Goal: Task Accomplishment & Management: Manage account settings

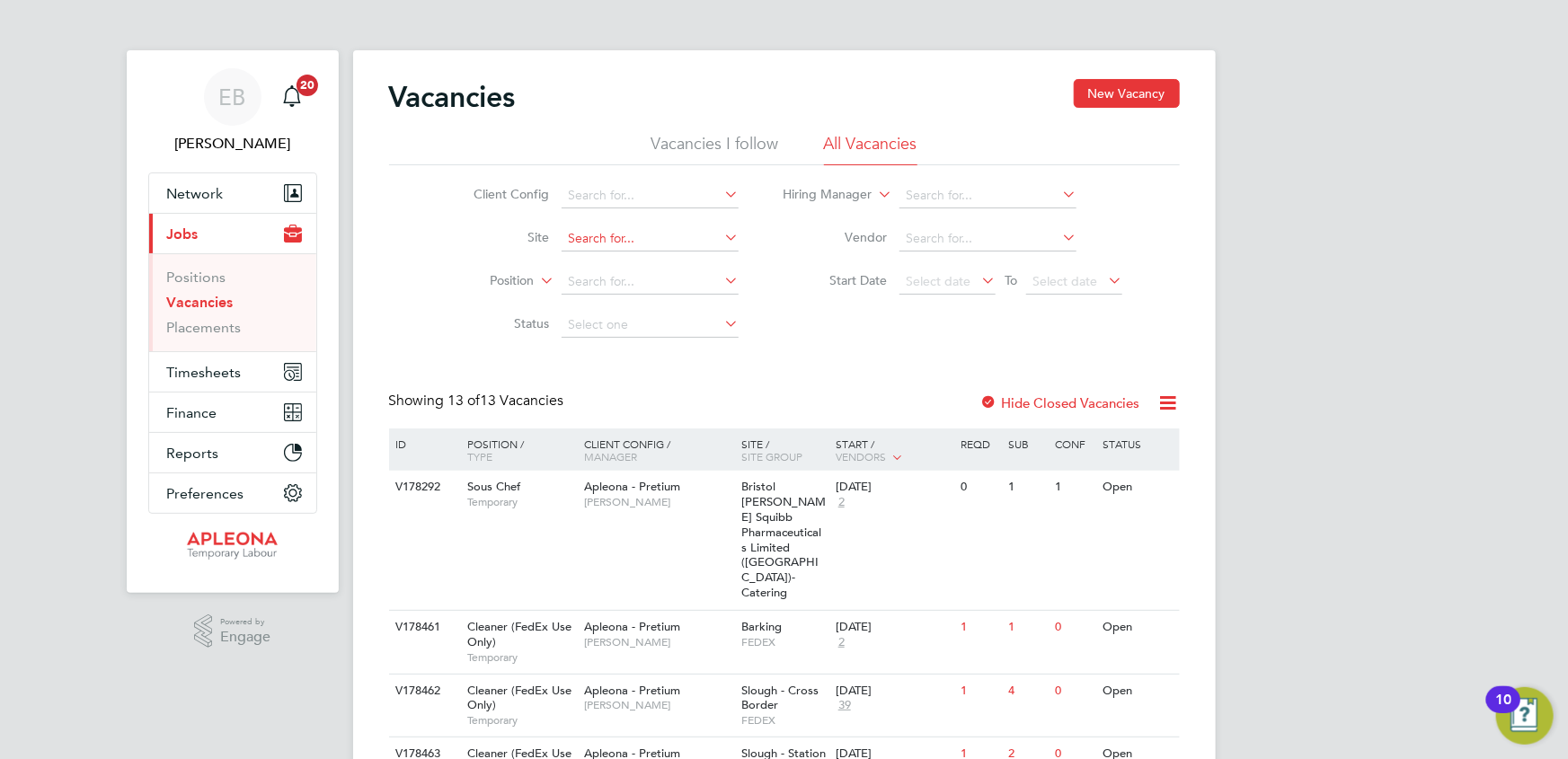
click at [607, 230] on input at bounding box center [651, 239] width 177 height 25
click at [615, 250] on li "280 [GEOGRAPHIC_DATA]" at bounding box center [651, 262] width 178 height 24
type input "280 [GEOGRAPHIC_DATA]"
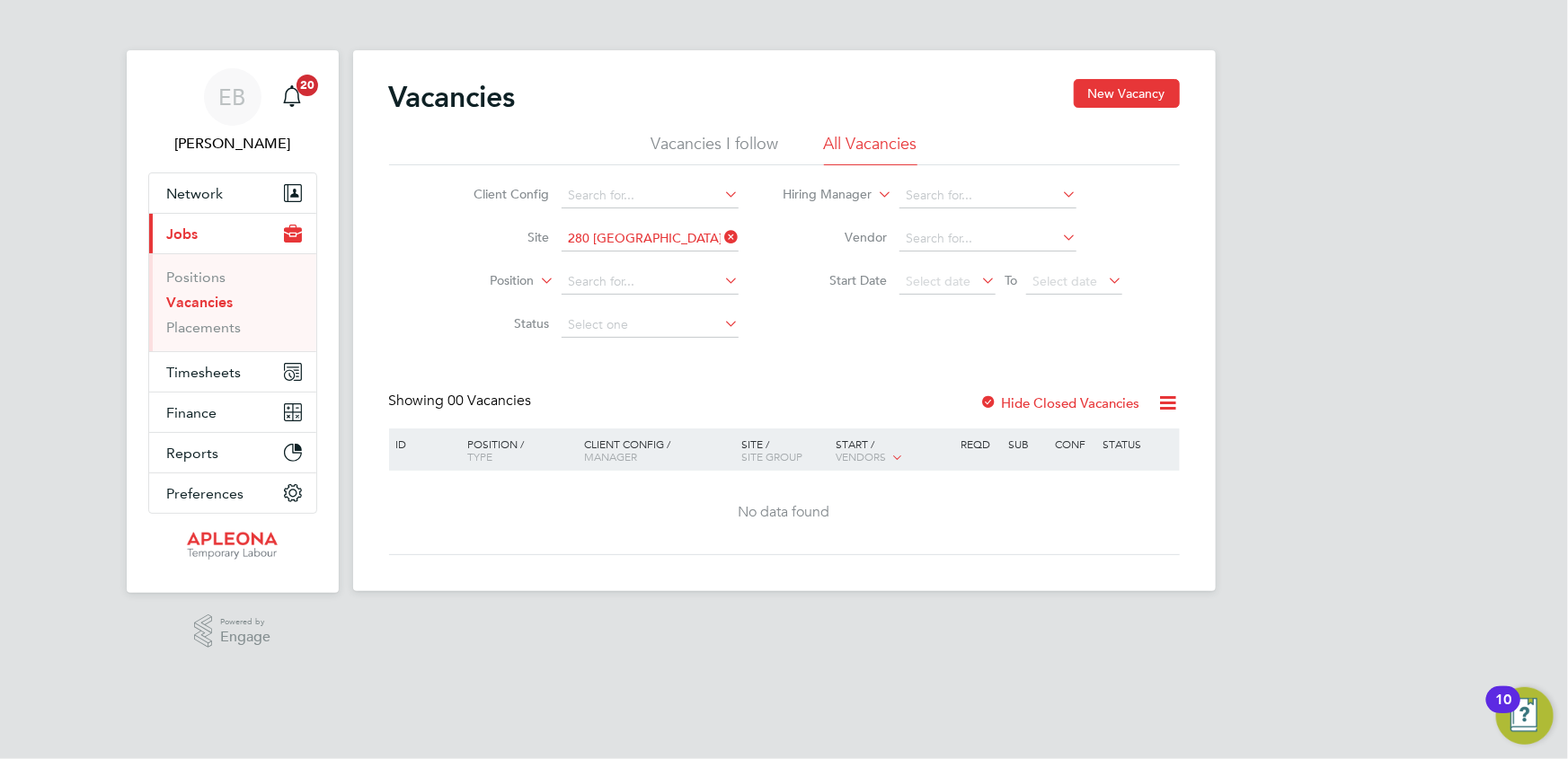
click at [991, 399] on div at bounding box center [989, 404] width 18 height 18
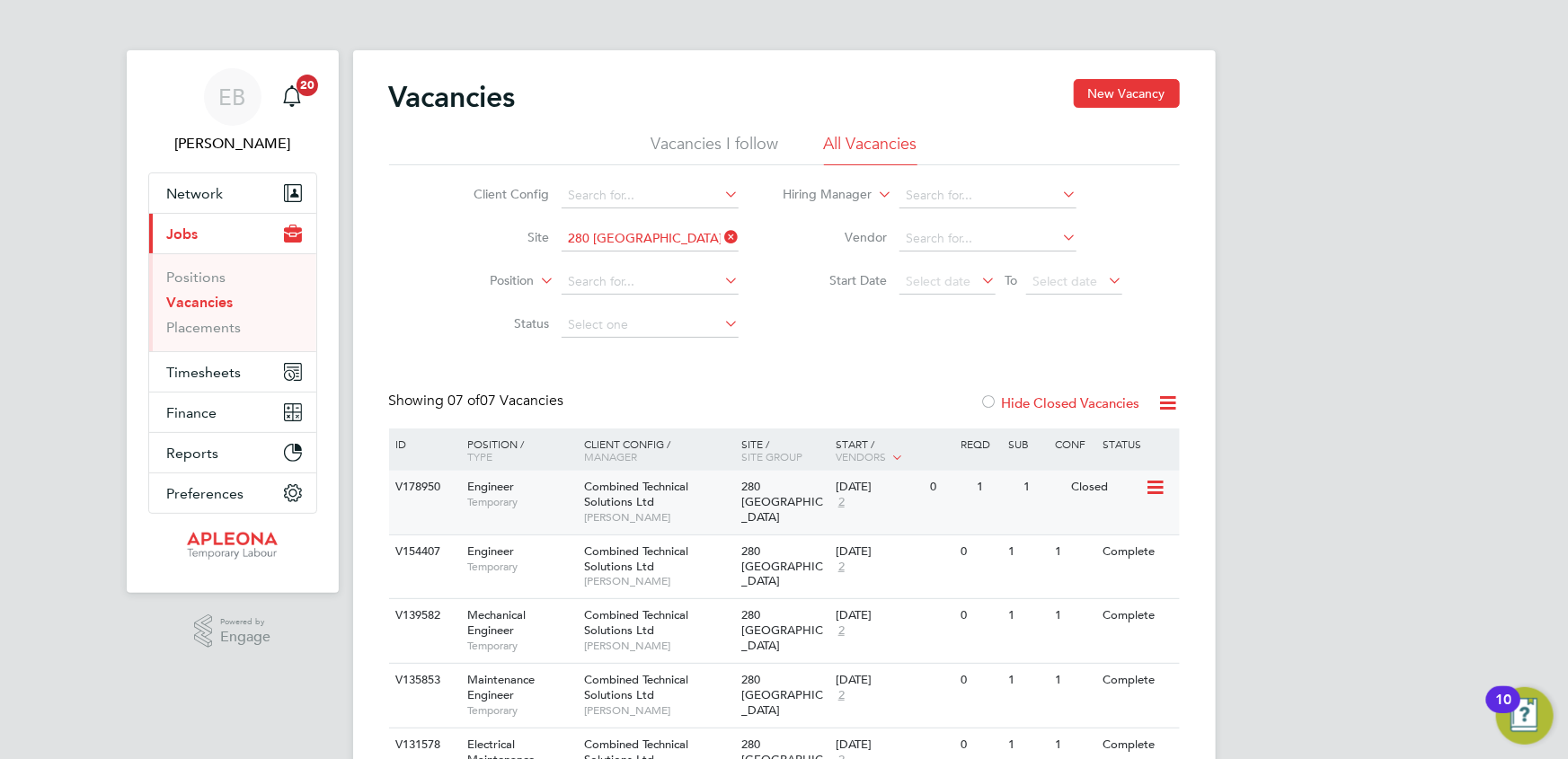
click at [419, 480] on div "V178950" at bounding box center [423, 487] width 63 height 34
click at [1135, 89] on button "New Vacancy" at bounding box center [1127, 93] width 106 height 29
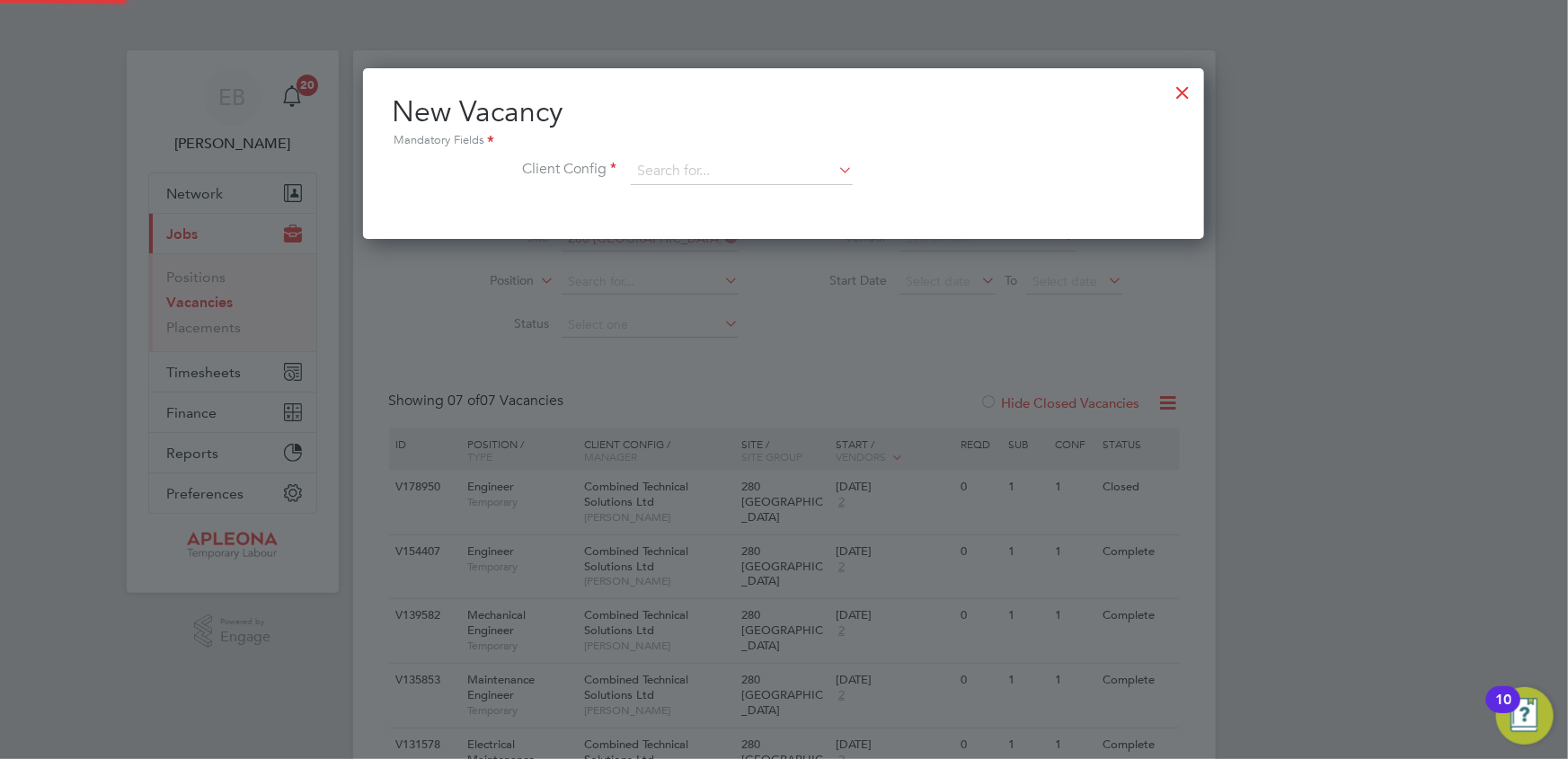
scroll to position [170, 841]
click at [682, 170] on input at bounding box center [742, 171] width 222 height 27
click at [743, 217] on li "Combined Technical Solutions Ltd" at bounding box center [742, 220] width 223 height 24
type input "Combined Technical Solutions Ltd"
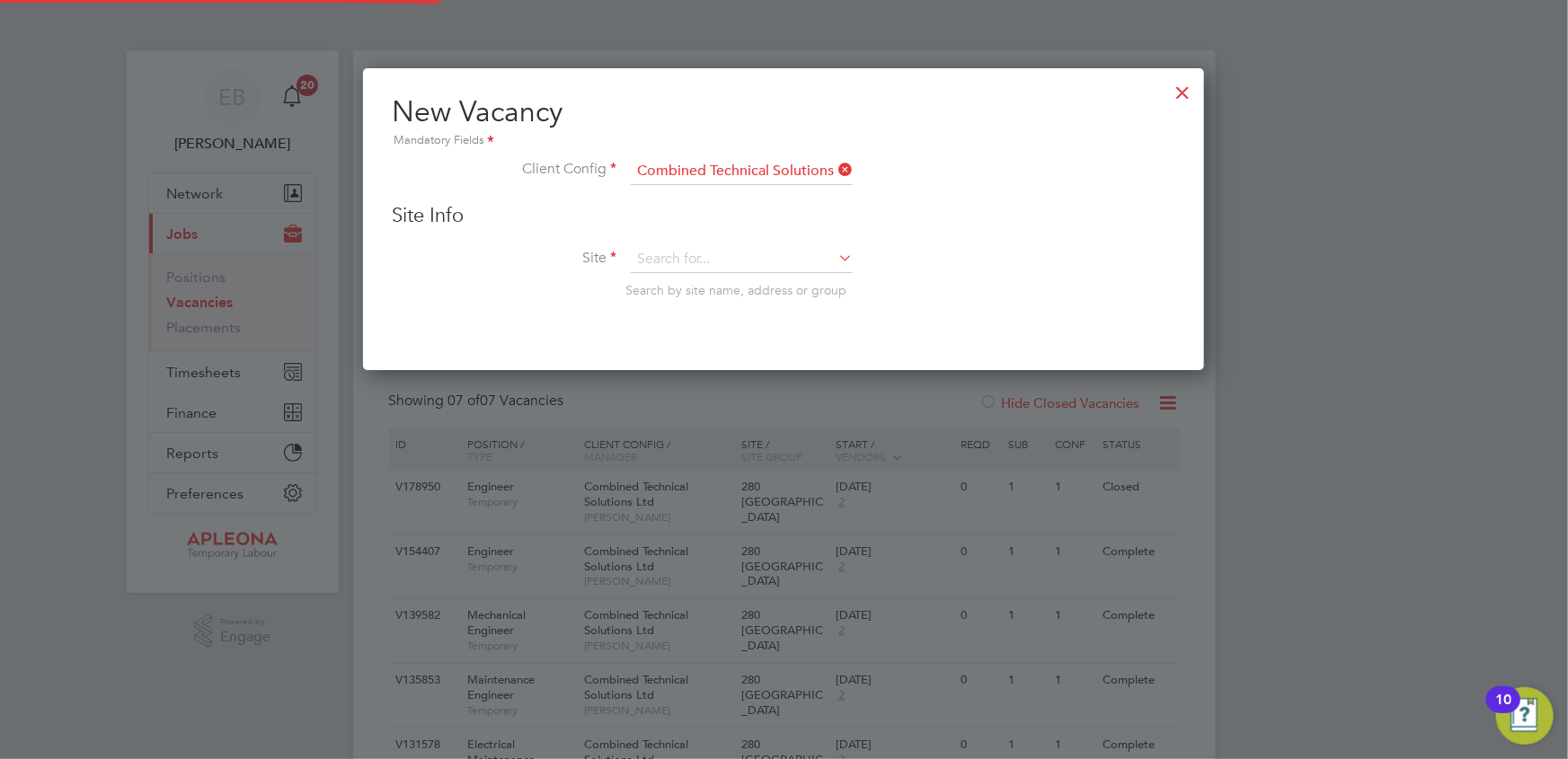
scroll to position [301, 841]
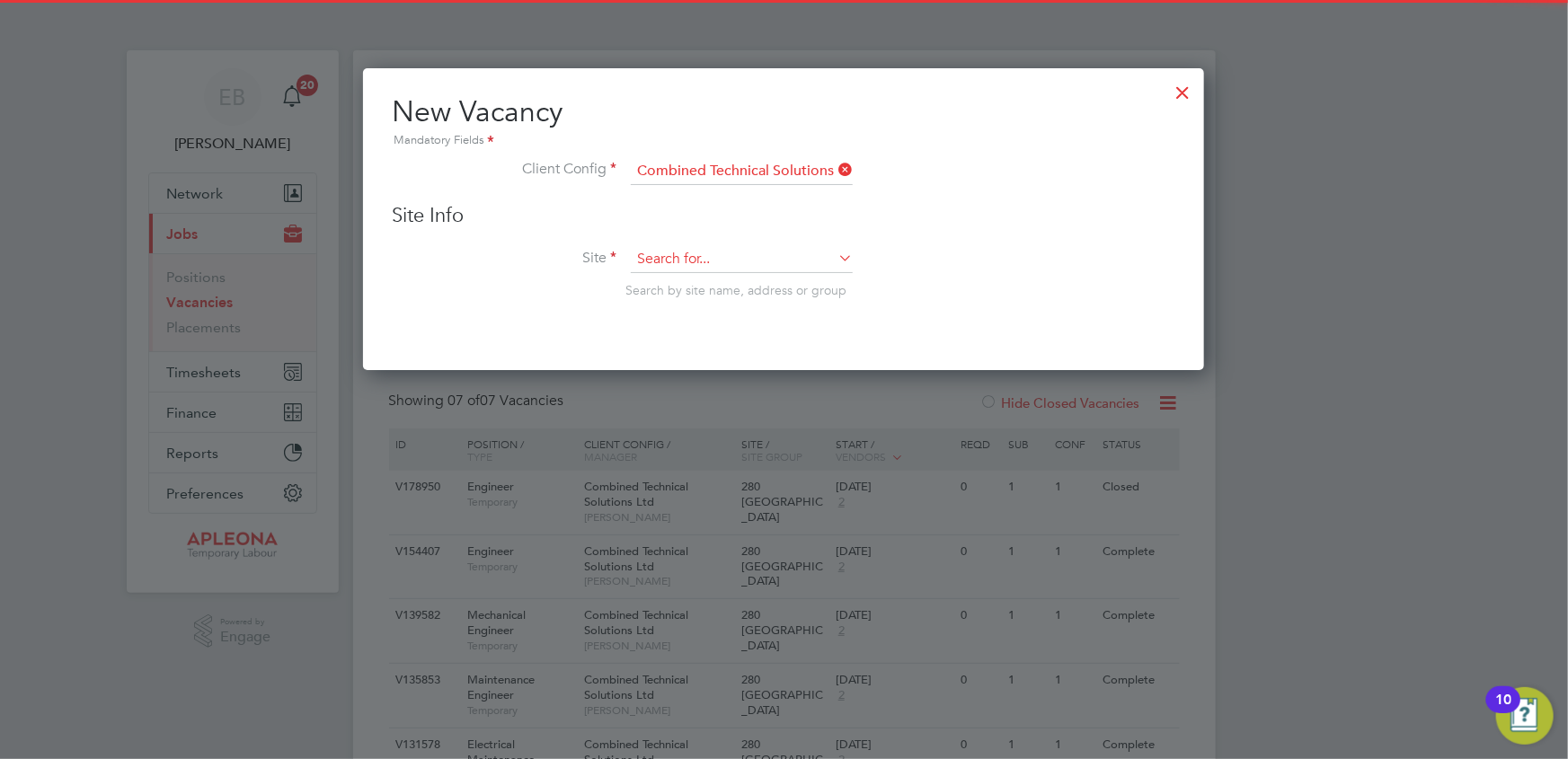
click at [673, 252] on input at bounding box center [742, 260] width 222 height 27
click at [686, 278] on li "70 St Mary's Axe" at bounding box center [742, 283] width 223 height 24
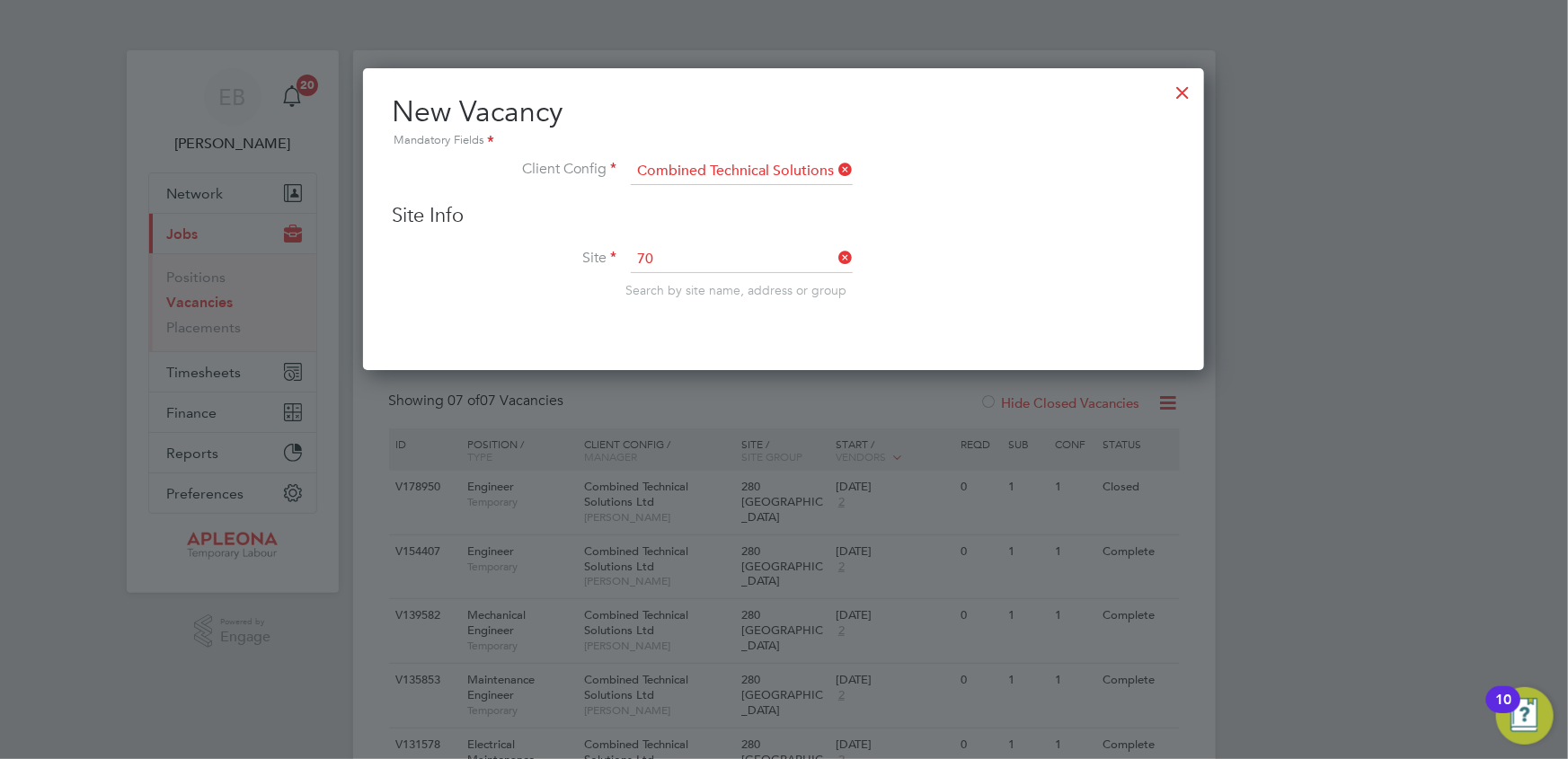
type input "70 St Mary's Axe"
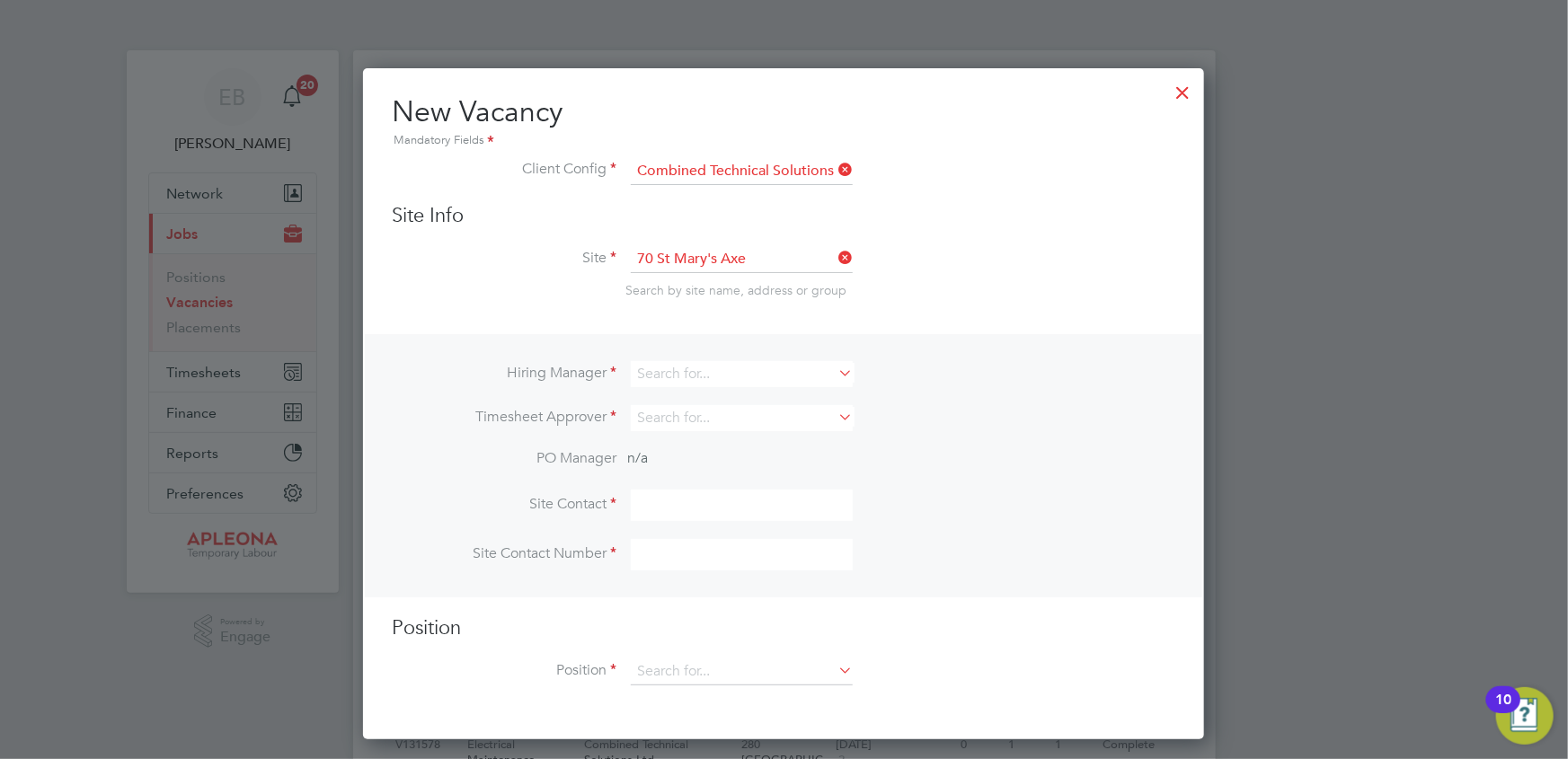
scroll to position [667, 841]
click at [676, 372] on input at bounding box center [742, 374] width 222 height 26
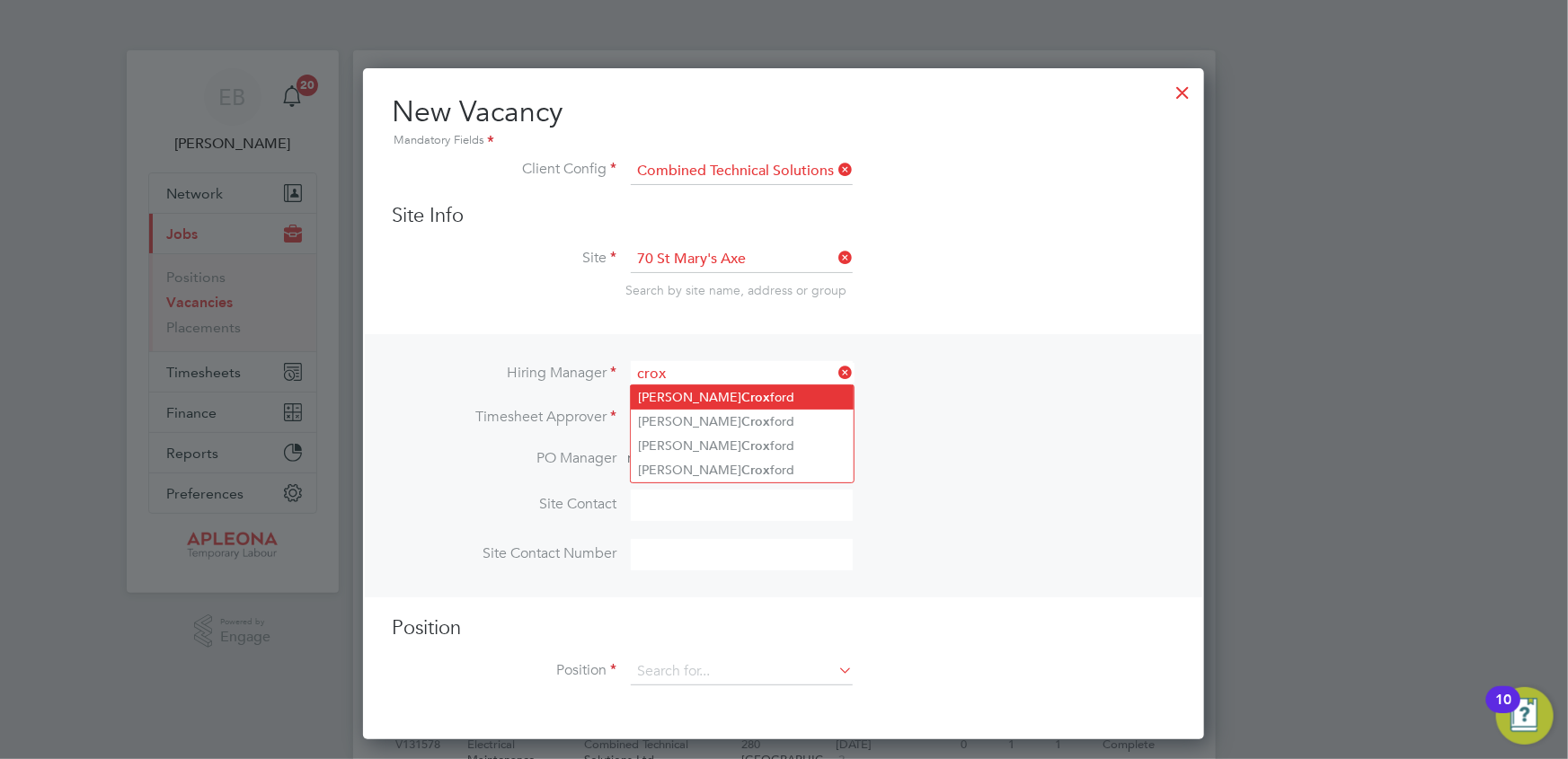
click at [741, 402] on b "Crox" at bounding box center [756, 398] width 29 height 15
type input "Nicholas Croxford"
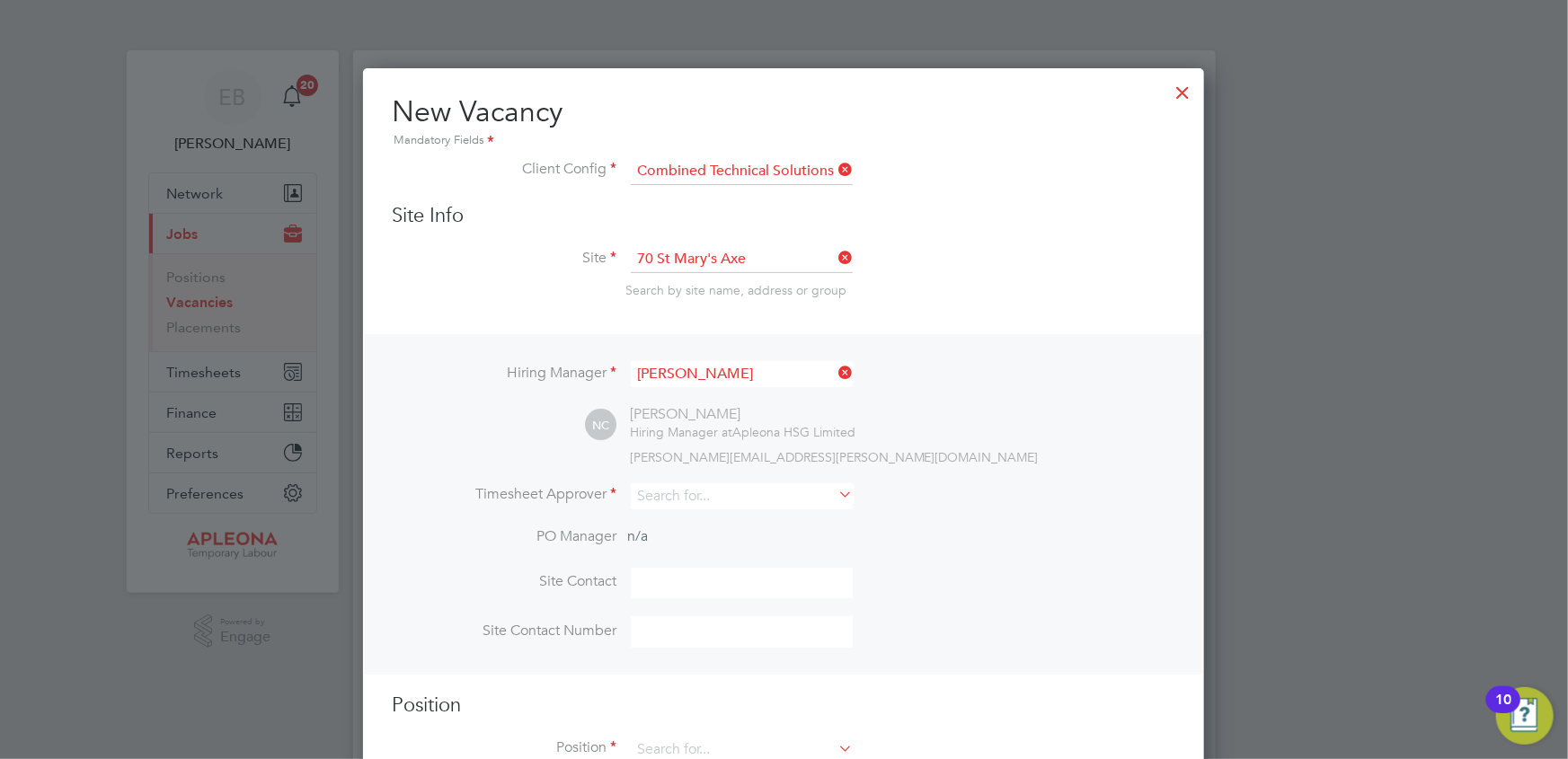
scroll to position [746, 841]
click at [672, 499] on input at bounding box center [742, 496] width 222 height 26
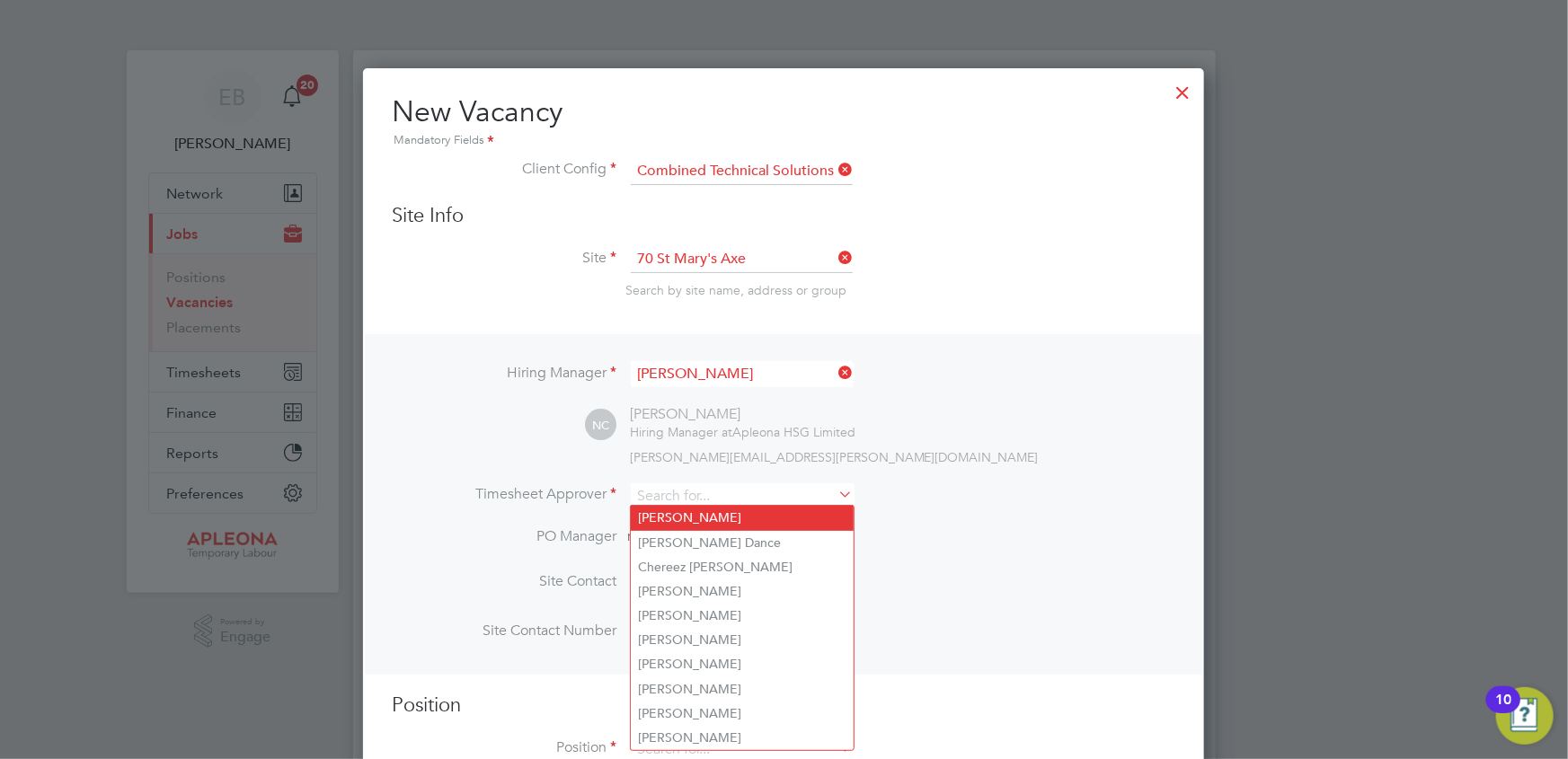
type input "[PERSON_NAME]"
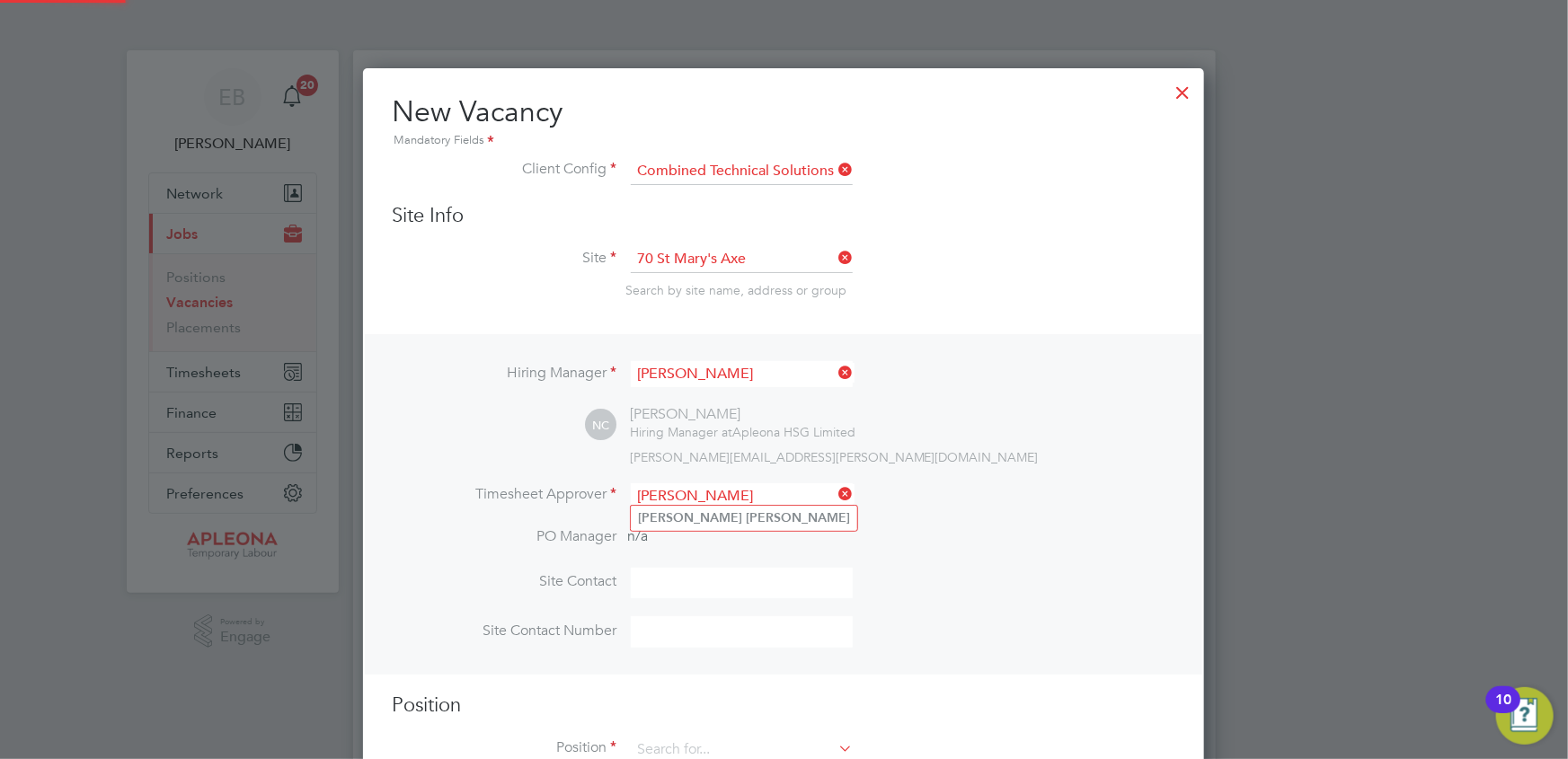
click at [458, 530] on label "PO Manager" at bounding box center [504, 537] width 225 height 19
click at [712, 579] on input at bounding box center [742, 583] width 222 height 32
type input "Nick Croxford"
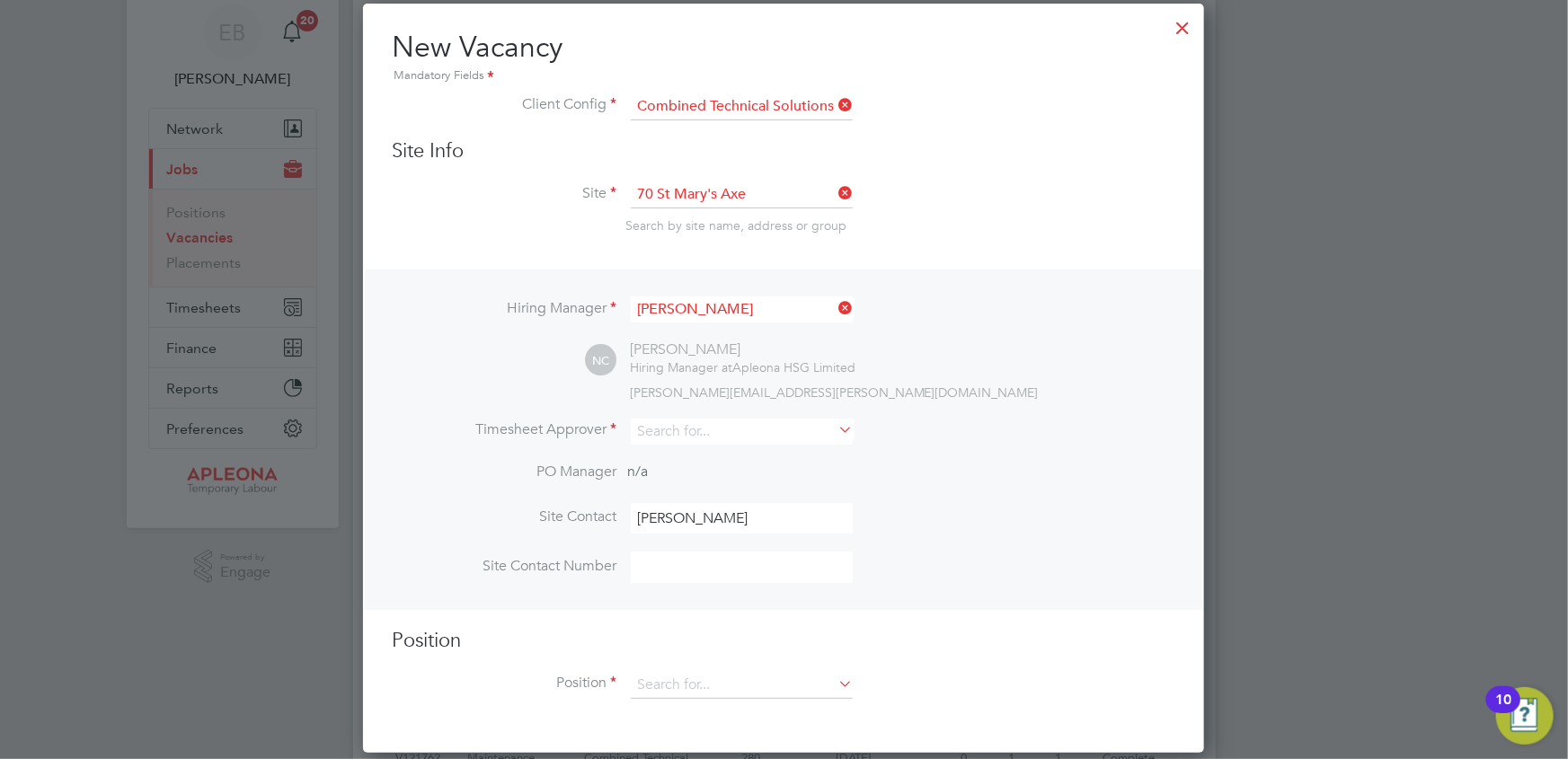
scroll to position [163, 0]
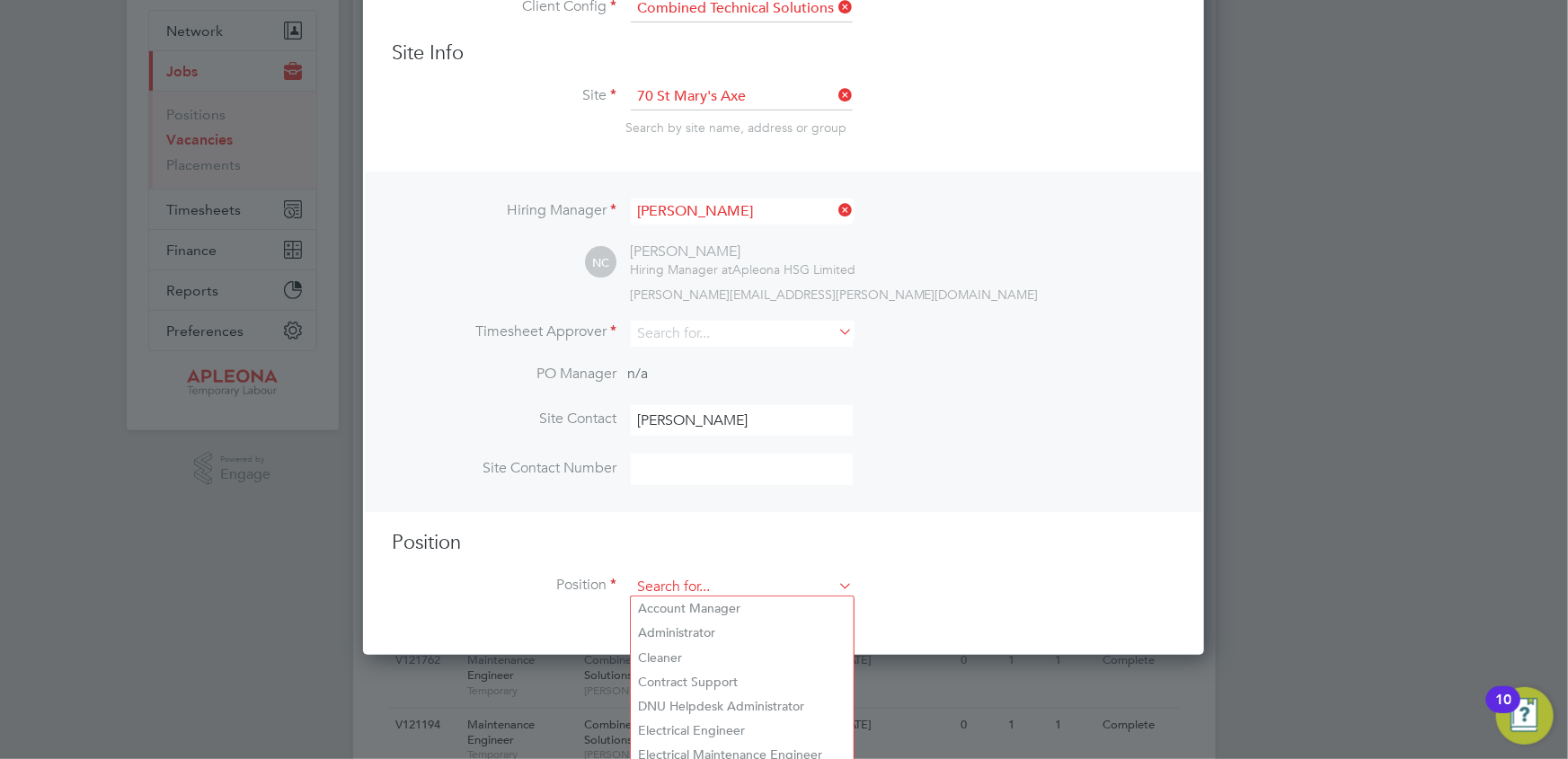
click at [666, 580] on input at bounding box center [742, 588] width 222 height 27
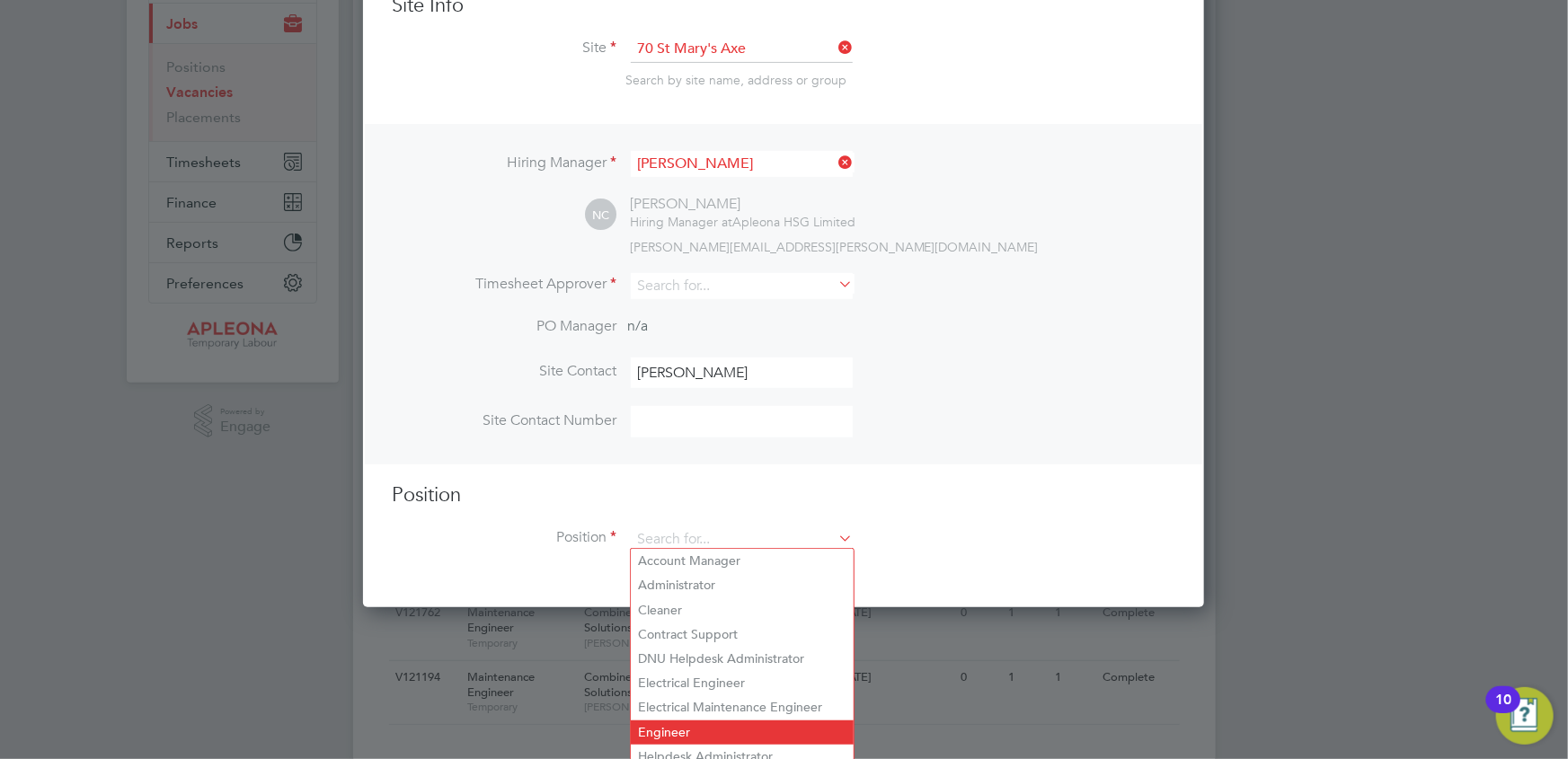
scroll to position [236, 0]
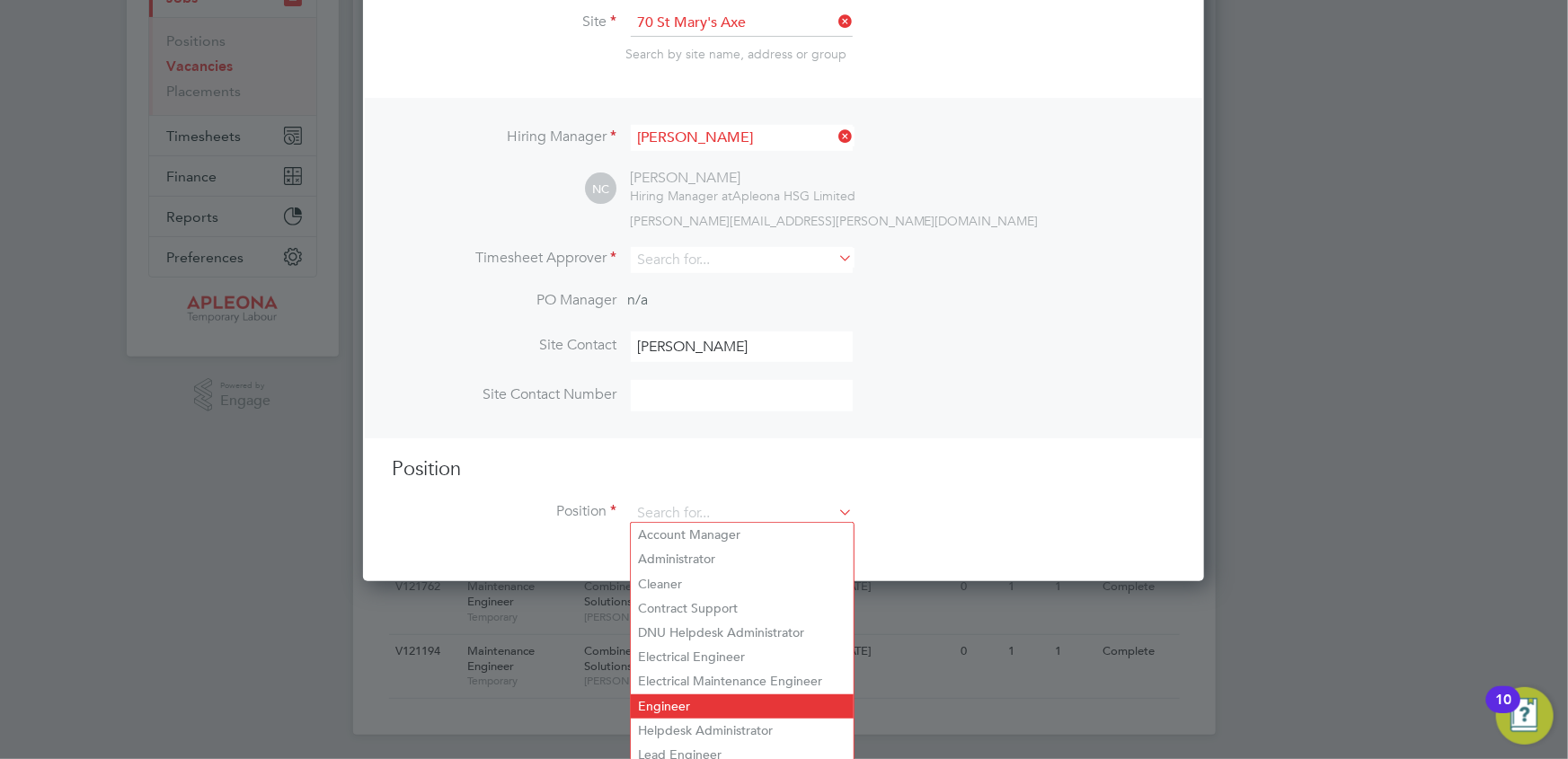
click at [701, 700] on li "Engineer" at bounding box center [742, 706] width 223 height 24
type input "Engineer"
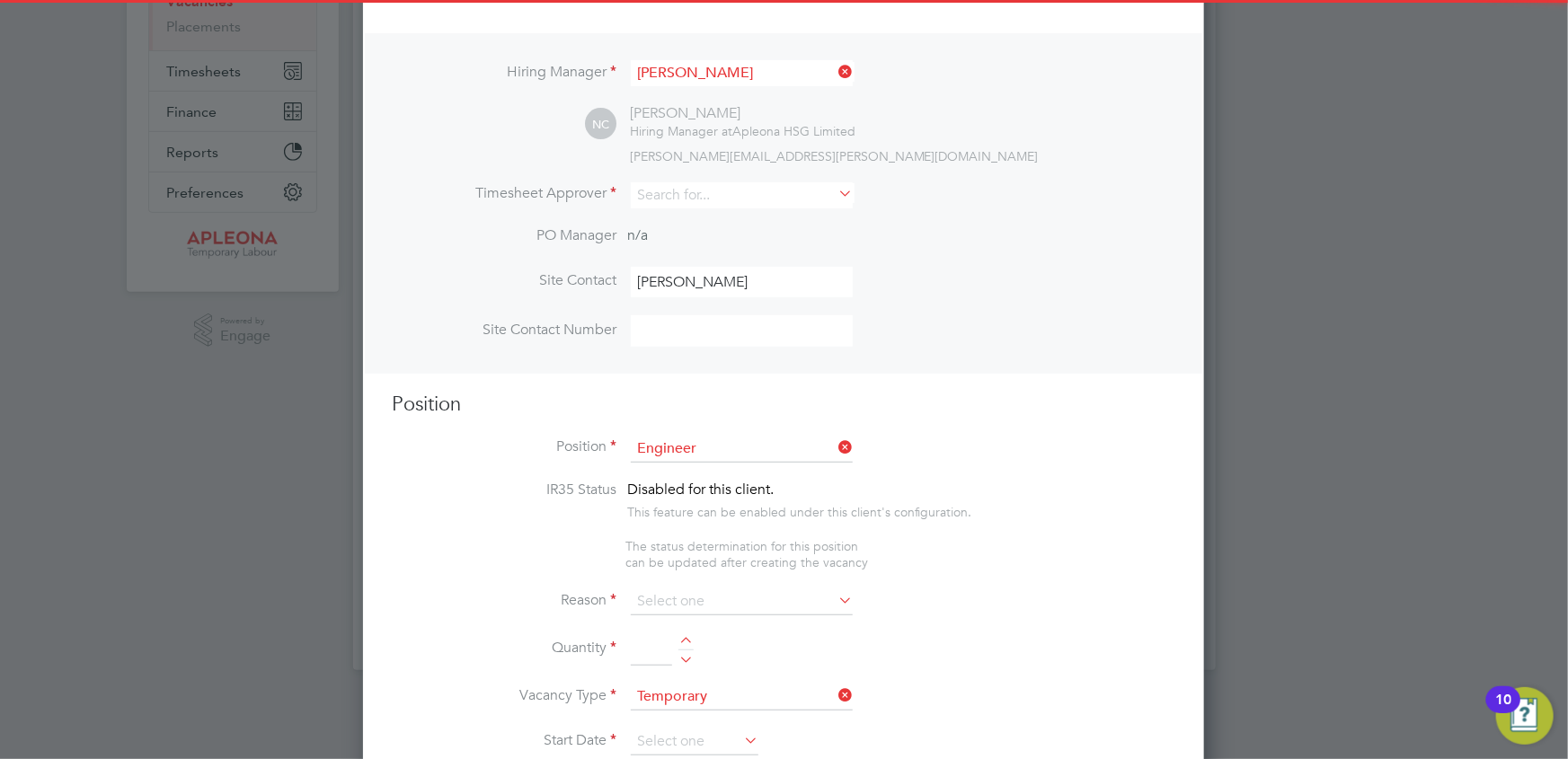
scroll to position [0, 0]
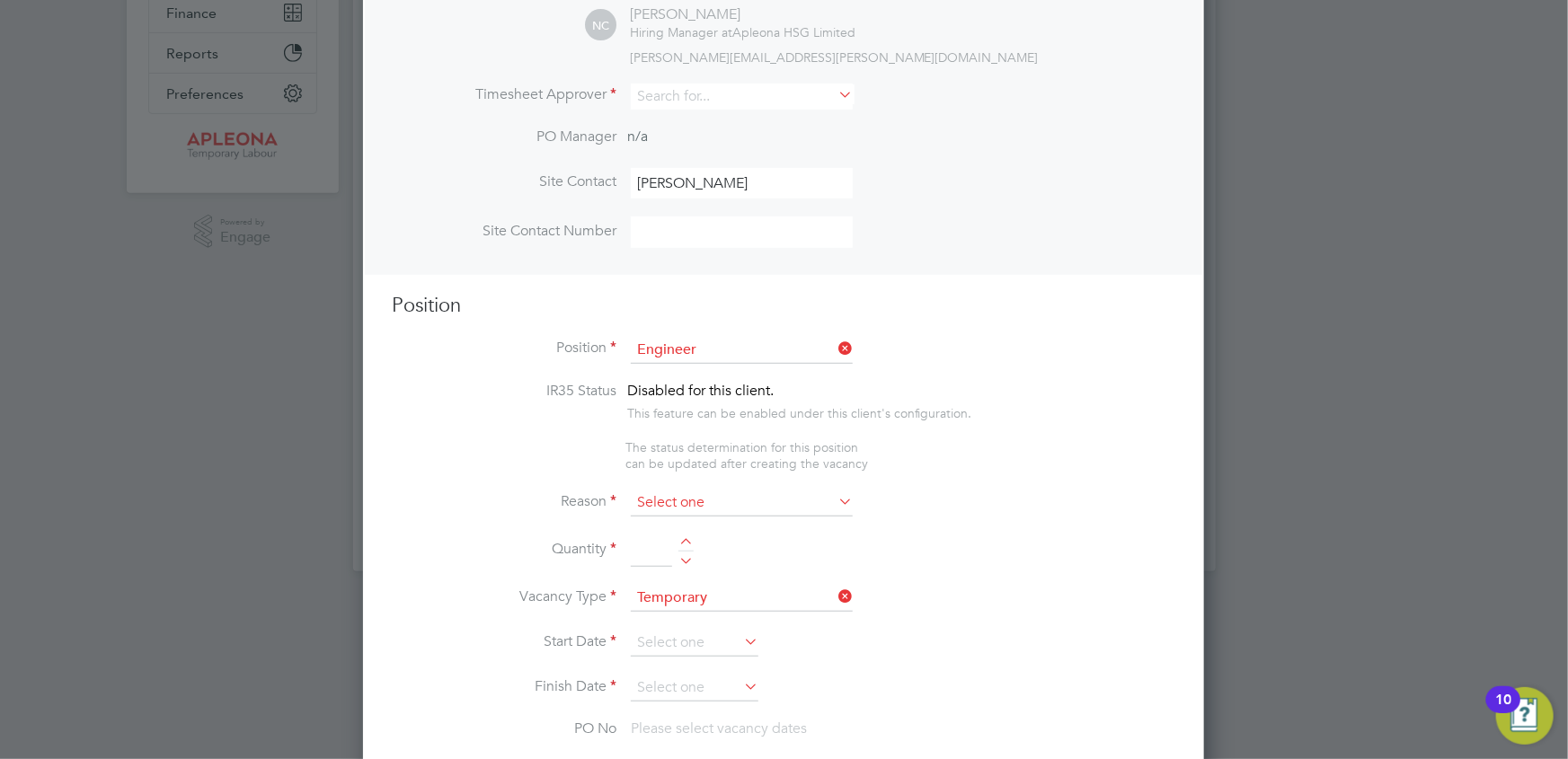
click at [796, 499] on input at bounding box center [742, 503] width 222 height 27
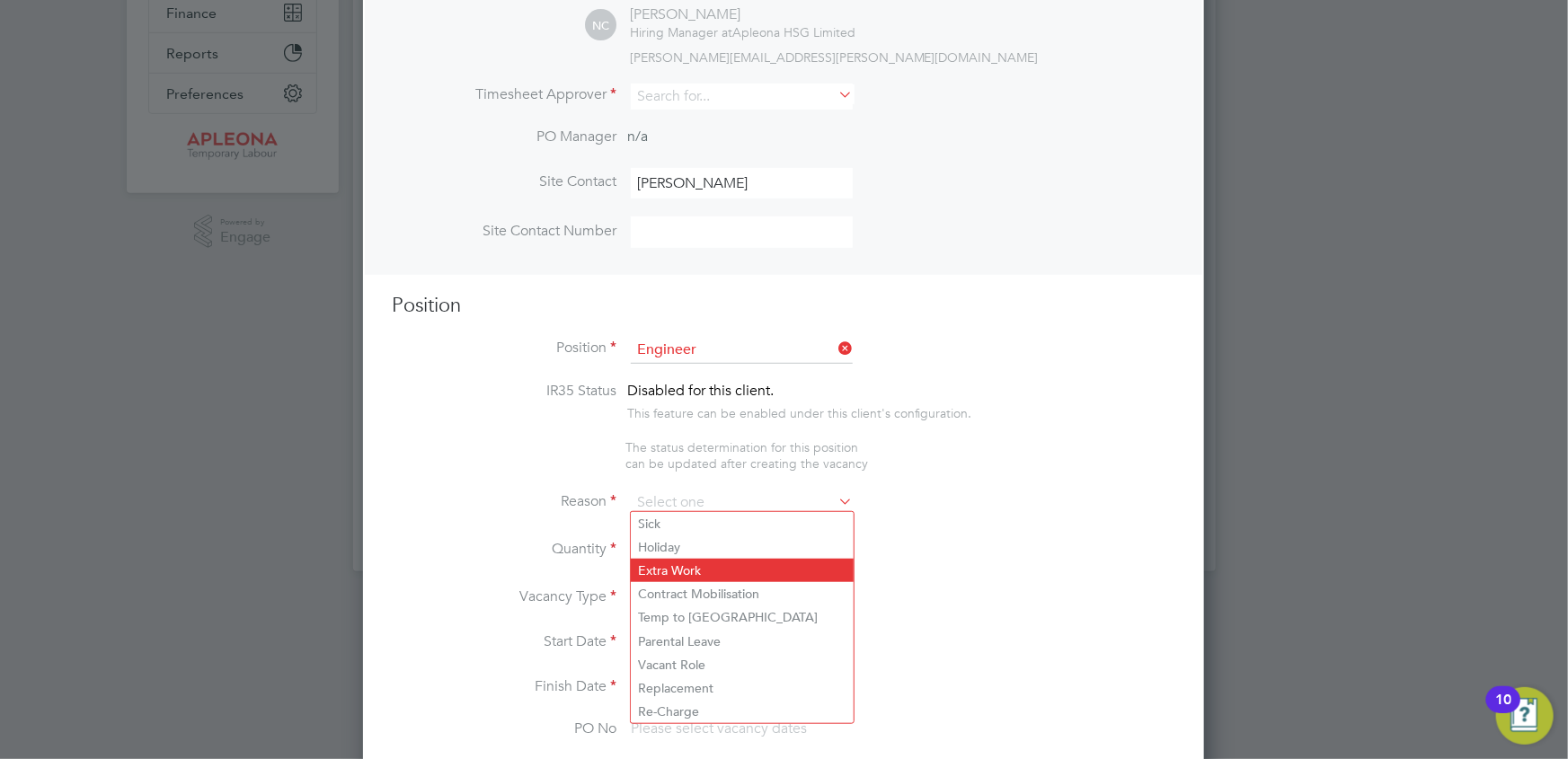
click at [709, 575] on li "Extra Work" at bounding box center [742, 570] width 223 height 23
type input "Extra Work"
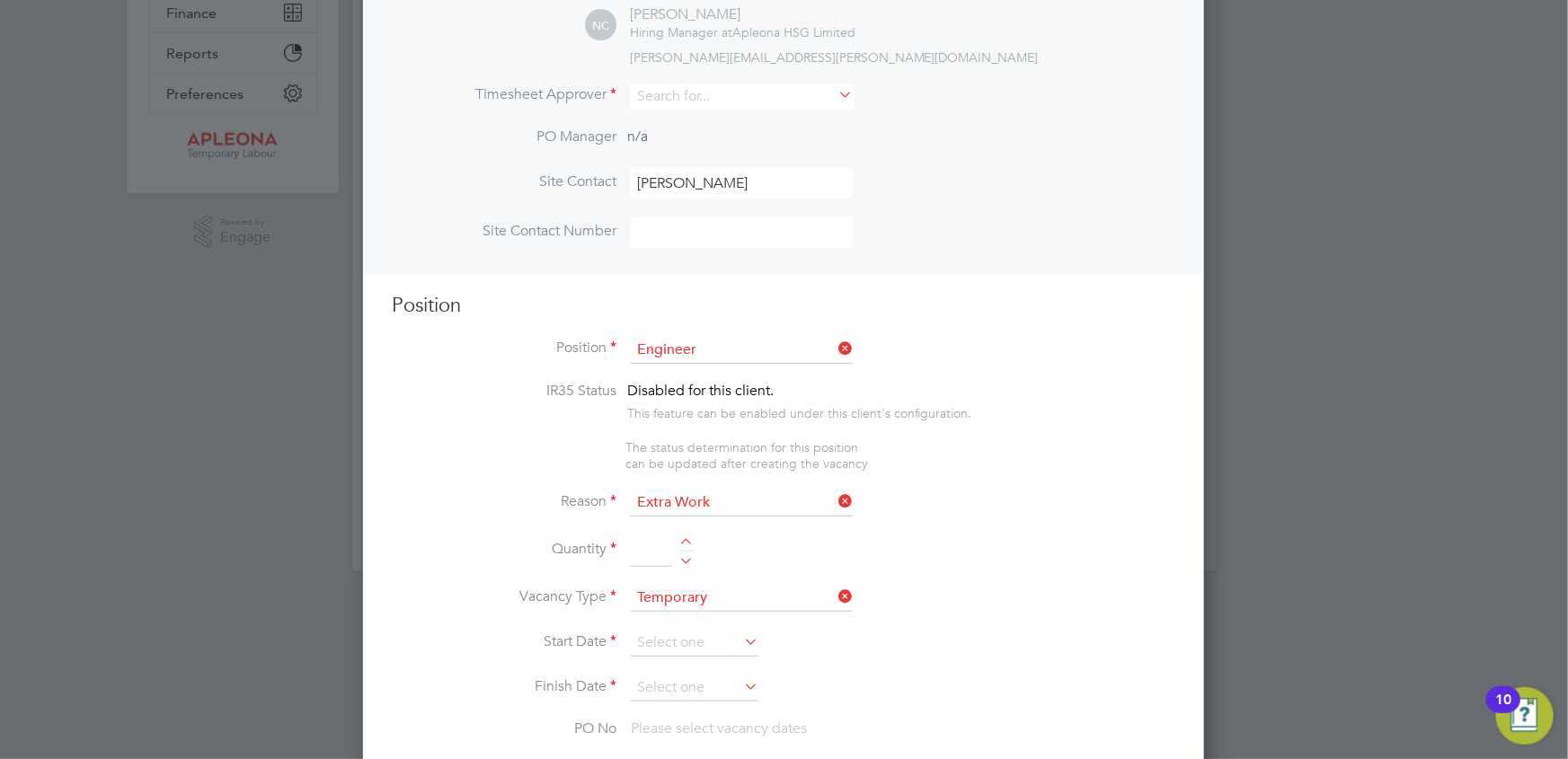
drag, startPoint x: 640, startPoint y: 540, endPoint x: 719, endPoint y: 547, distance: 79.3
click at [640, 540] on input at bounding box center [651, 551] width 41 height 33
type input "1"
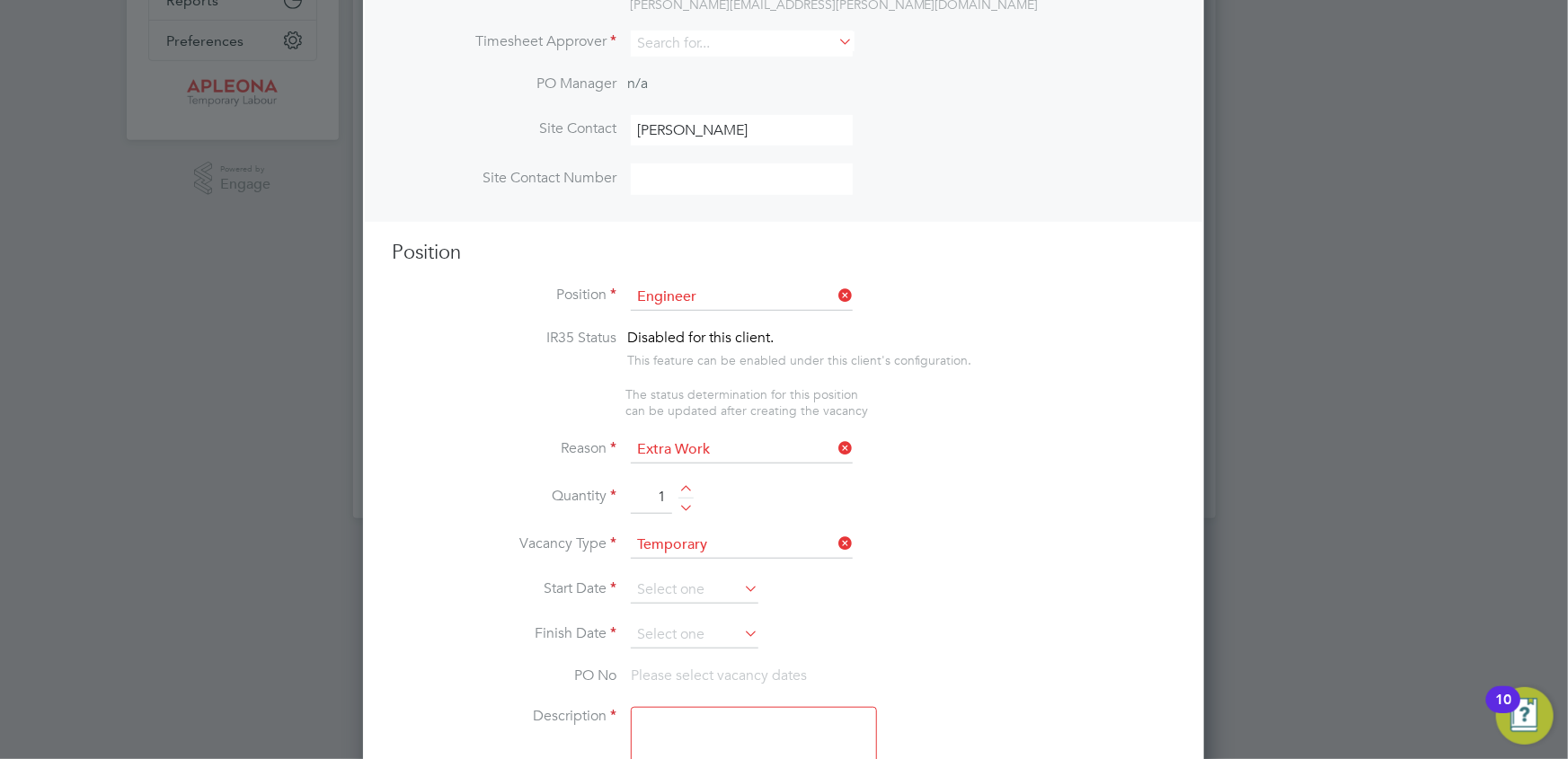
scroll to position [482, 0]
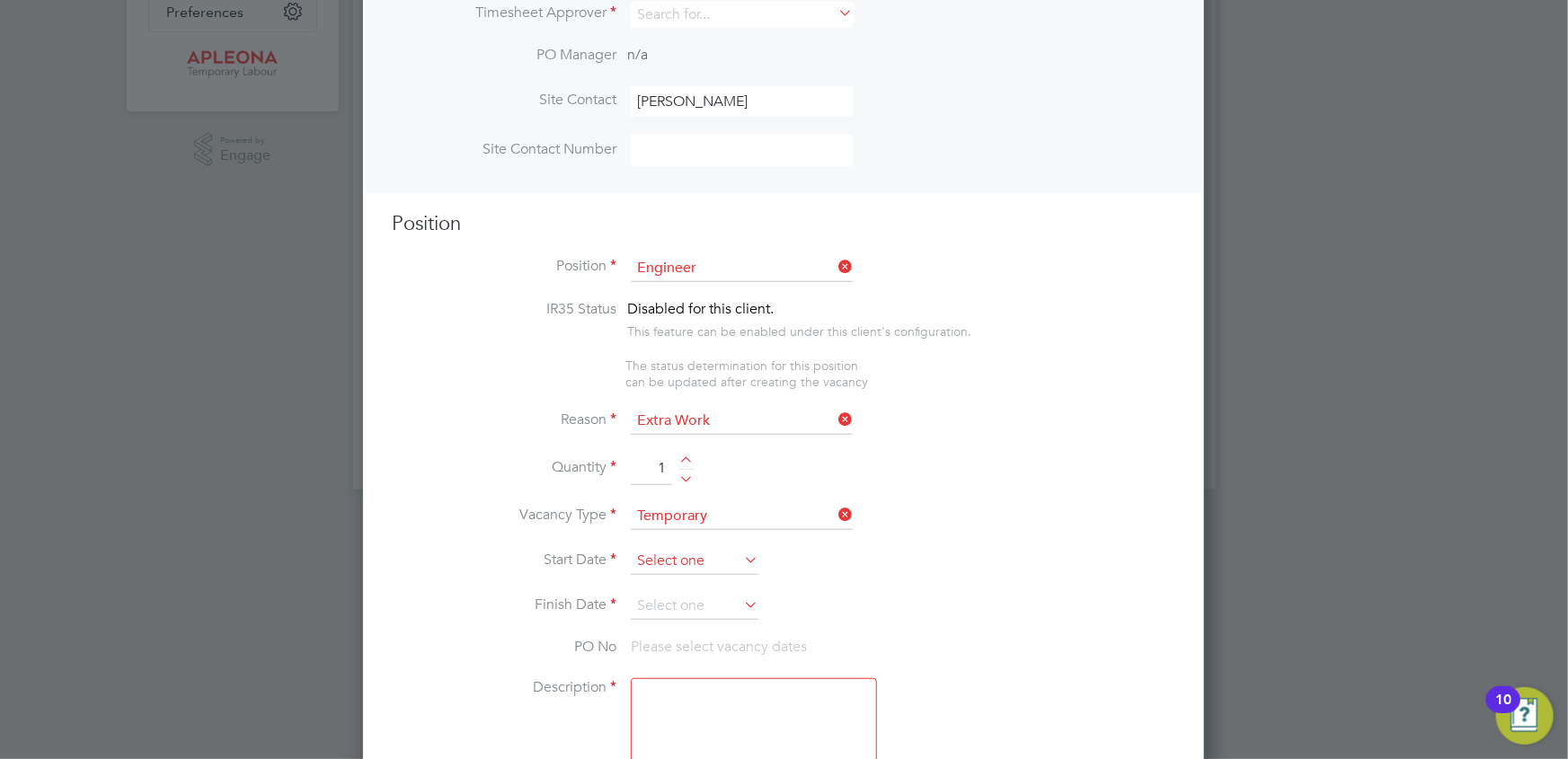
click at [664, 548] on input at bounding box center [695, 562] width 127 height 27
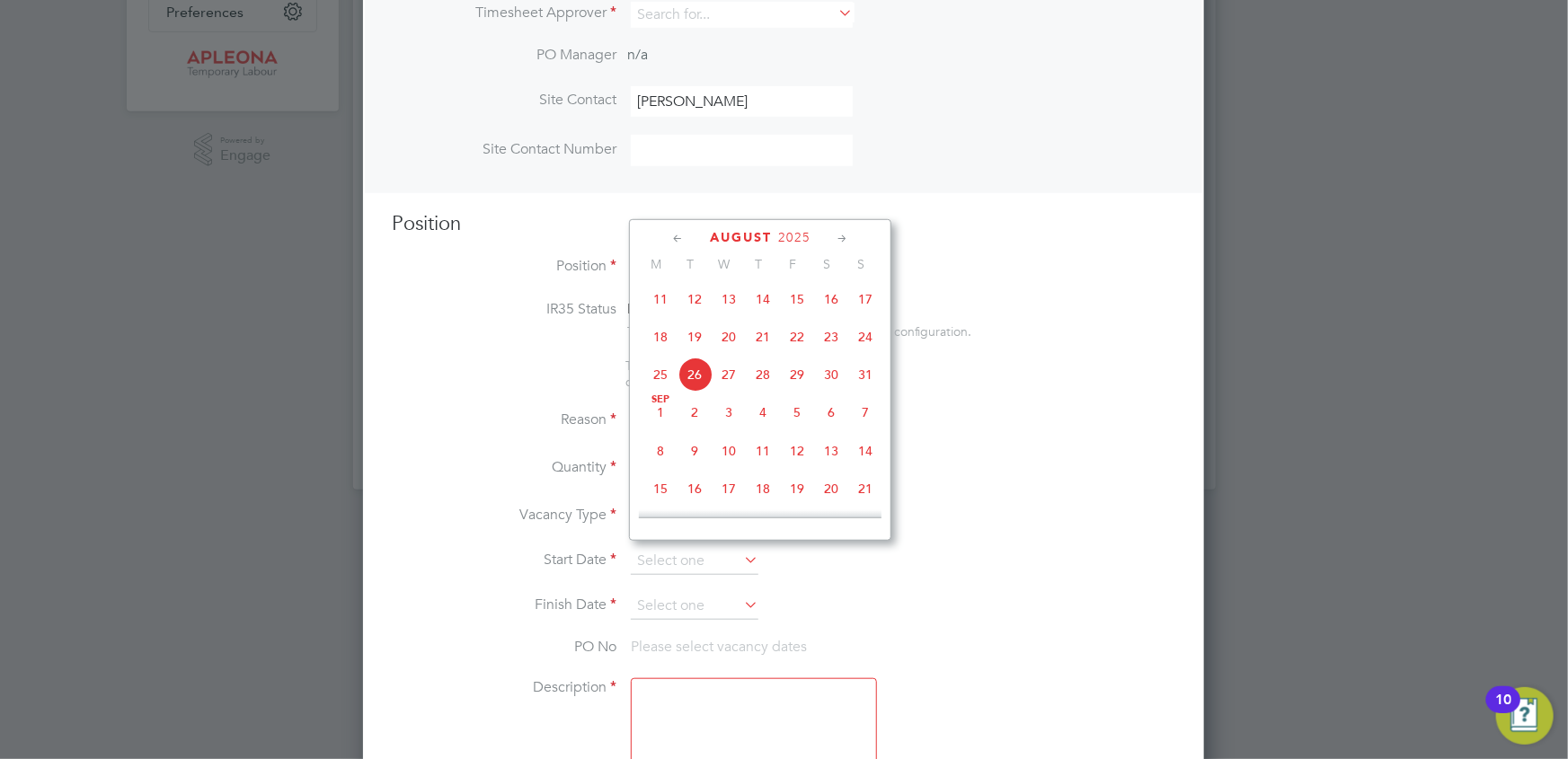
click at [765, 339] on span "21" at bounding box center [762, 336] width 34 height 34
type input "21 Aug 2025"
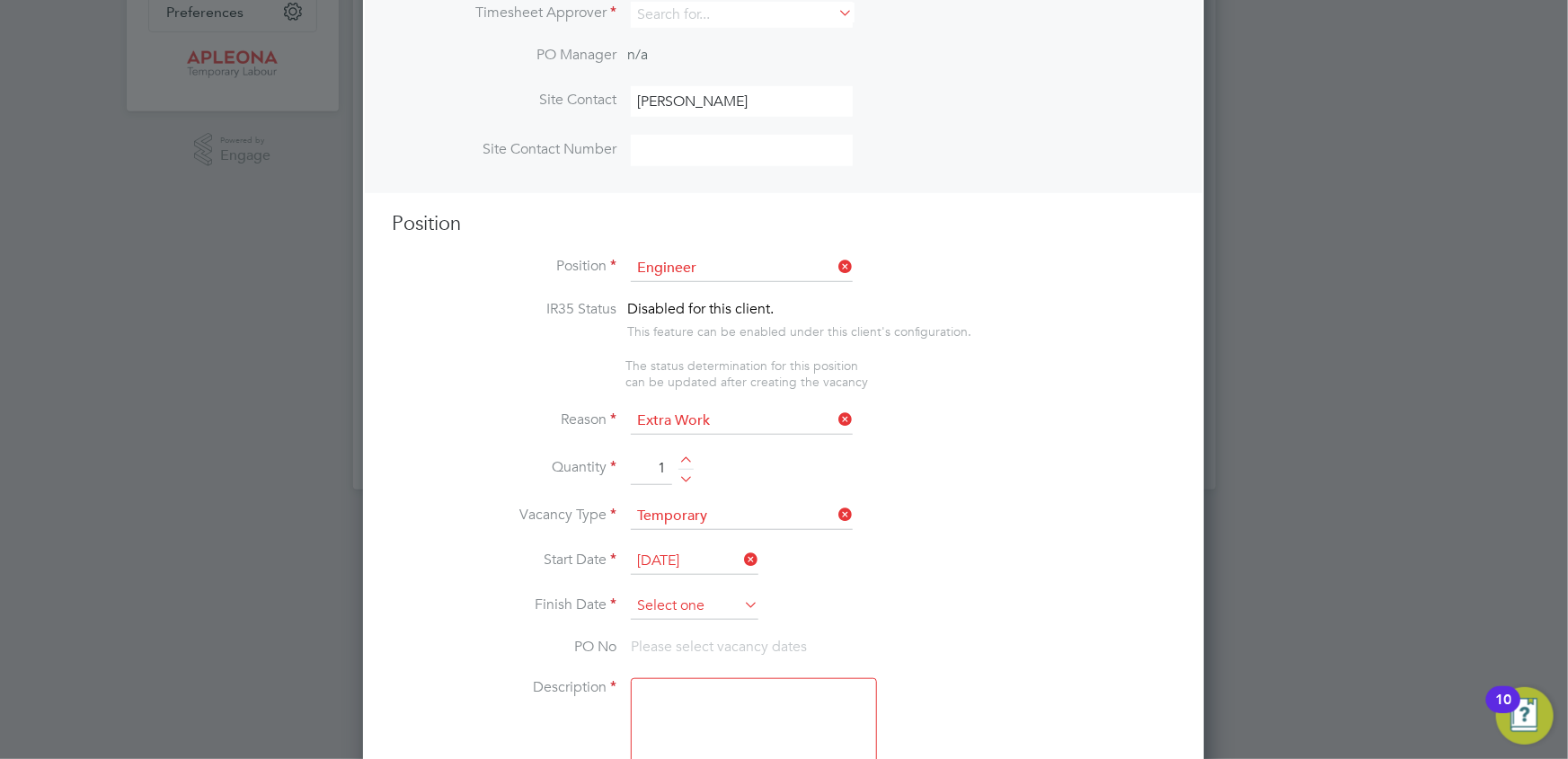
click at [684, 592] on input at bounding box center [695, 606] width 127 height 27
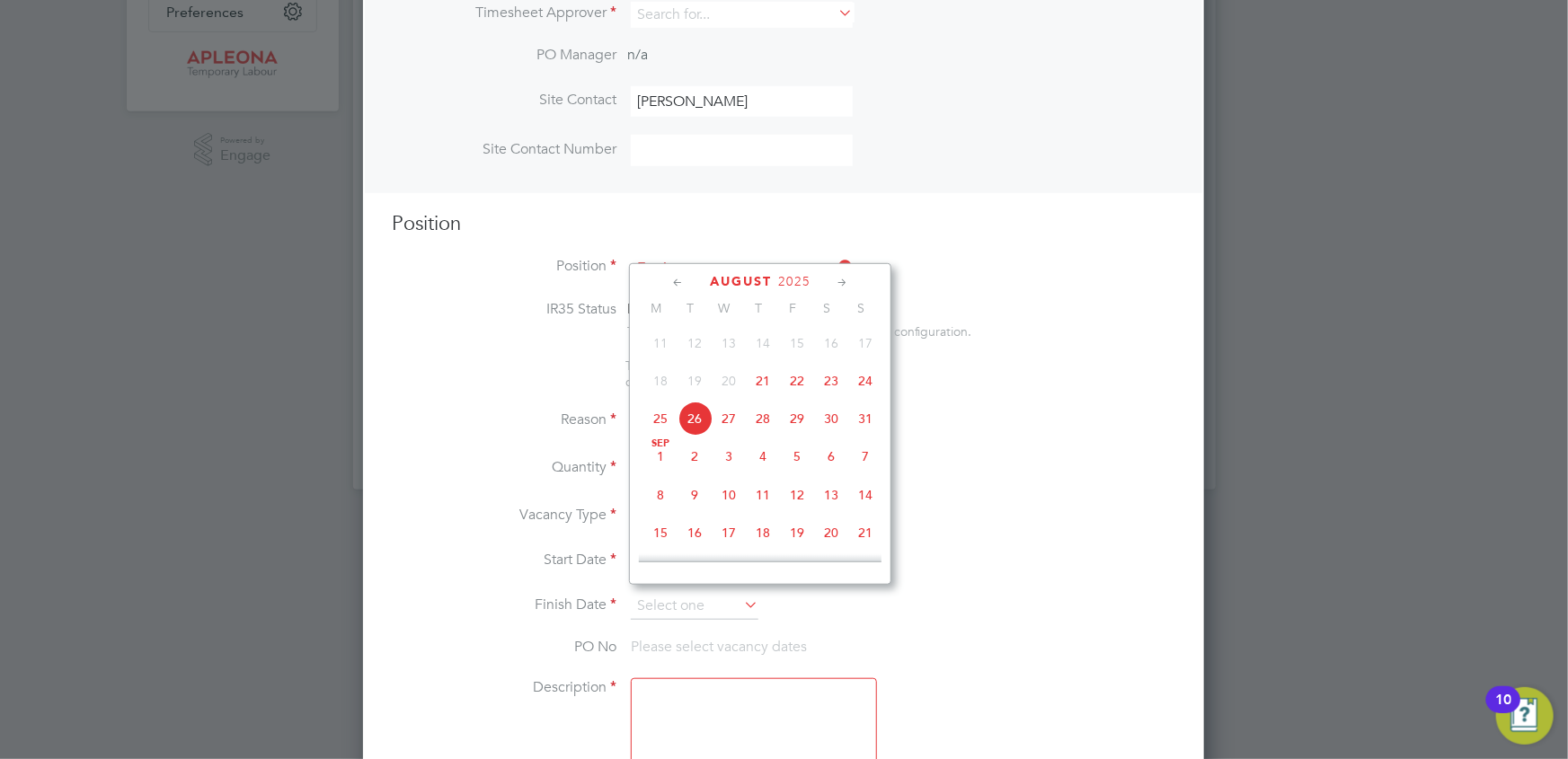
click at [858, 421] on span "31" at bounding box center [864, 418] width 34 height 34
type input "31 Aug 2025"
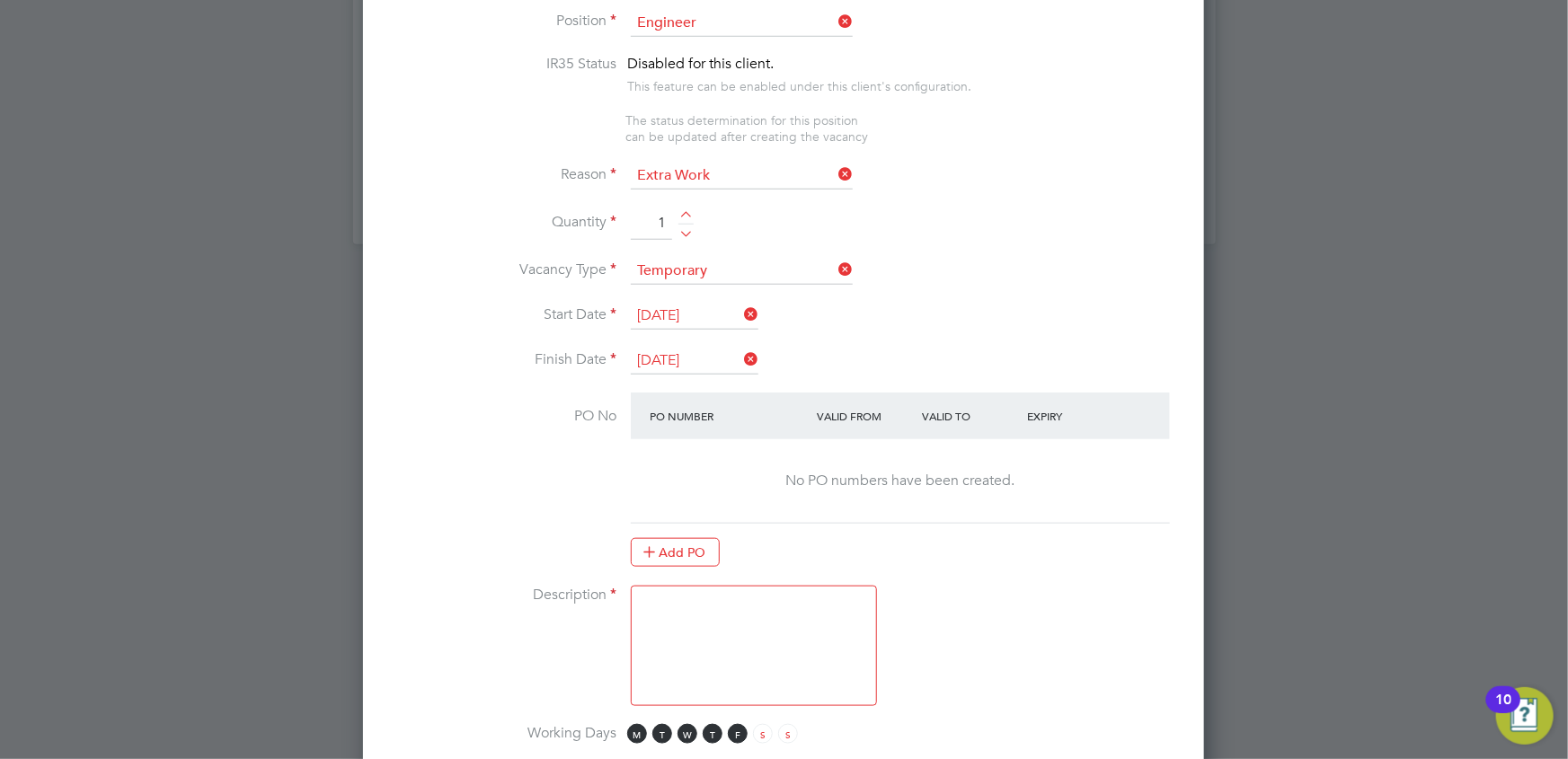
scroll to position [971, 0]
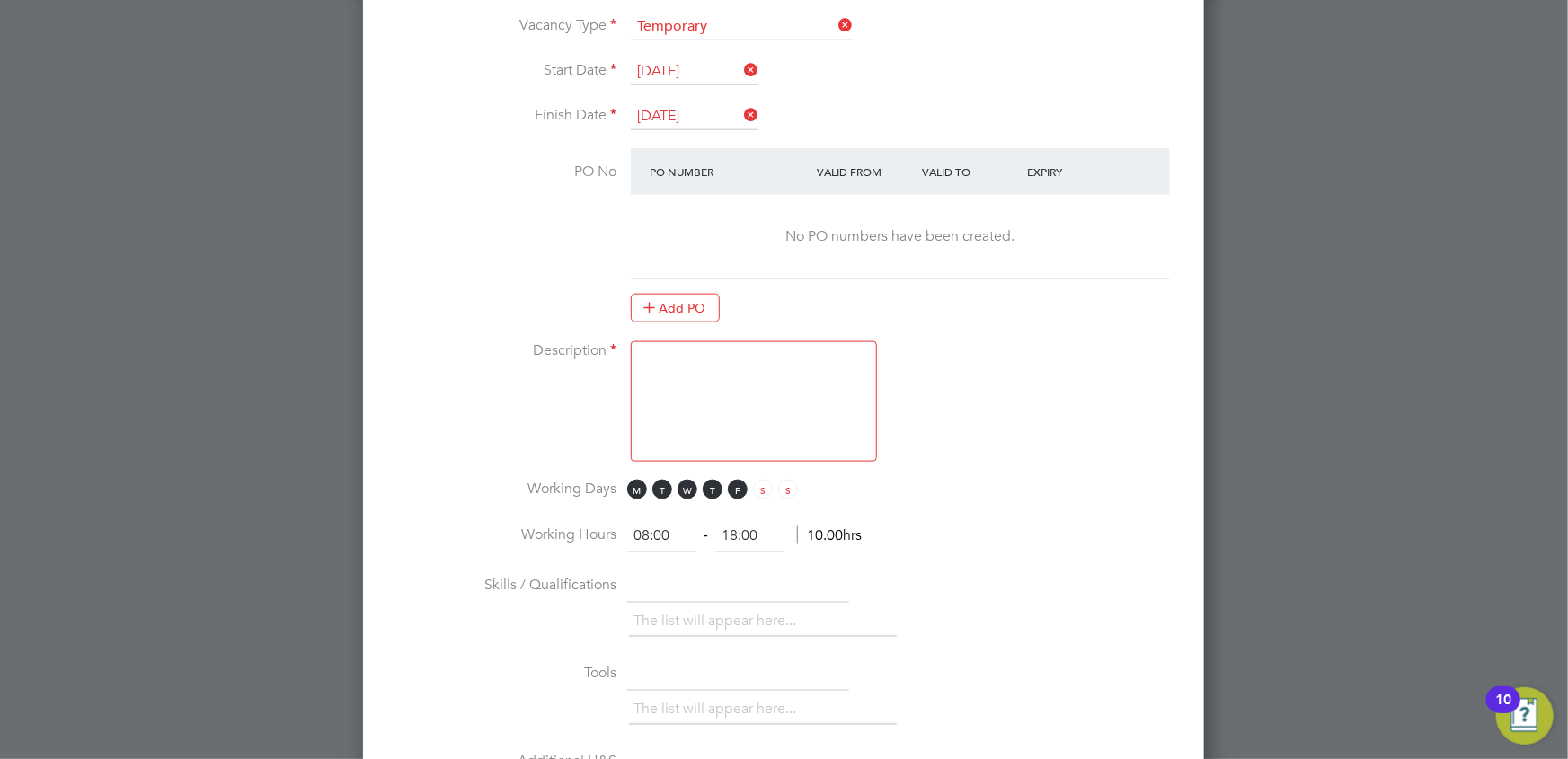
drag, startPoint x: 663, startPoint y: 368, endPoint x: 710, endPoint y: 418, distance: 68.6
click at [664, 366] on textarea at bounding box center [755, 401] width 247 height 120
click at [666, 351] on textarea at bounding box center [755, 401] width 247 height 120
paste textarea "Garry Henry"
click at [763, 480] on span "S" at bounding box center [762, 489] width 20 height 20
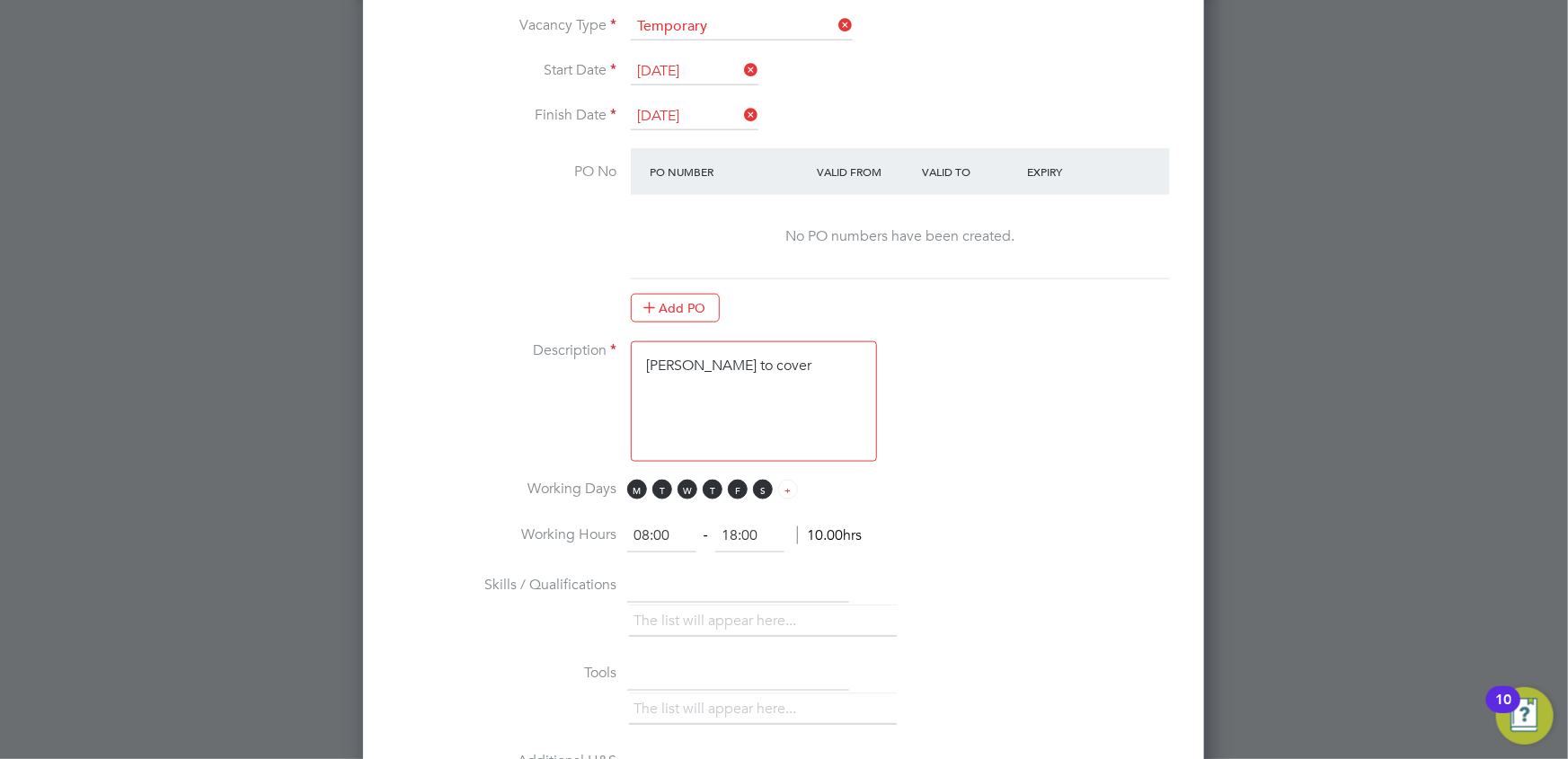
click at [790, 483] on span "S" at bounding box center [788, 489] width 20 height 20
click at [810, 353] on textarea "Garry Henry to cover" at bounding box center [755, 401] width 247 height 120
click at [825, 361] on textarea "Garry Henry to cover" at bounding box center [755, 401] width 247 height 120
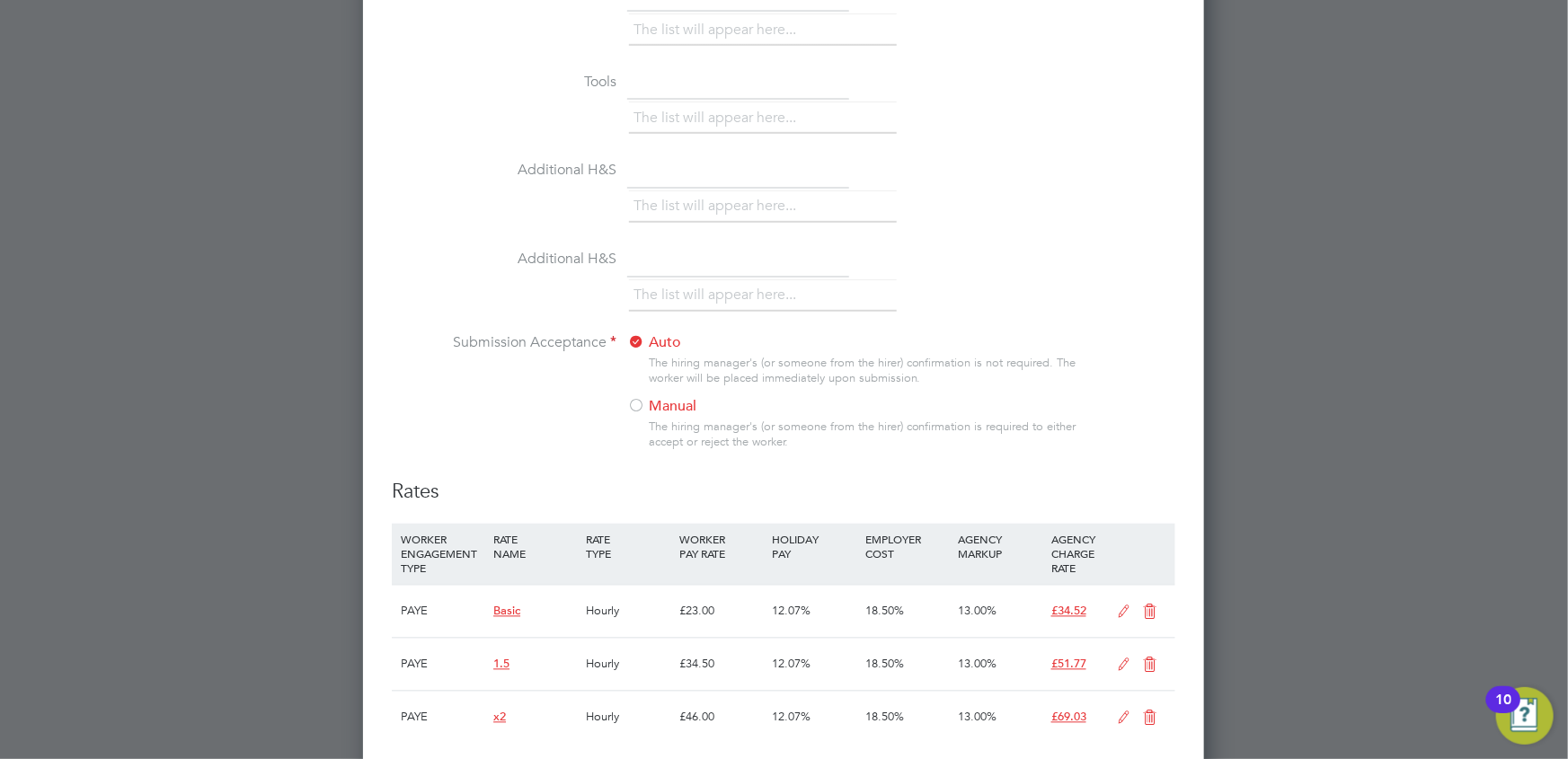
scroll to position [1707, 0]
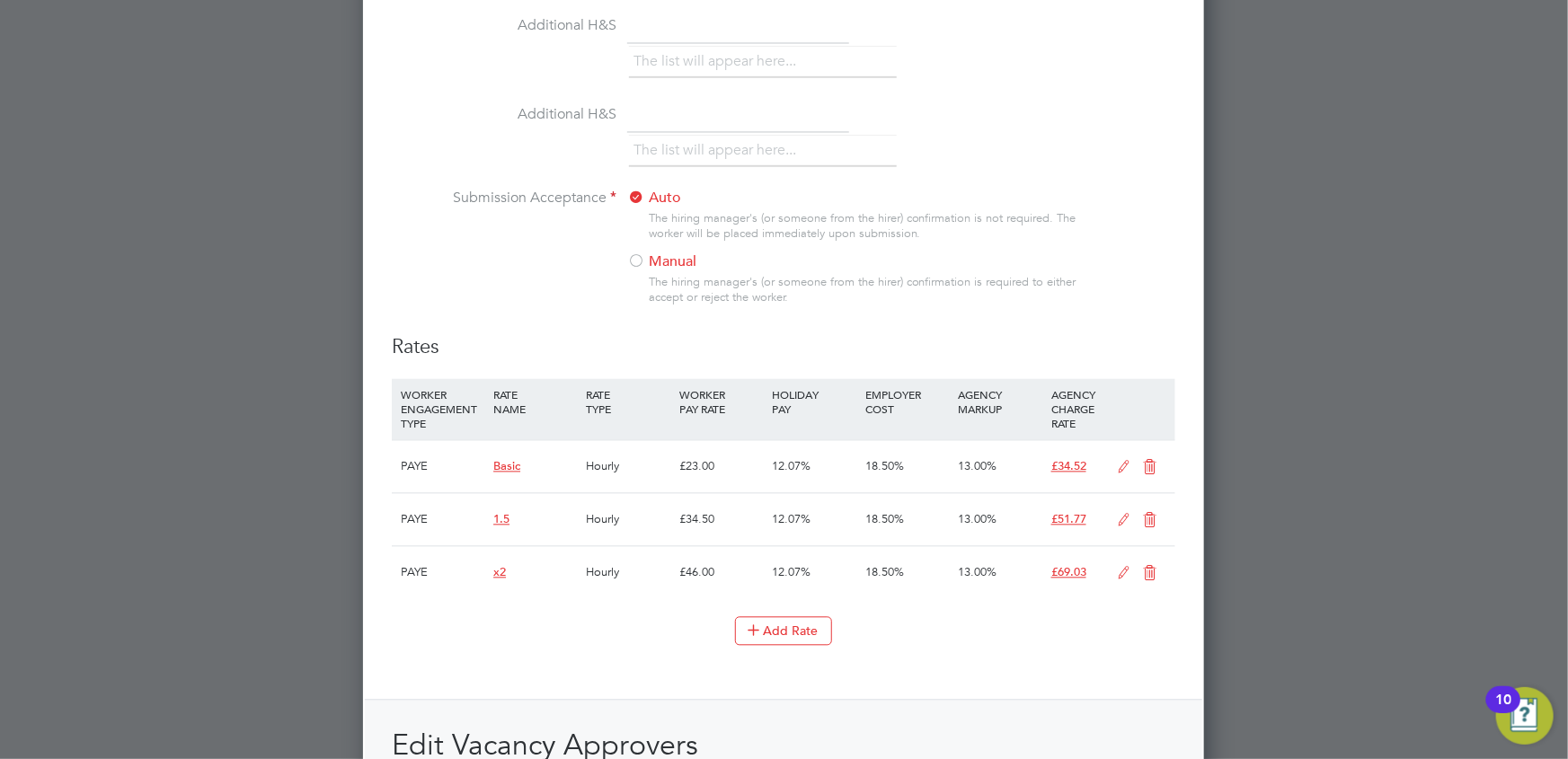
type textarea "Garry Henry to cover 23 & 24 August 2025"
click at [1125, 460] on icon at bounding box center [1124, 467] width 22 height 14
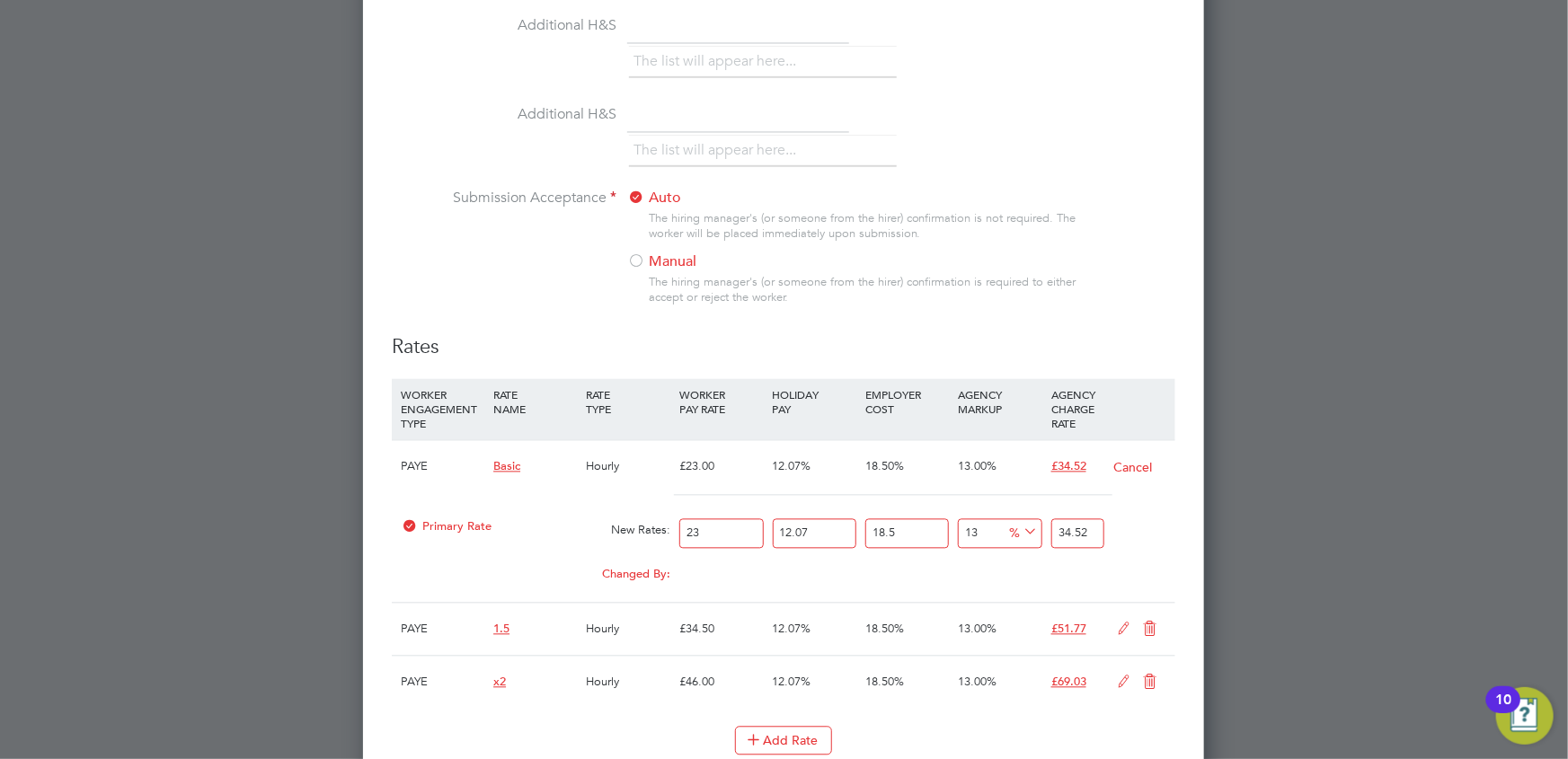
scroll to position [2836, 841]
click at [709, 523] on input "23" at bounding box center [721, 534] width 84 height 30
type input "2"
type input "3.00134667"
type input "25"
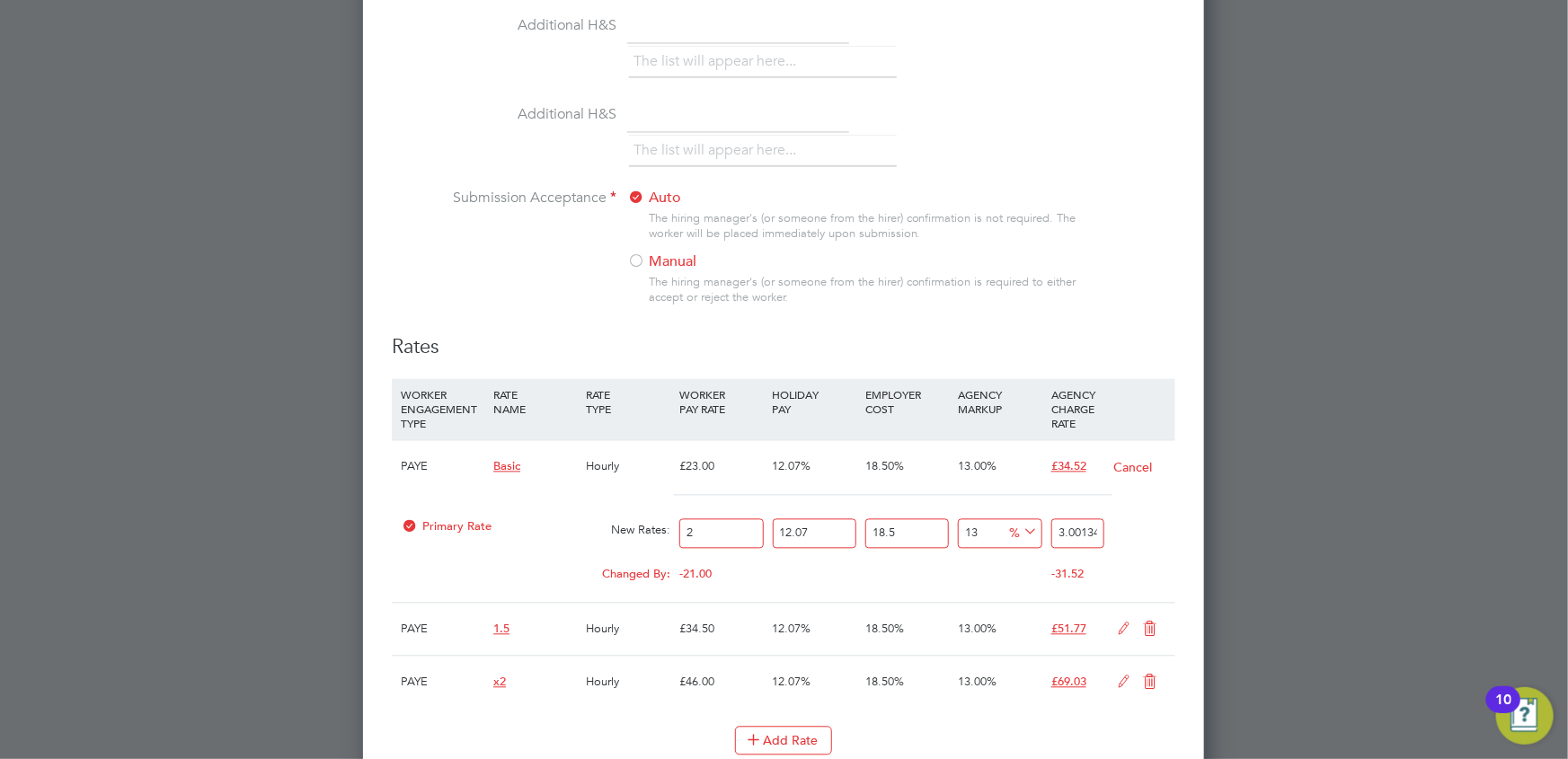
type input "37.516833375"
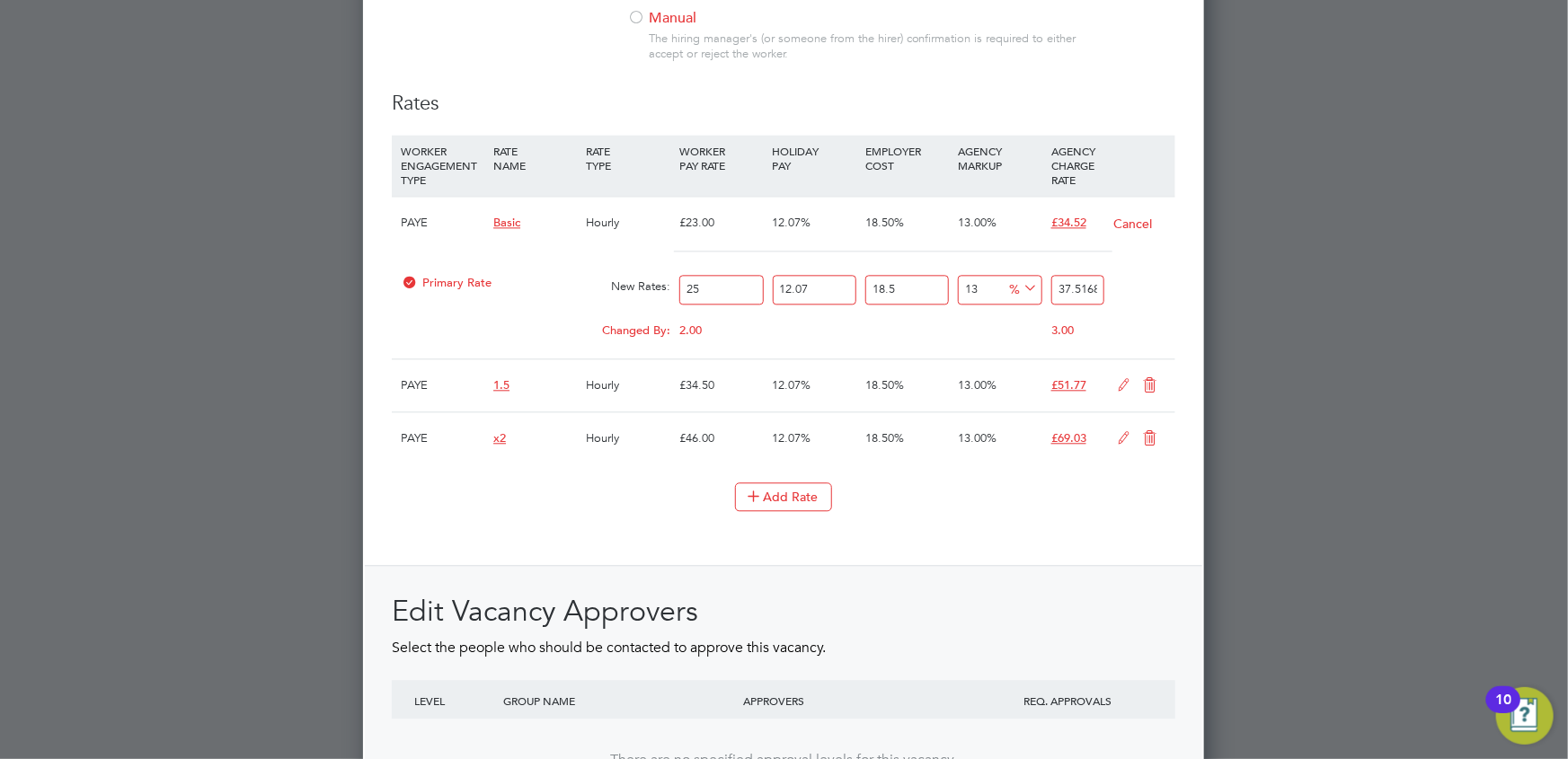
scroll to position [2144, 0]
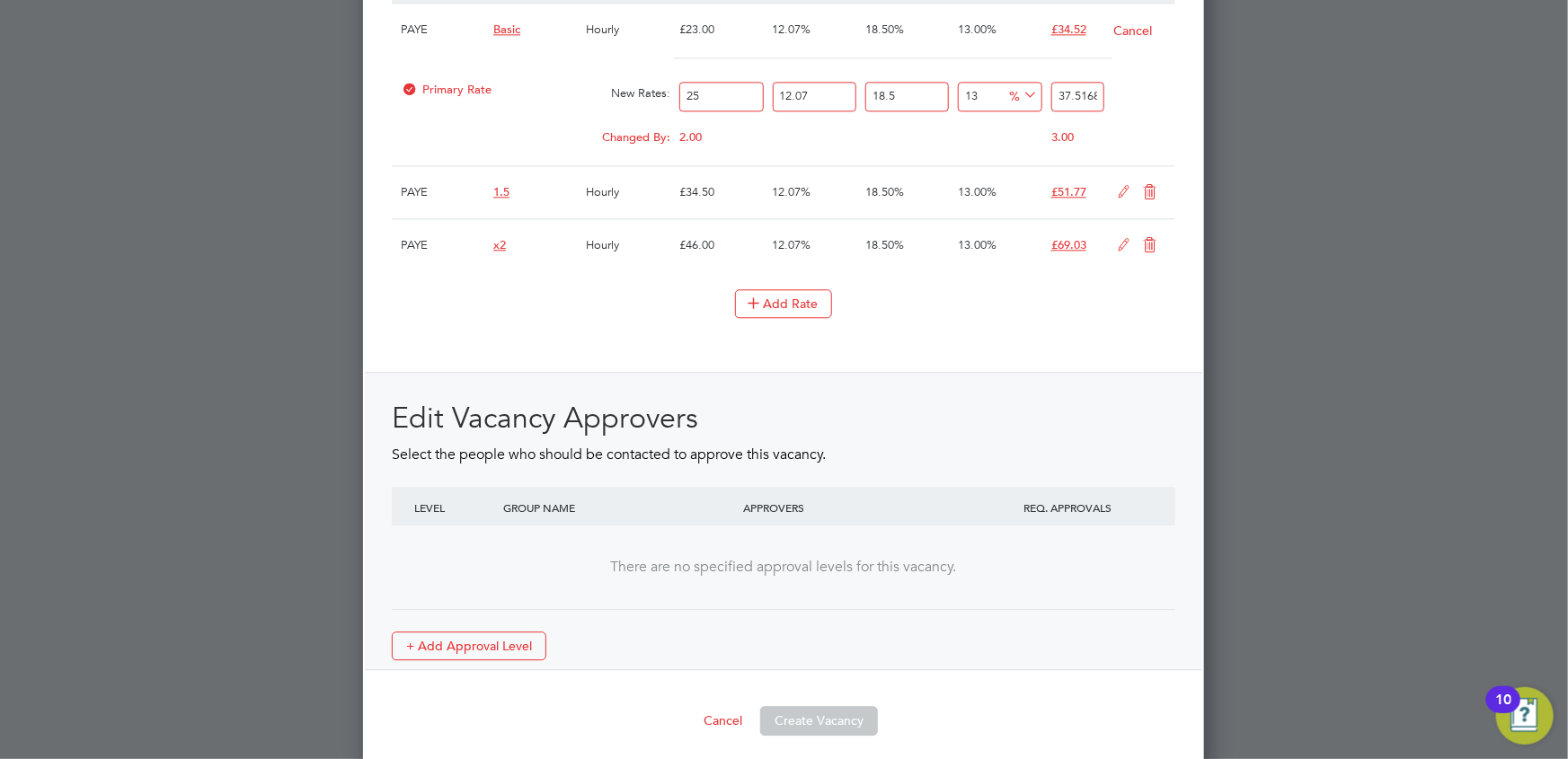
type input "25"
click at [918, 333] on div "Rates WORKER ENGAGEMENT TYPE RATE NAME RATE TYPE WORKER PAY RATE HOLIDAY PAY EM…" at bounding box center [784, 284] width 784 height 772
click at [732, 83] on input "25" at bounding box center [721, 96] width 84 height 30
click at [935, 335] on div "Rates WORKER ENGAGEMENT TYPE RATE NAME RATE TYPE WORKER PAY RATE HOLIDAY PAY EM…" at bounding box center [784, 284] width 784 height 772
click at [655, 323] on li "Add Rate" at bounding box center [784, 312] width 784 height 46
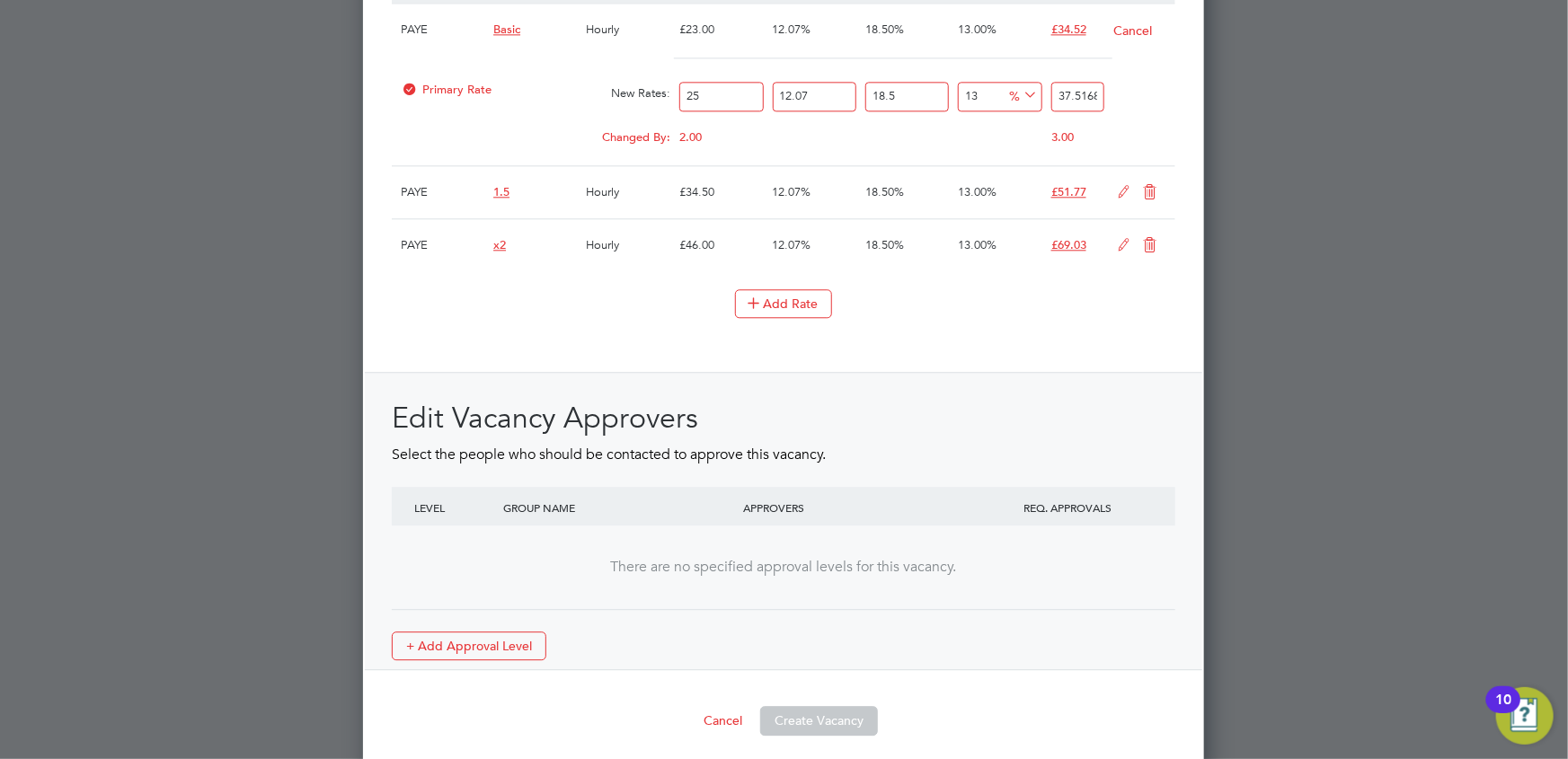
click at [1070, 85] on input "37.516833375" at bounding box center [1077, 96] width 53 height 30
click at [952, 302] on div "Add Rate" at bounding box center [784, 303] width 784 height 29
click at [766, 289] on button "Add Rate" at bounding box center [784, 303] width 97 height 29
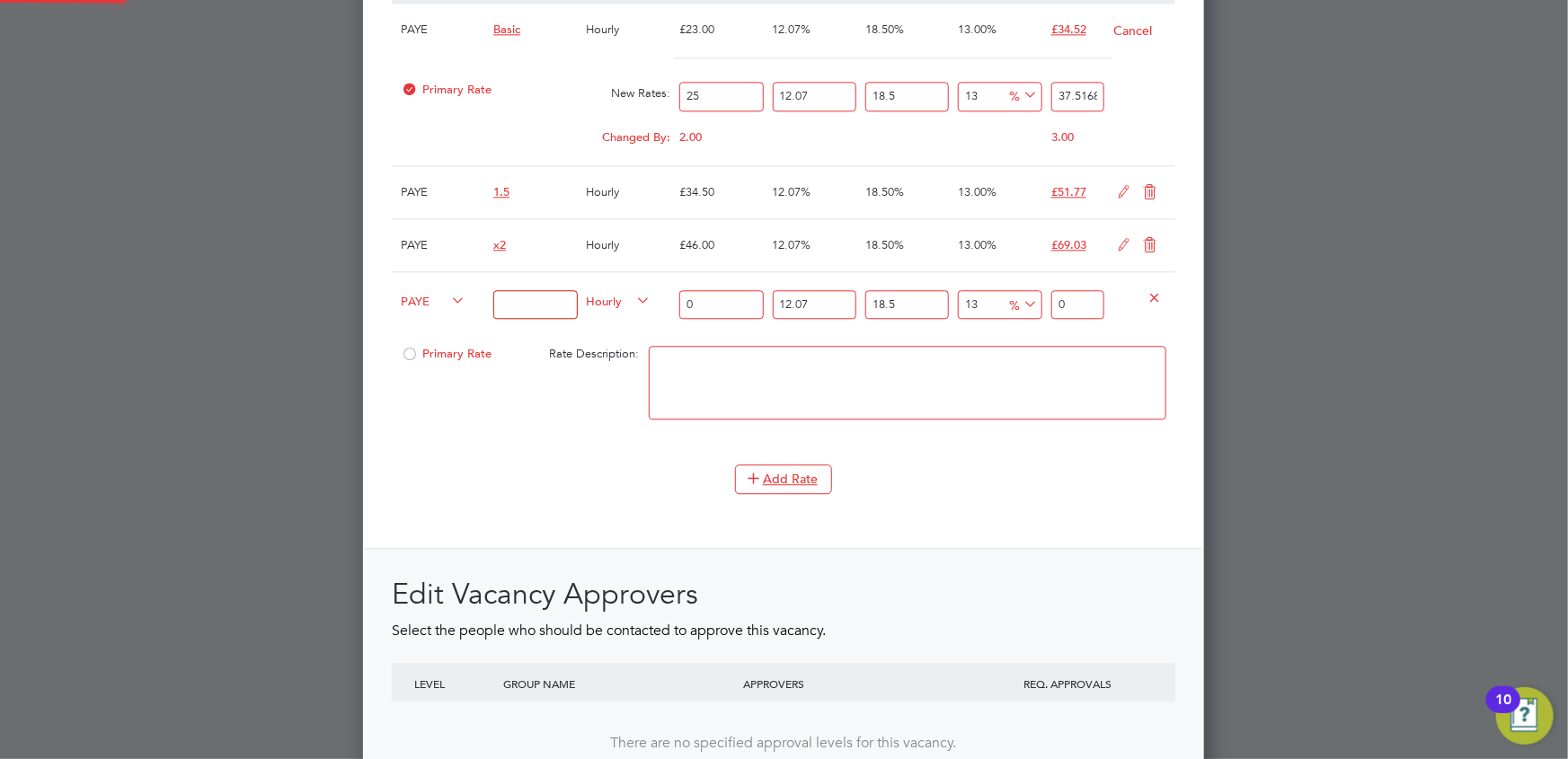
scroll to position [3011, 841]
click at [1156, 290] on icon at bounding box center [1156, 297] width 13 height 13
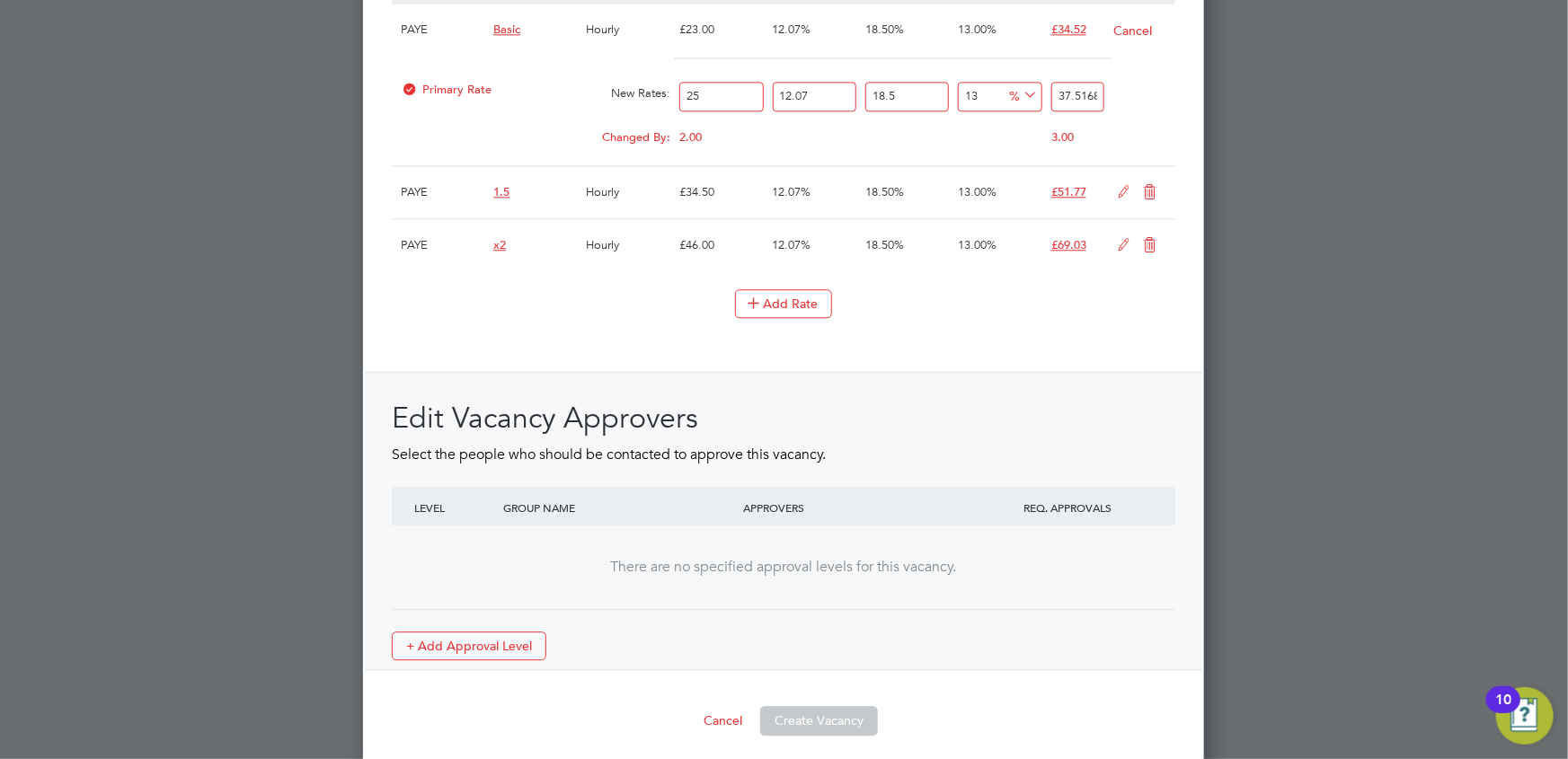
scroll to position [2836, 841]
click at [929, 313] on li "Add Rate" at bounding box center [784, 312] width 784 height 46
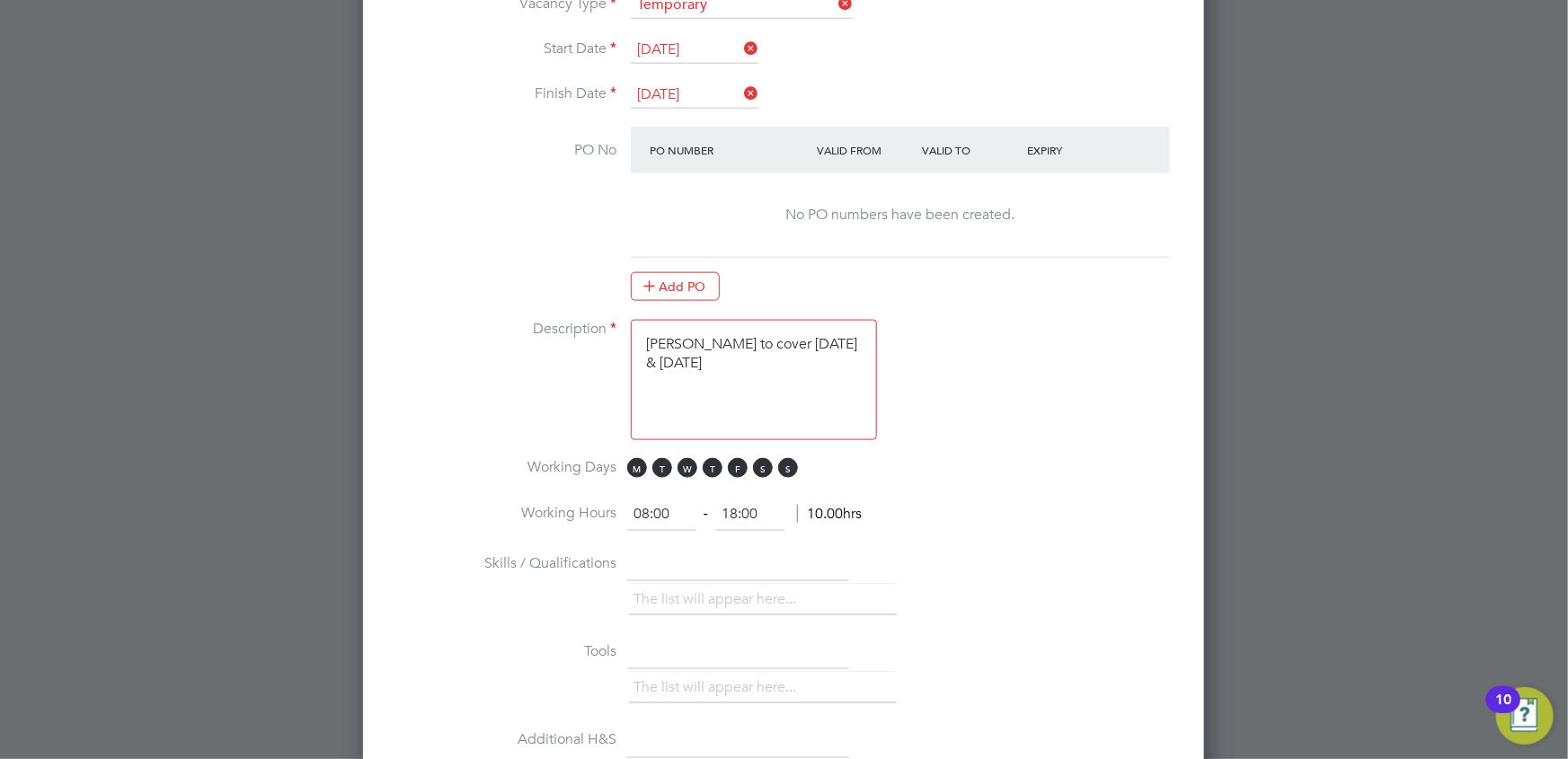
scroll to position [837, 0]
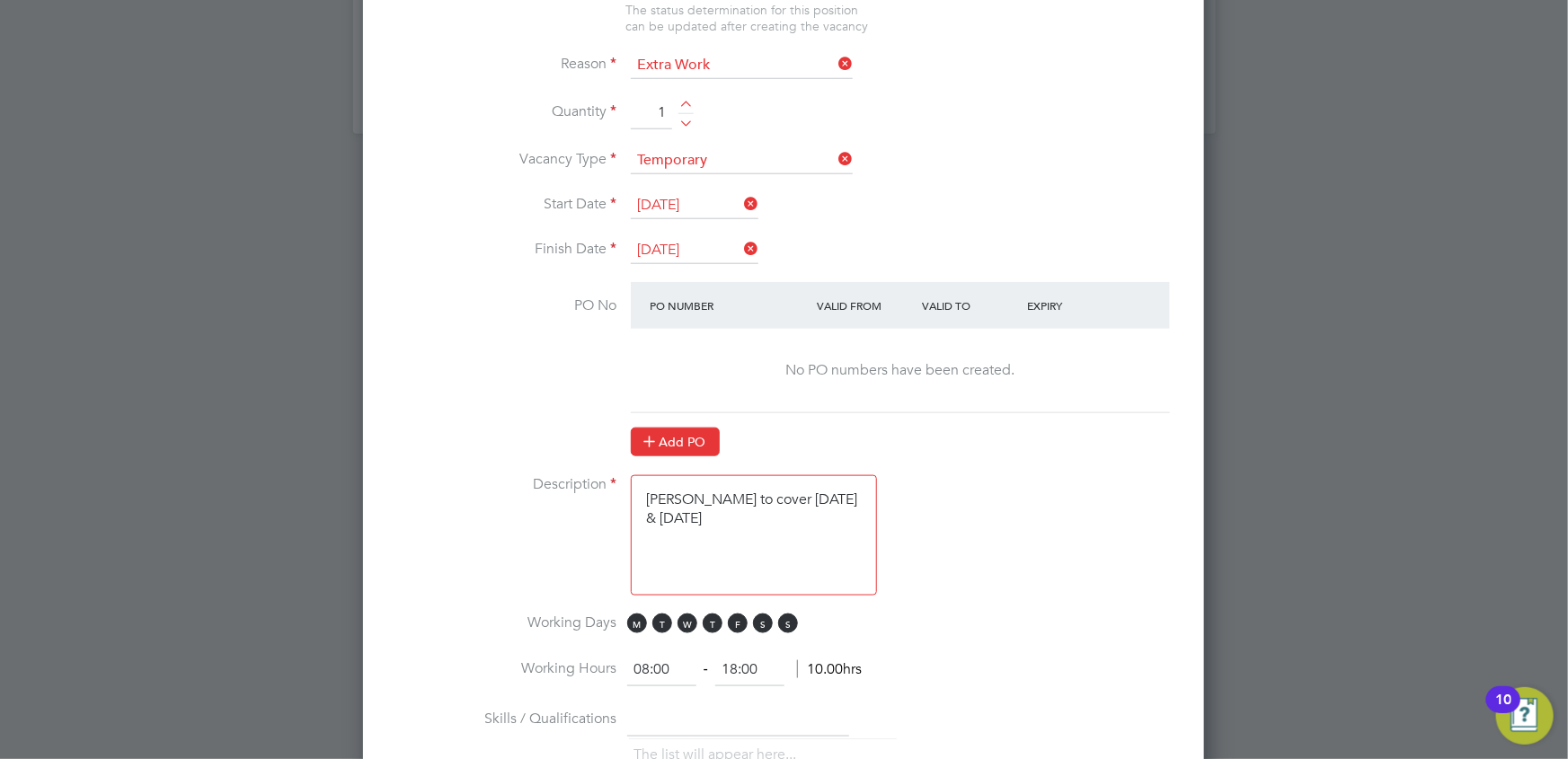
click at [648, 433] on icon at bounding box center [650, 440] width 13 height 13
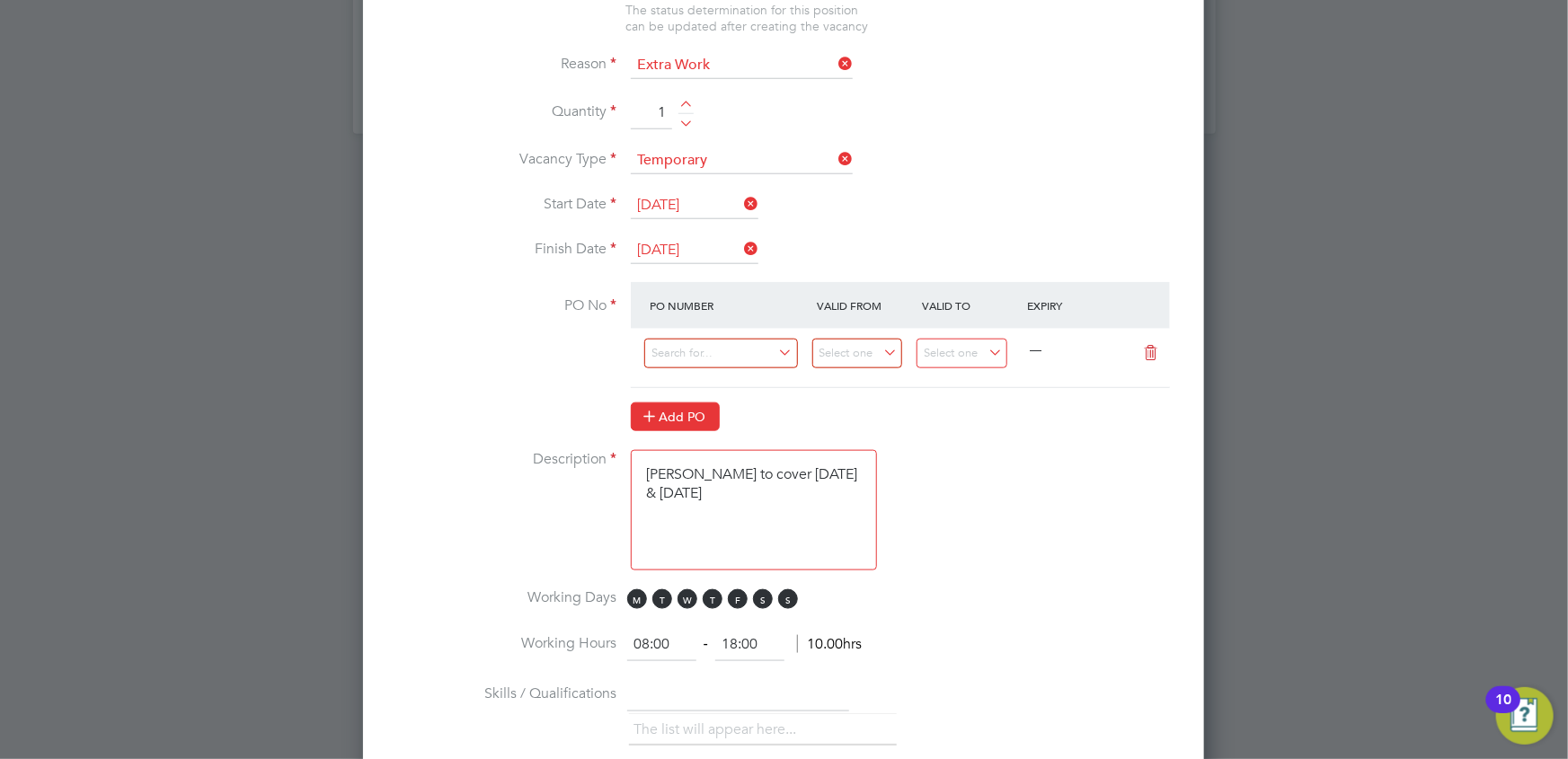
click at [666, 407] on button "Add PO" at bounding box center [676, 417] width 89 height 29
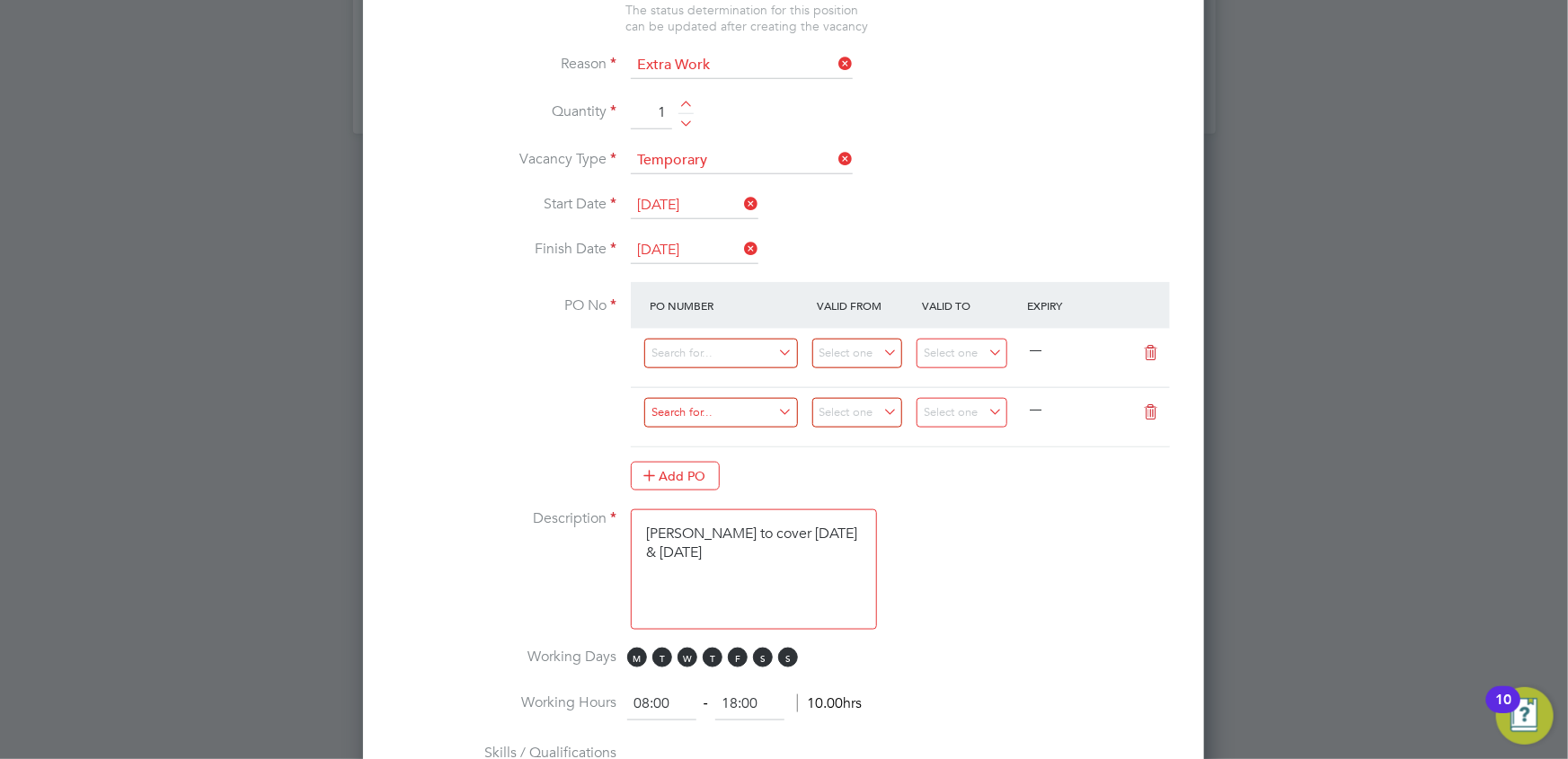
scroll to position [2868, 841]
click at [679, 346] on input at bounding box center [721, 353] width 153 height 30
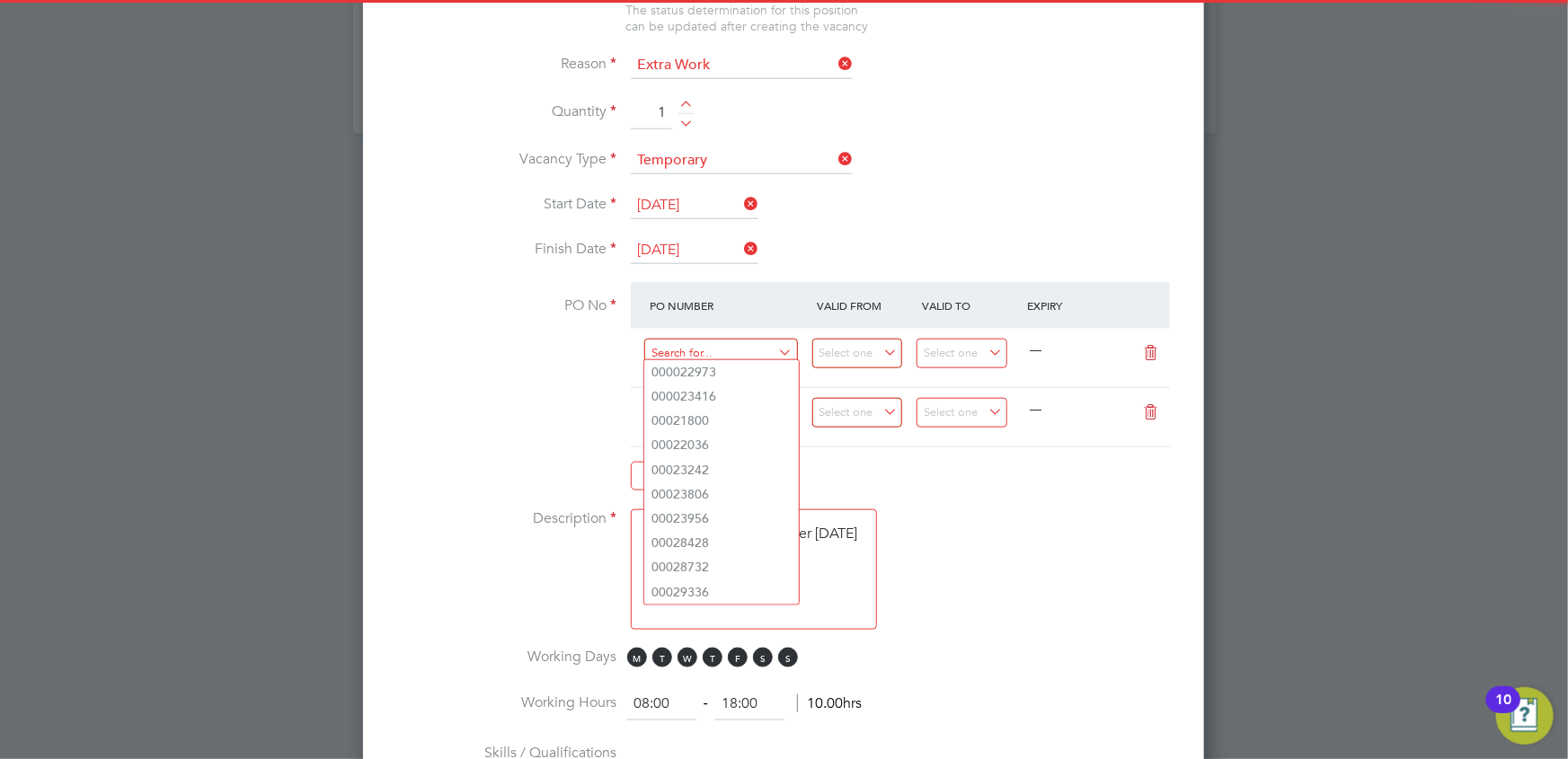
paste input "PO00051334"
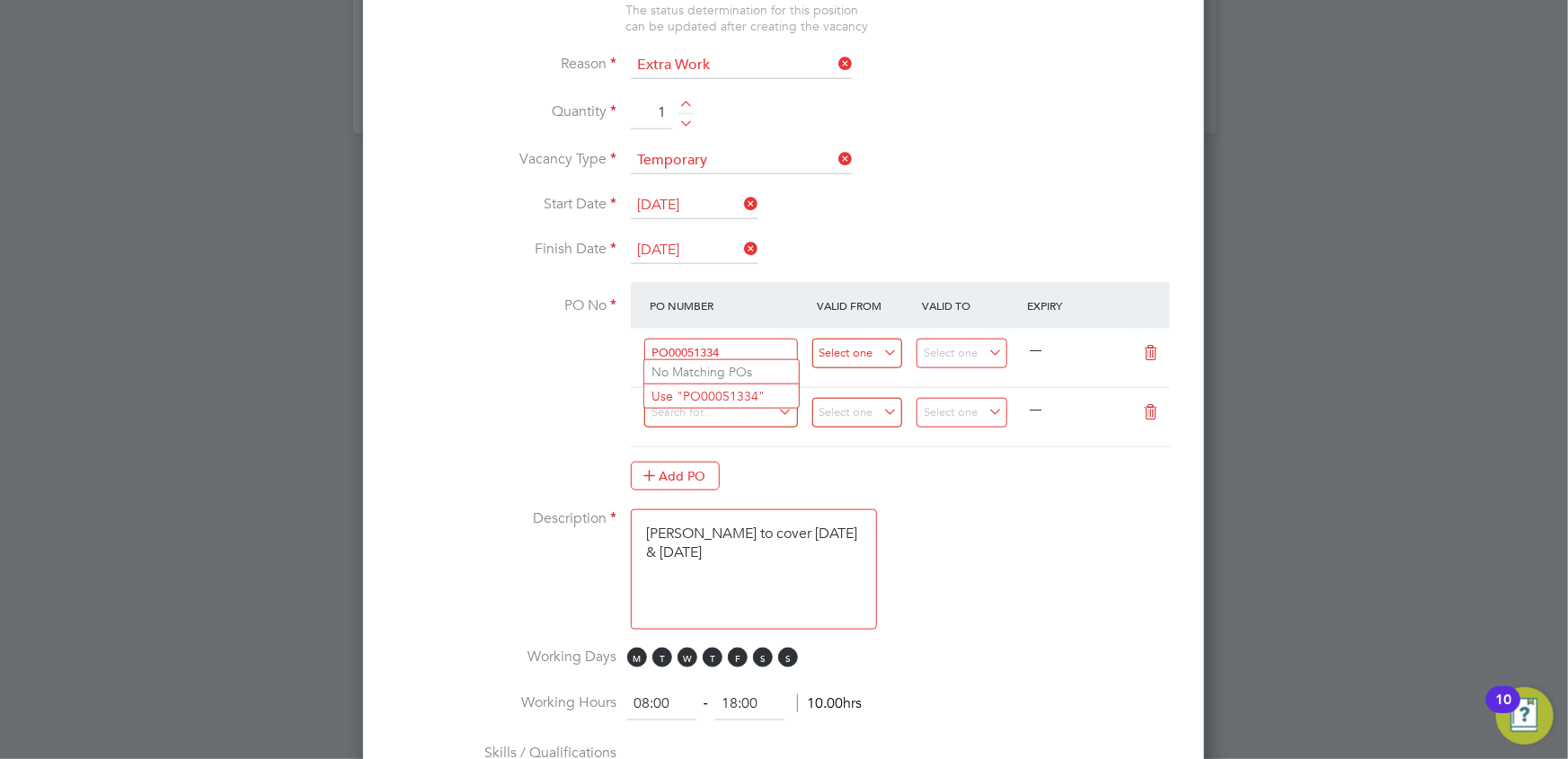
type input "PO00051334"
click at [863, 346] on input at bounding box center [858, 353] width 91 height 30
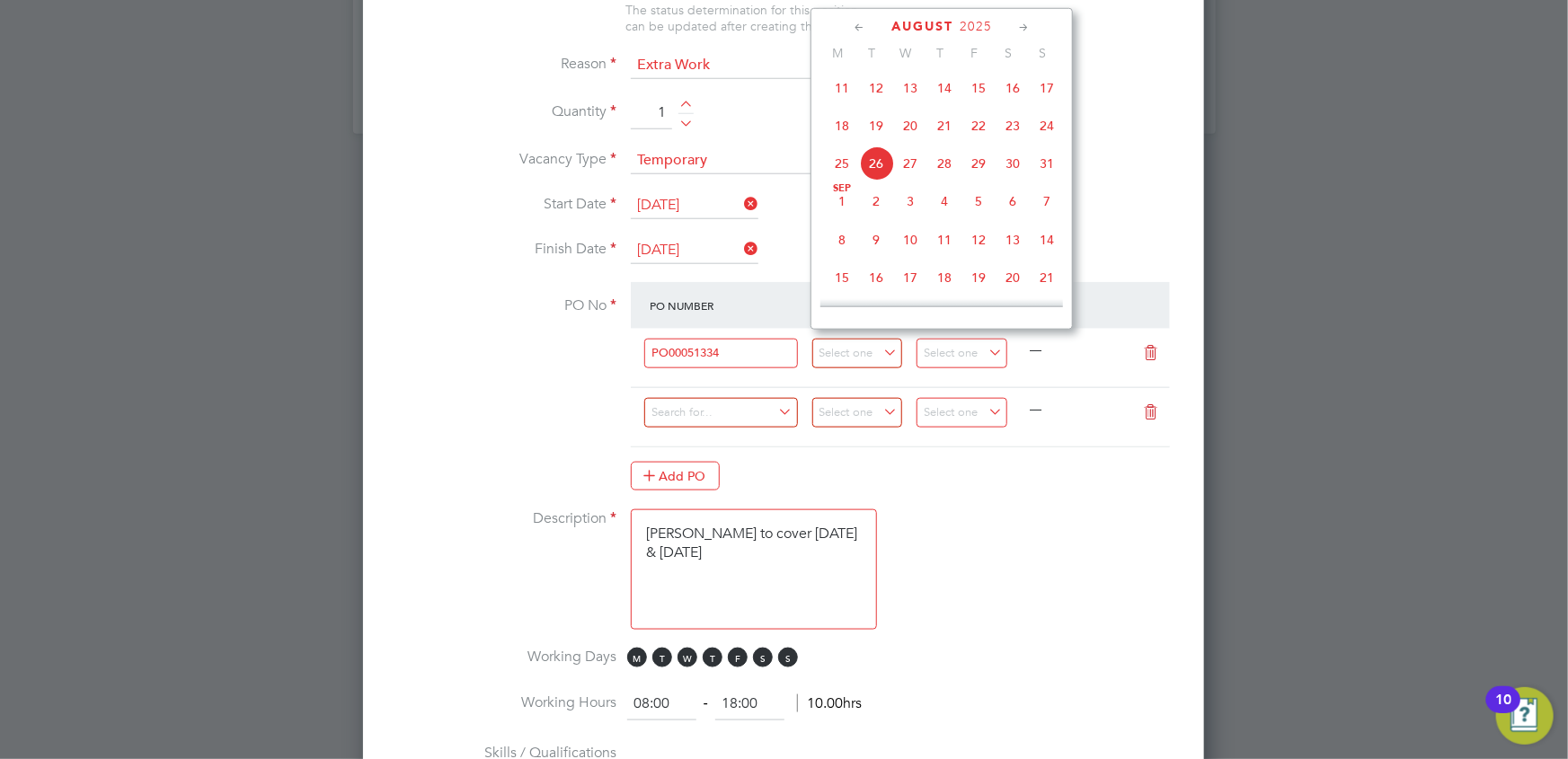
click at [939, 124] on span "21" at bounding box center [943, 125] width 34 height 34
type input "21 Aug 2025"
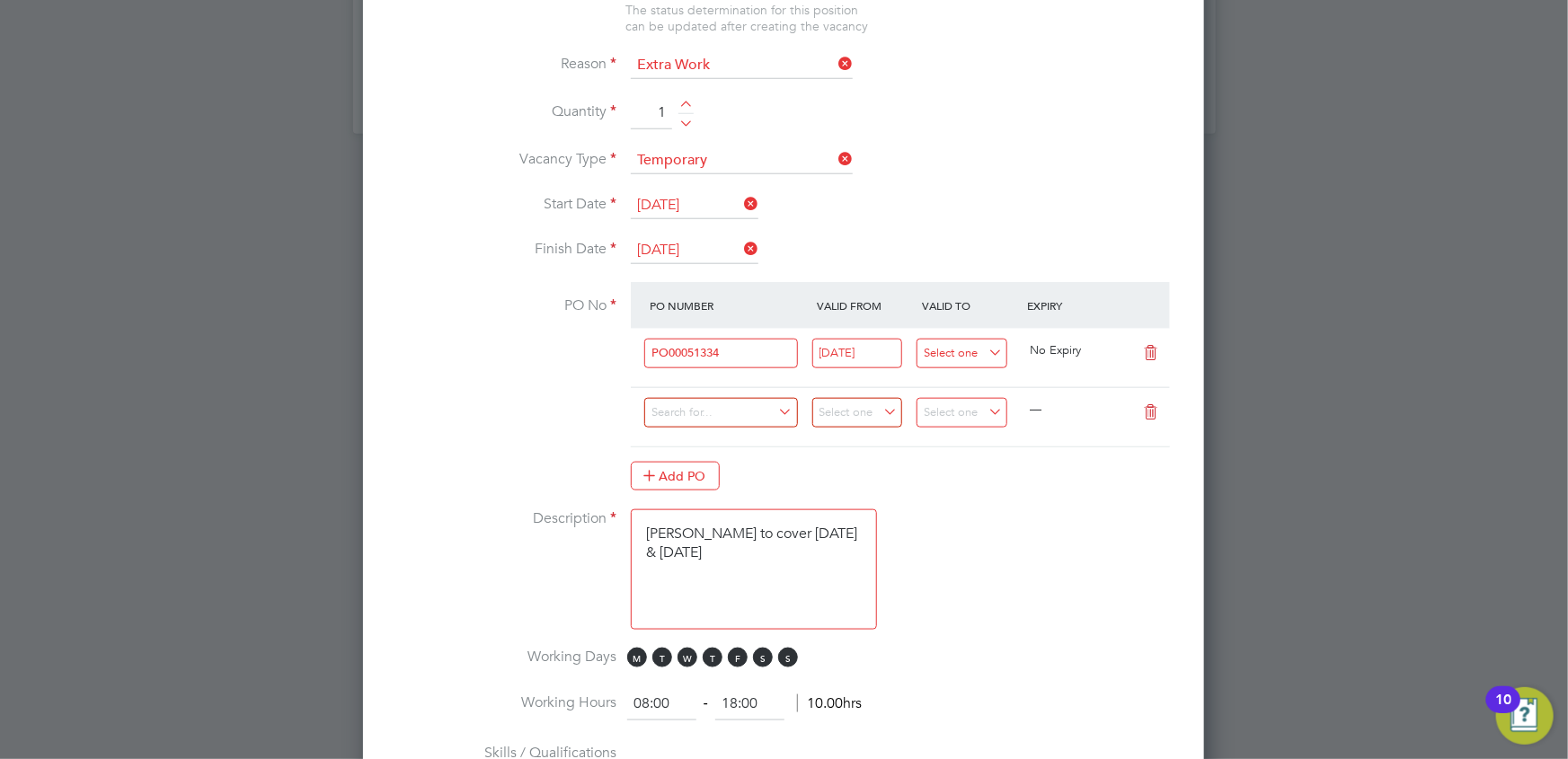
click at [962, 339] on input at bounding box center [962, 353] width 91 height 30
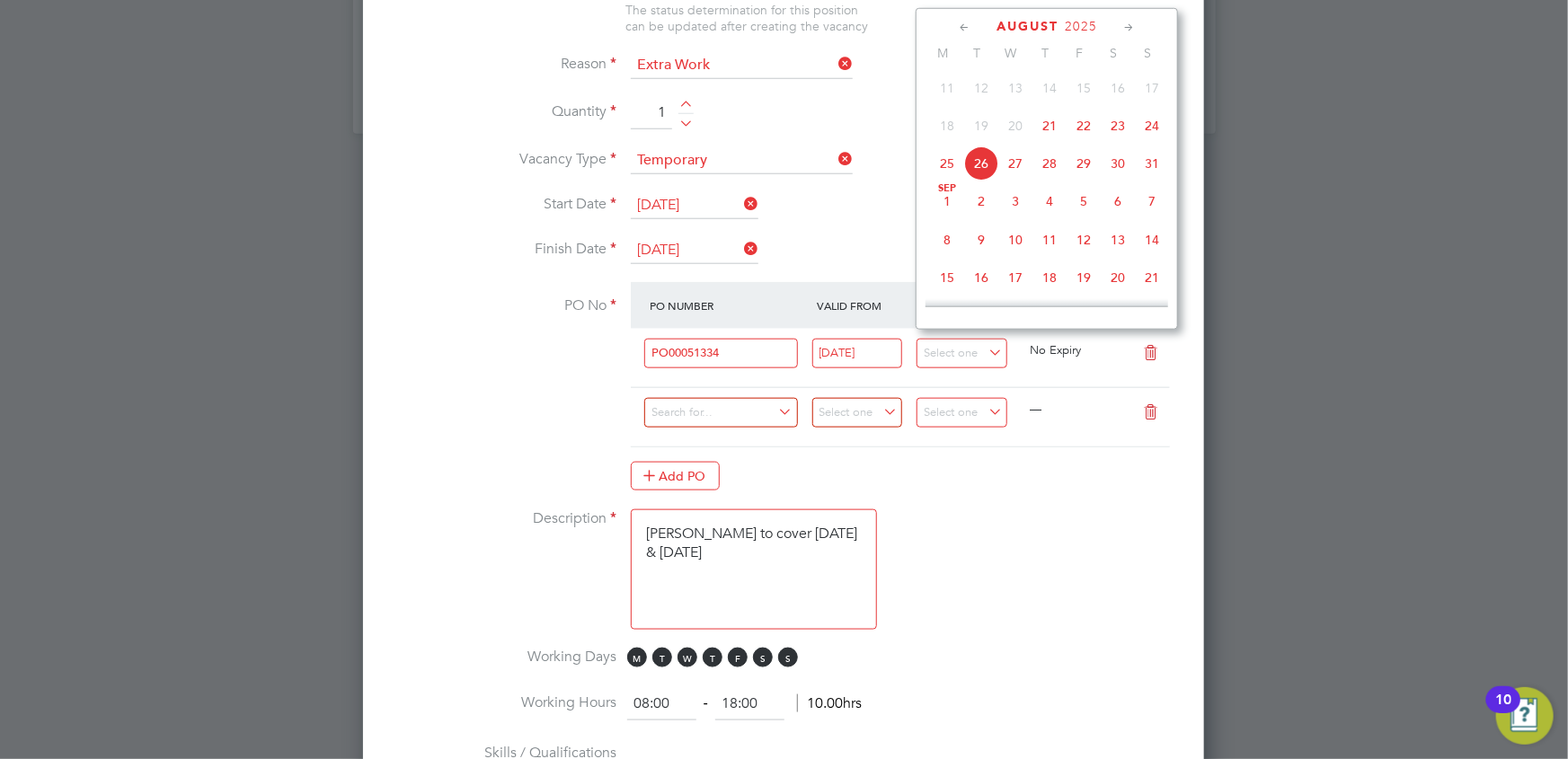
click at [982, 155] on span "26" at bounding box center [981, 163] width 34 height 34
type input "26 Aug 2025"
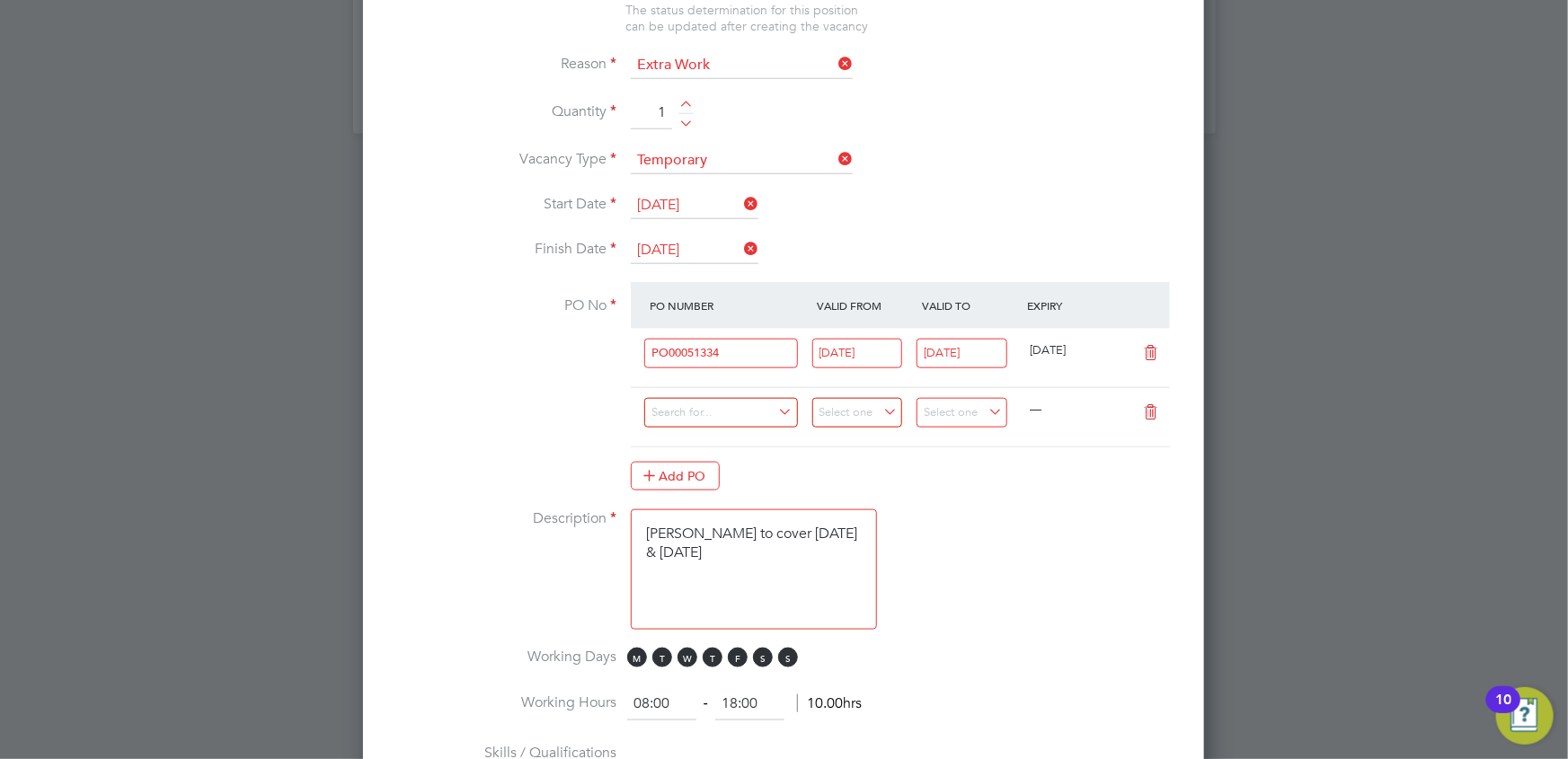
click at [1041, 526] on li "Description Garry Henry to cover 23 & 24 August 2025" at bounding box center [784, 579] width 784 height 139
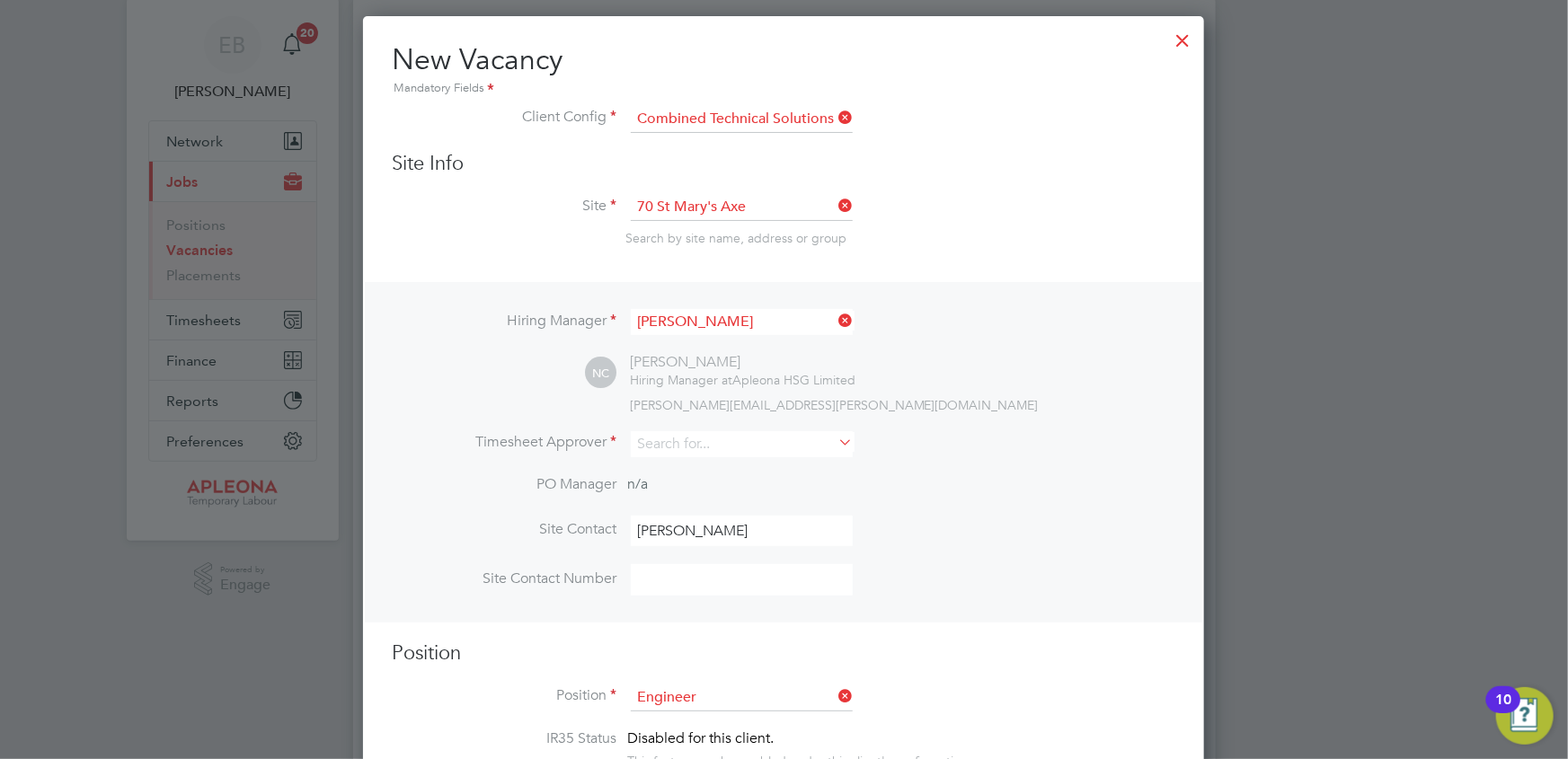
scroll to position [81, 0]
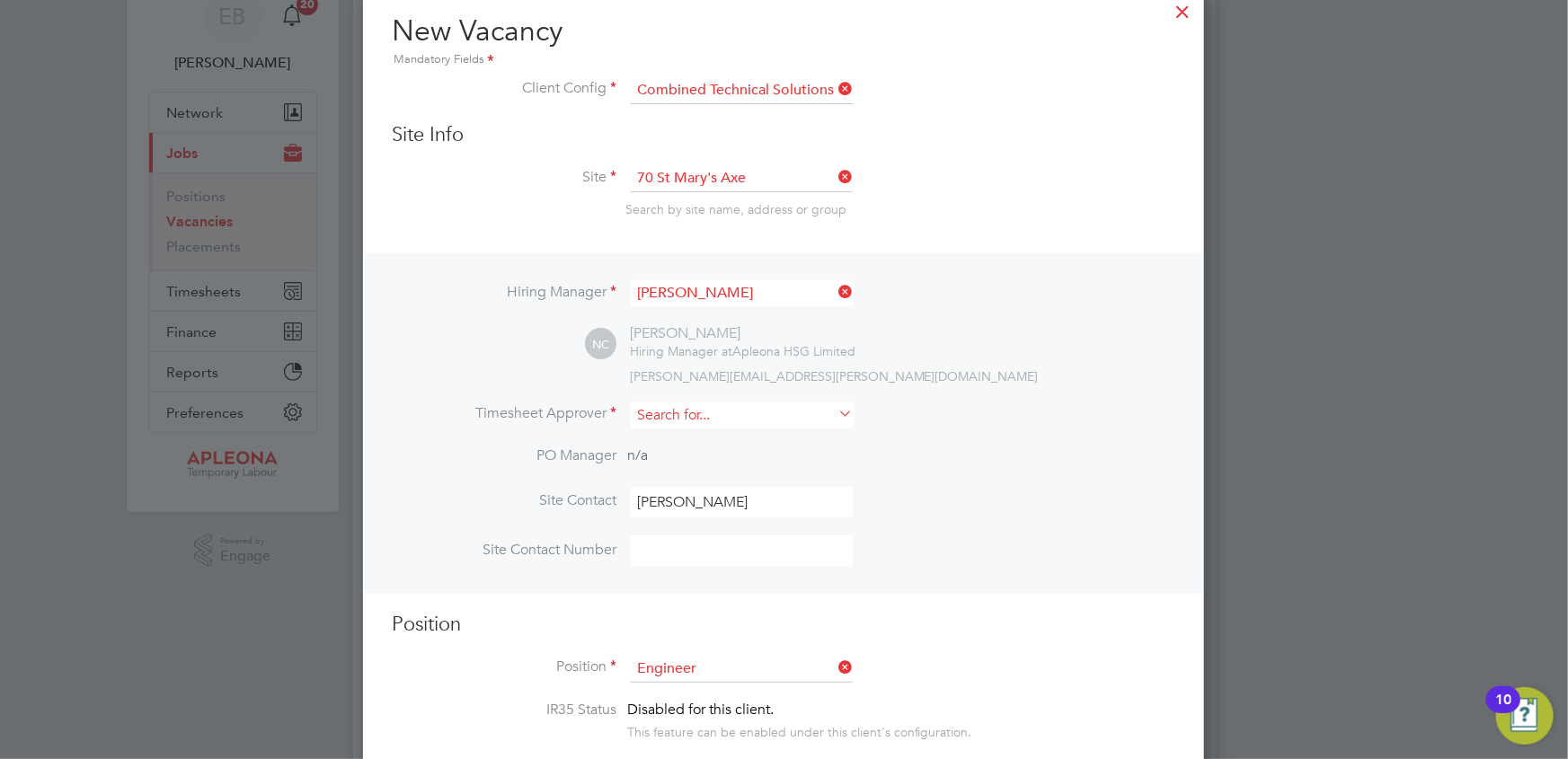
click at [683, 412] on input at bounding box center [742, 415] width 222 height 26
click at [690, 436] on li "Elaine Butler" at bounding box center [742, 436] width 223 height 24
type input "[PERSON_NAME]"
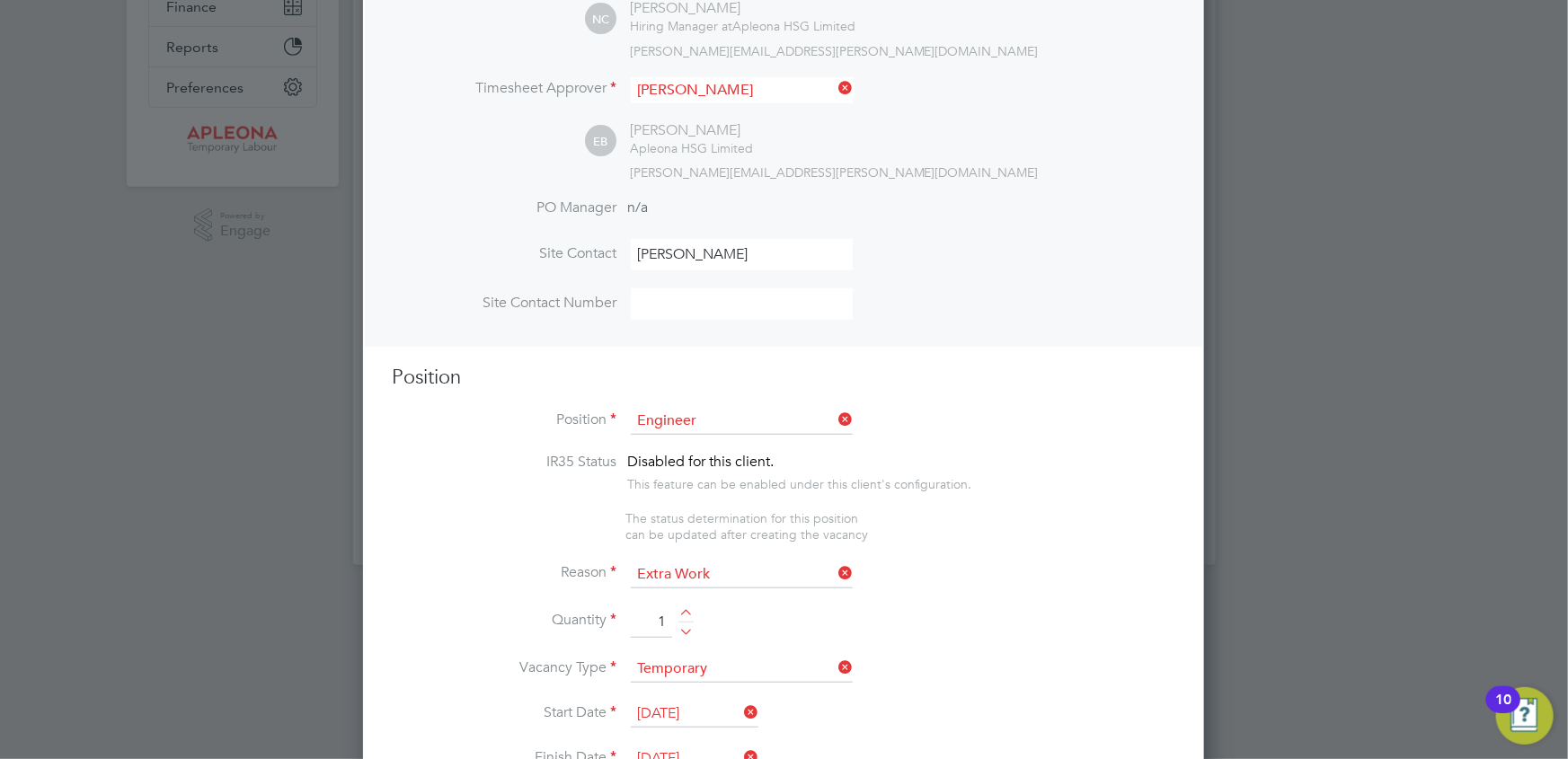
scroll to position [407, 0]
click at [654, 310] on input at bounding box center [742, 301] width 222 height 32
click at [722, 288] on input at bounding box center [742, 301] width 222 height 32
paste input "07842 425272"
type input "07842 425272"
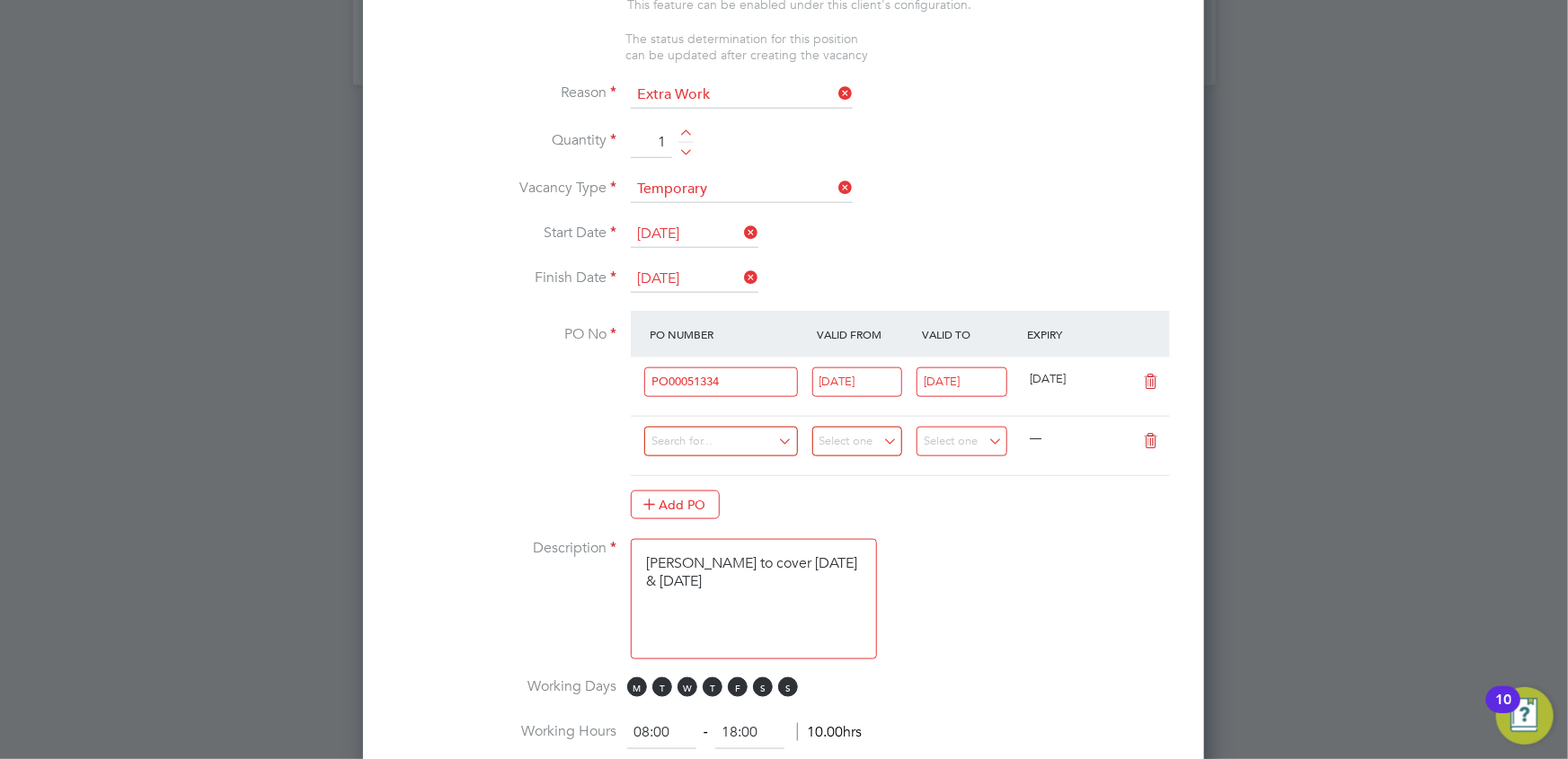
scroll to position [979, 0]
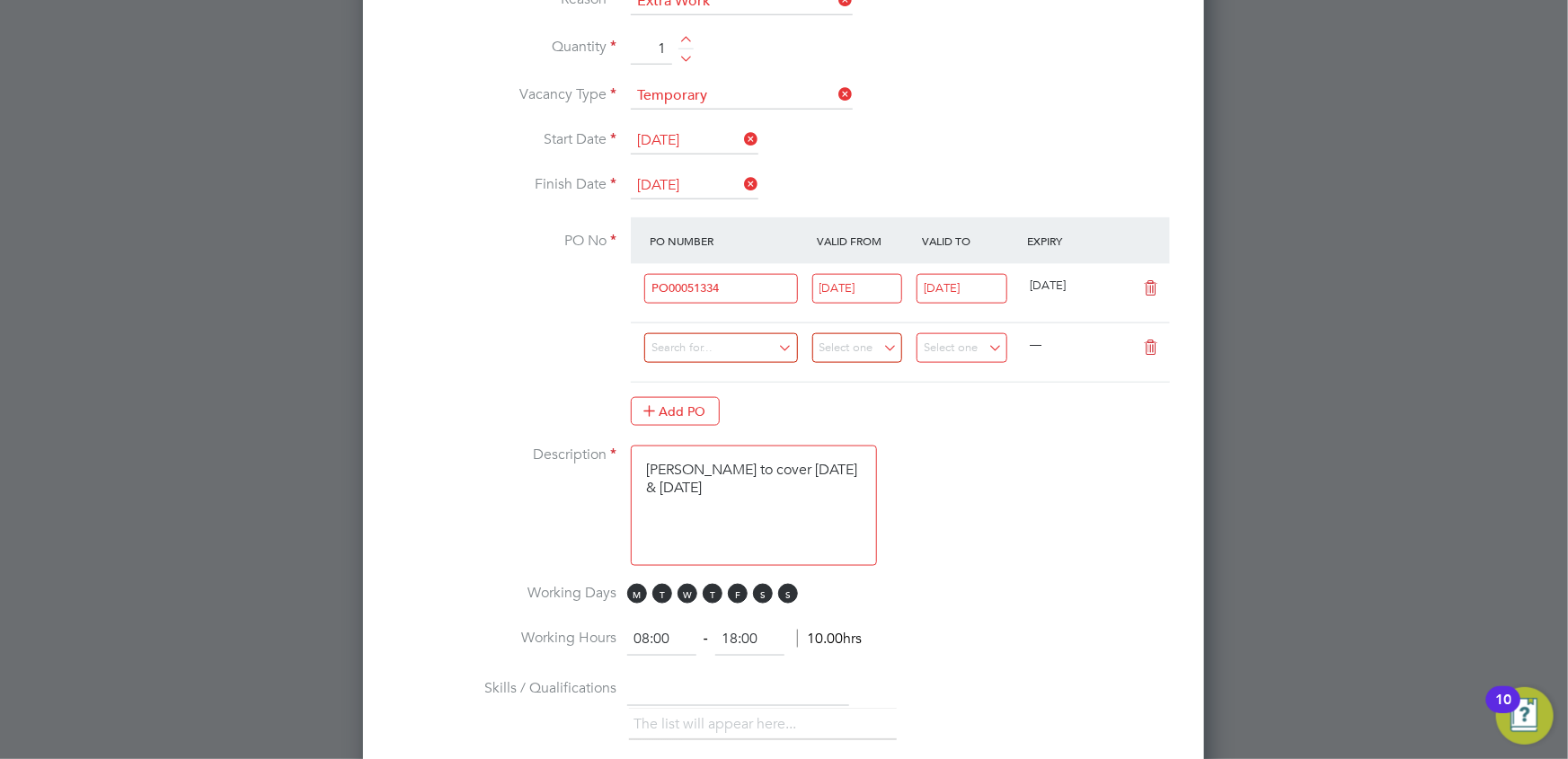
click at [1151, 340] on icon at bounding box center [1151, 347] width 22 height 14
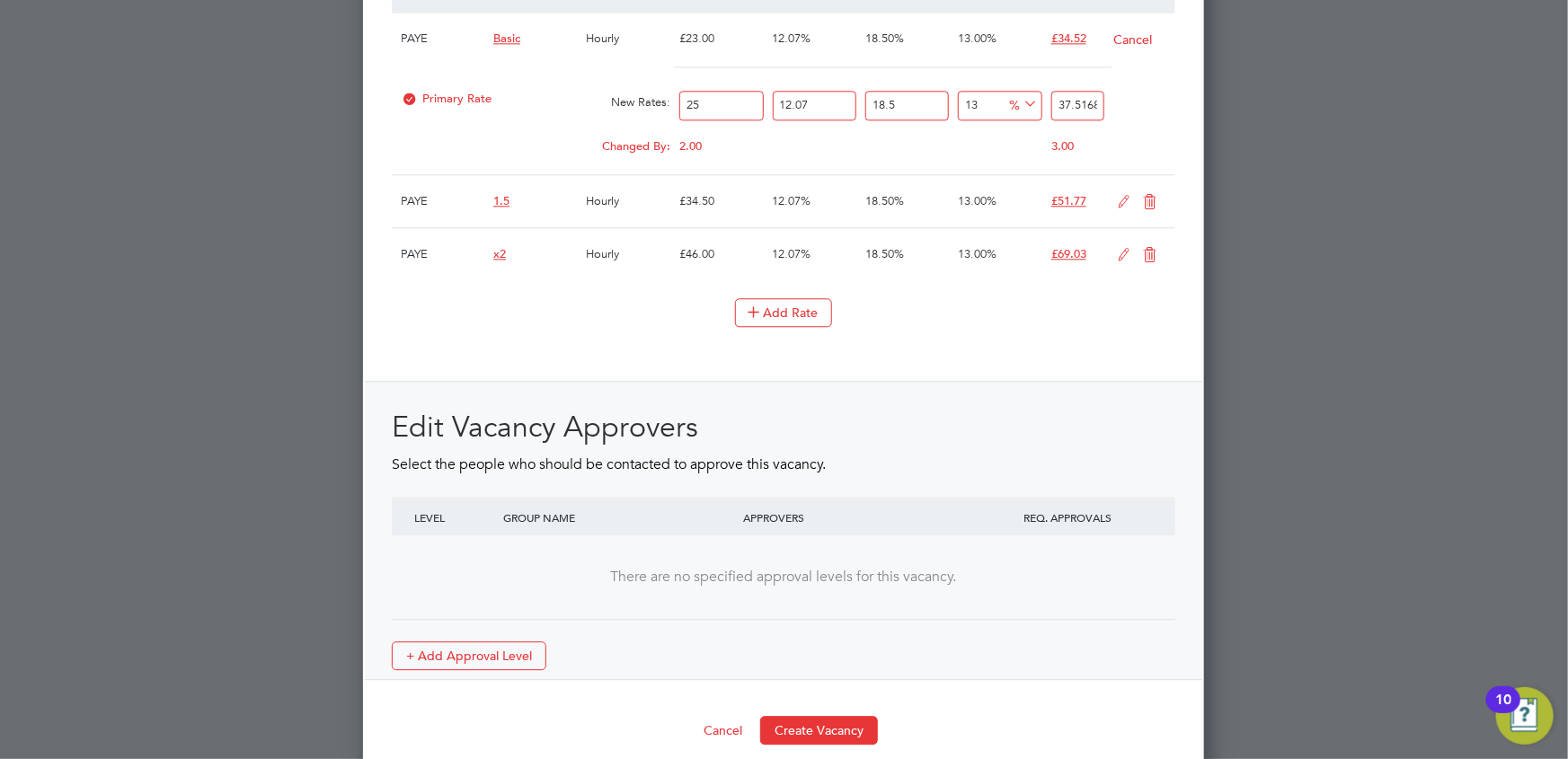
scroll to position [2197, 0]
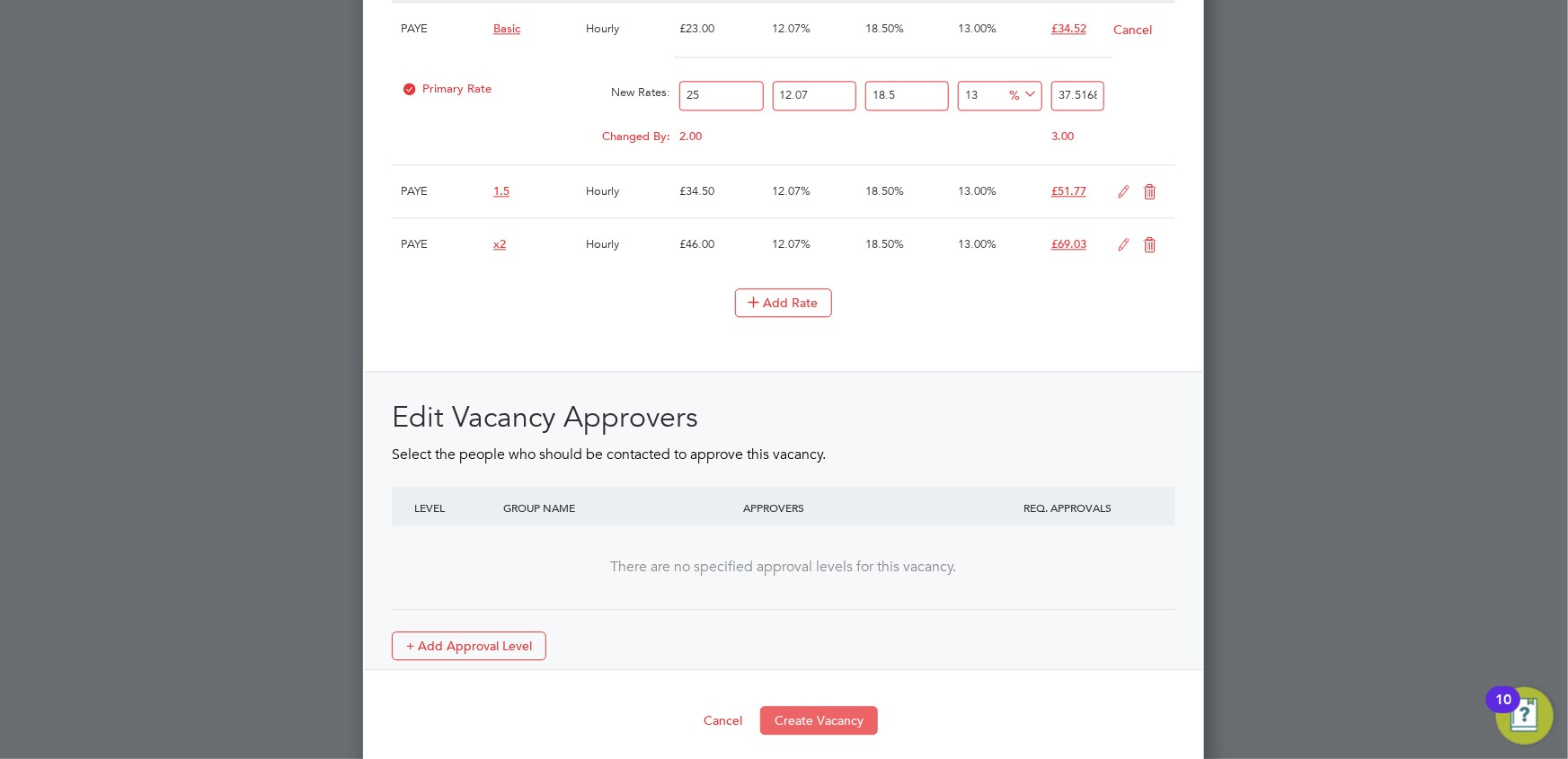
click at [812, 708] on button "Create Vacancy" at bounding box center [819, 720] width 118 height 29
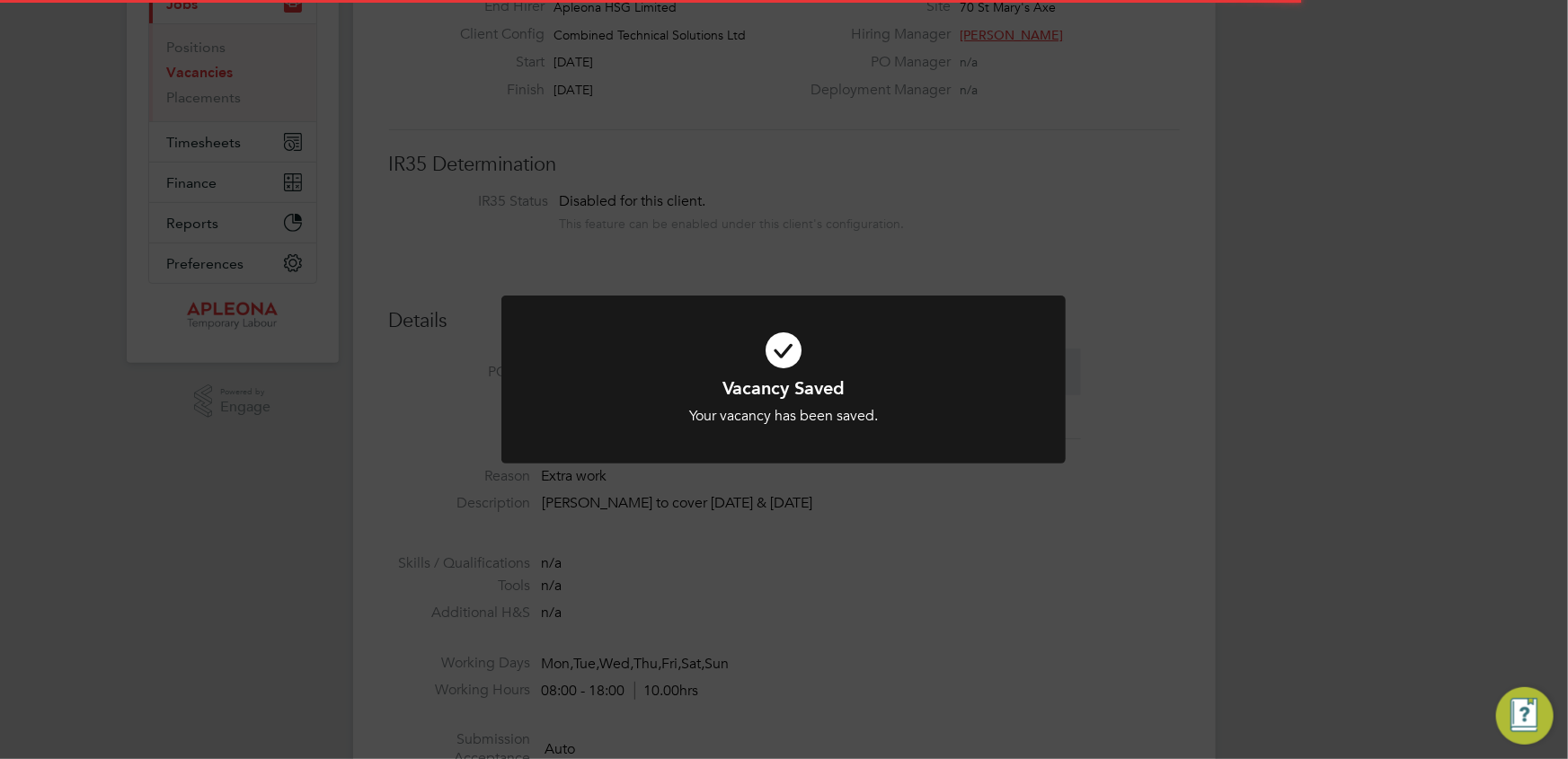
scroll to position [53, 126]
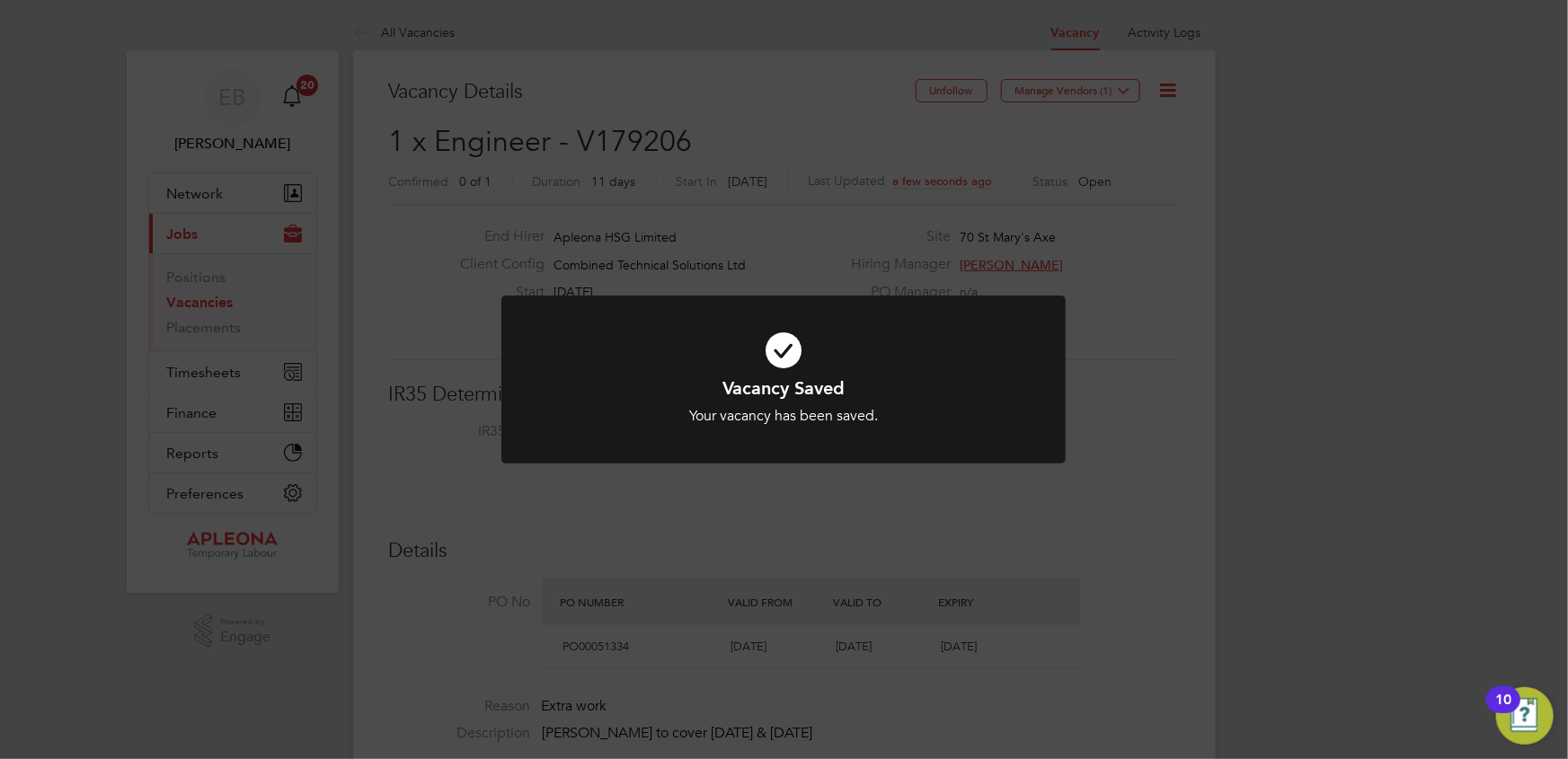
click at [648, 135] on div "Vacancy Saved Your vacancy has been saved. Cancel Okay" at bounding box center [784, 380] width 1568 height 759
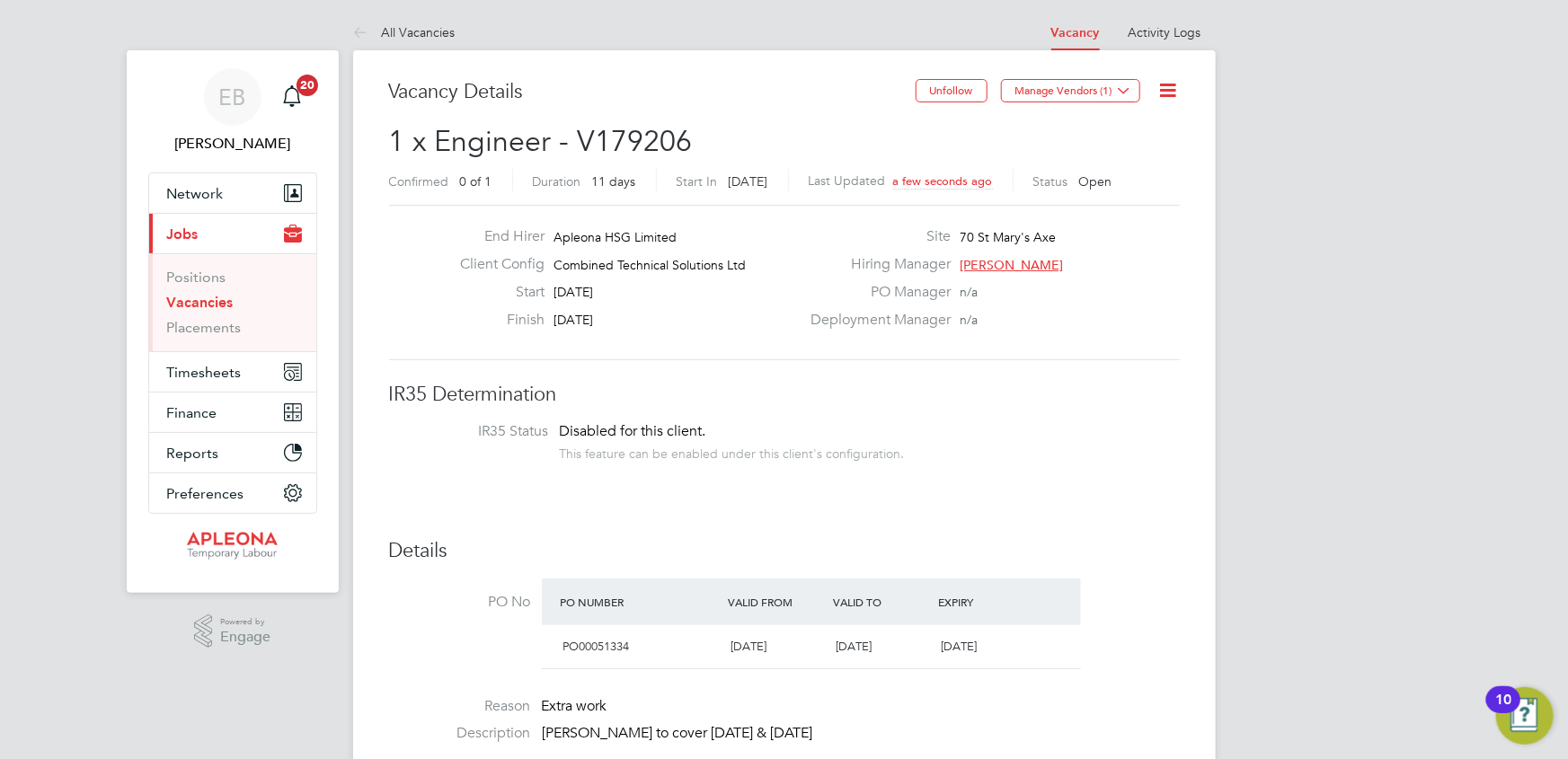
click at [639, 135] on span "1 x Engineer - V179206" at bounding box center [541, 142] width 304 height 35
click at [640, 135] on span "1 x Engineer - V179206" at bounding box center [541, 142] width 304 height 35
copy span "V179206"
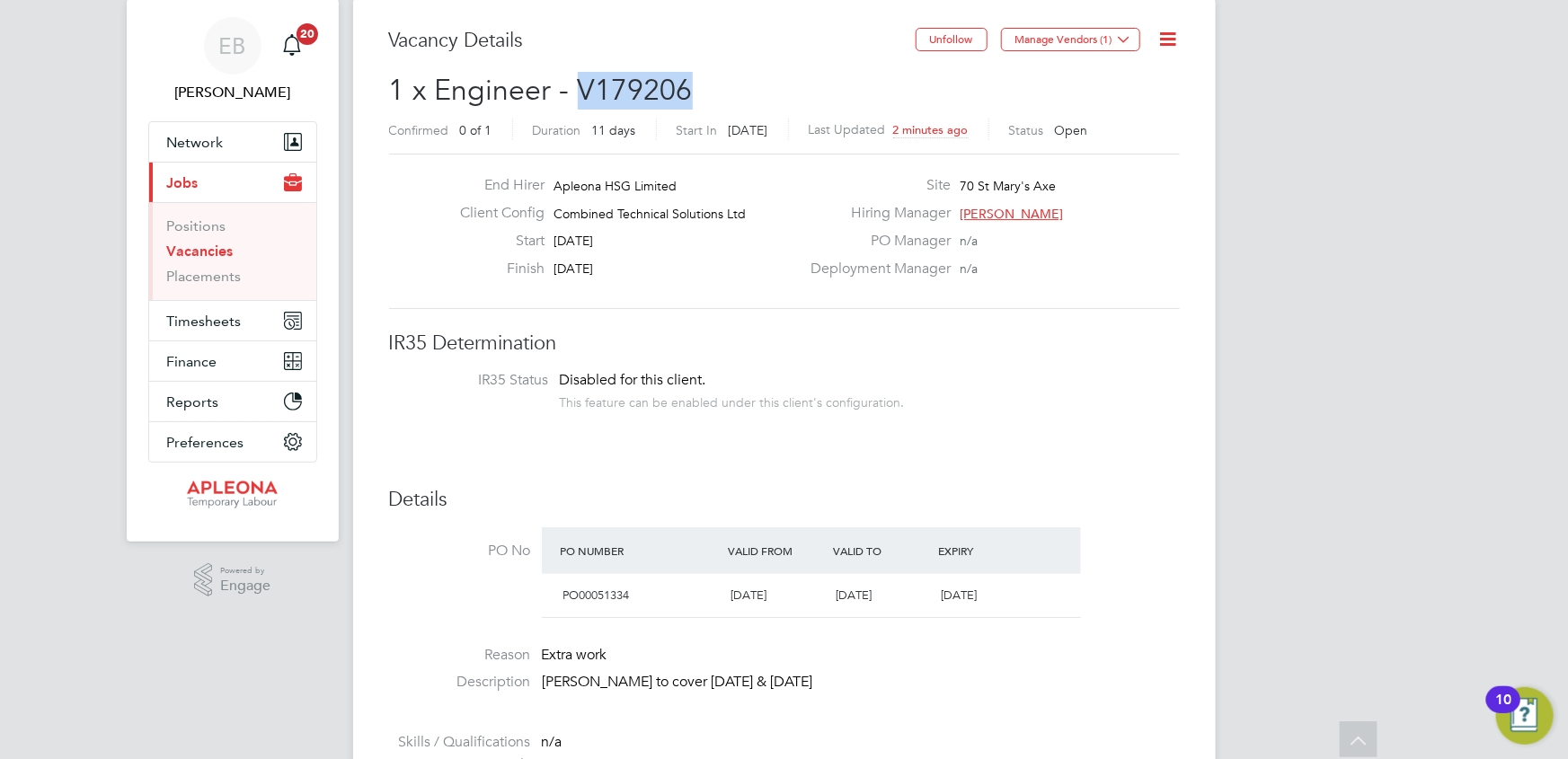
scroll to position [0, 0]
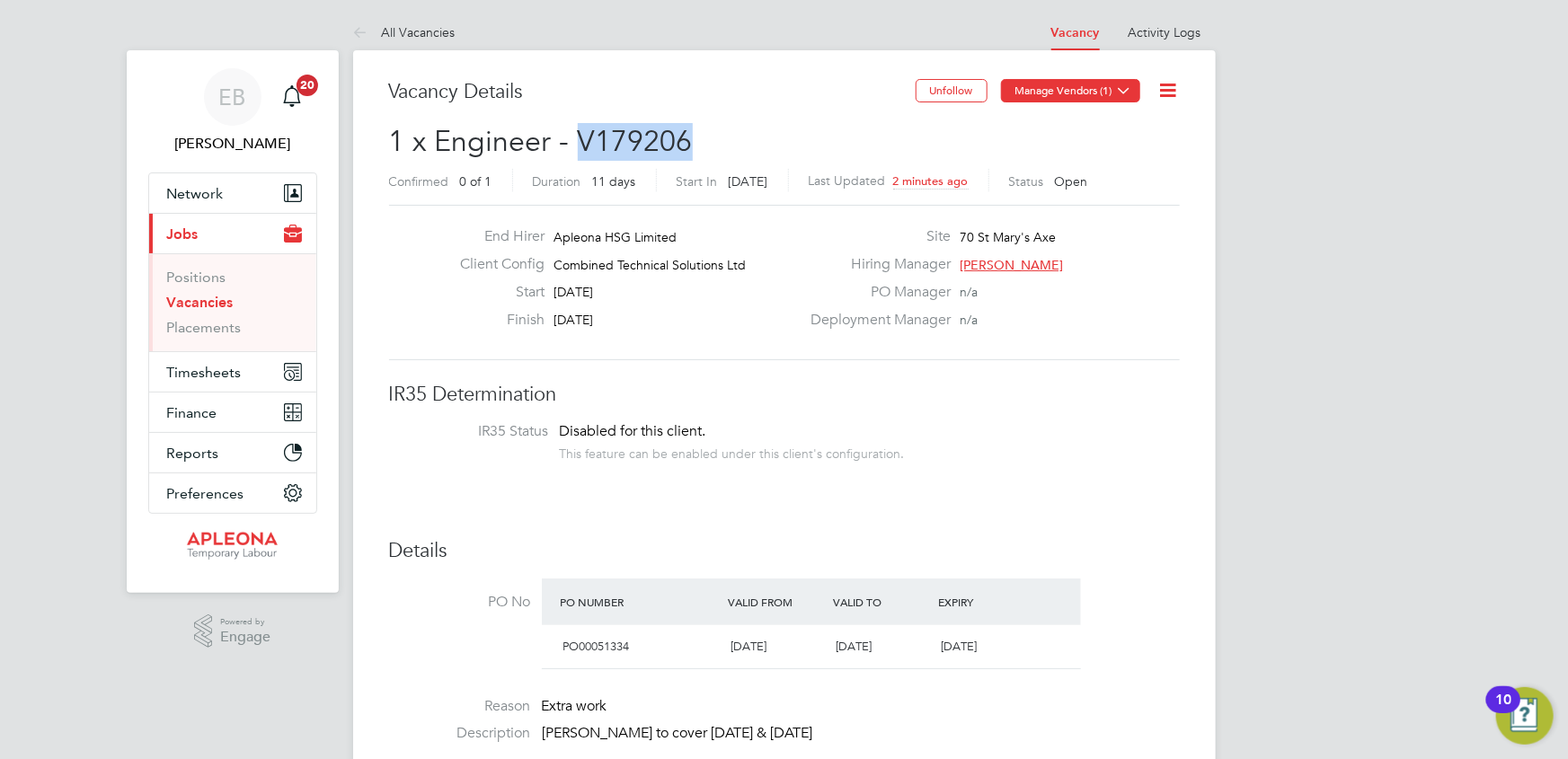
click at [1126, 92] on icon at bounding box center [1125, 91] width 13 height 13
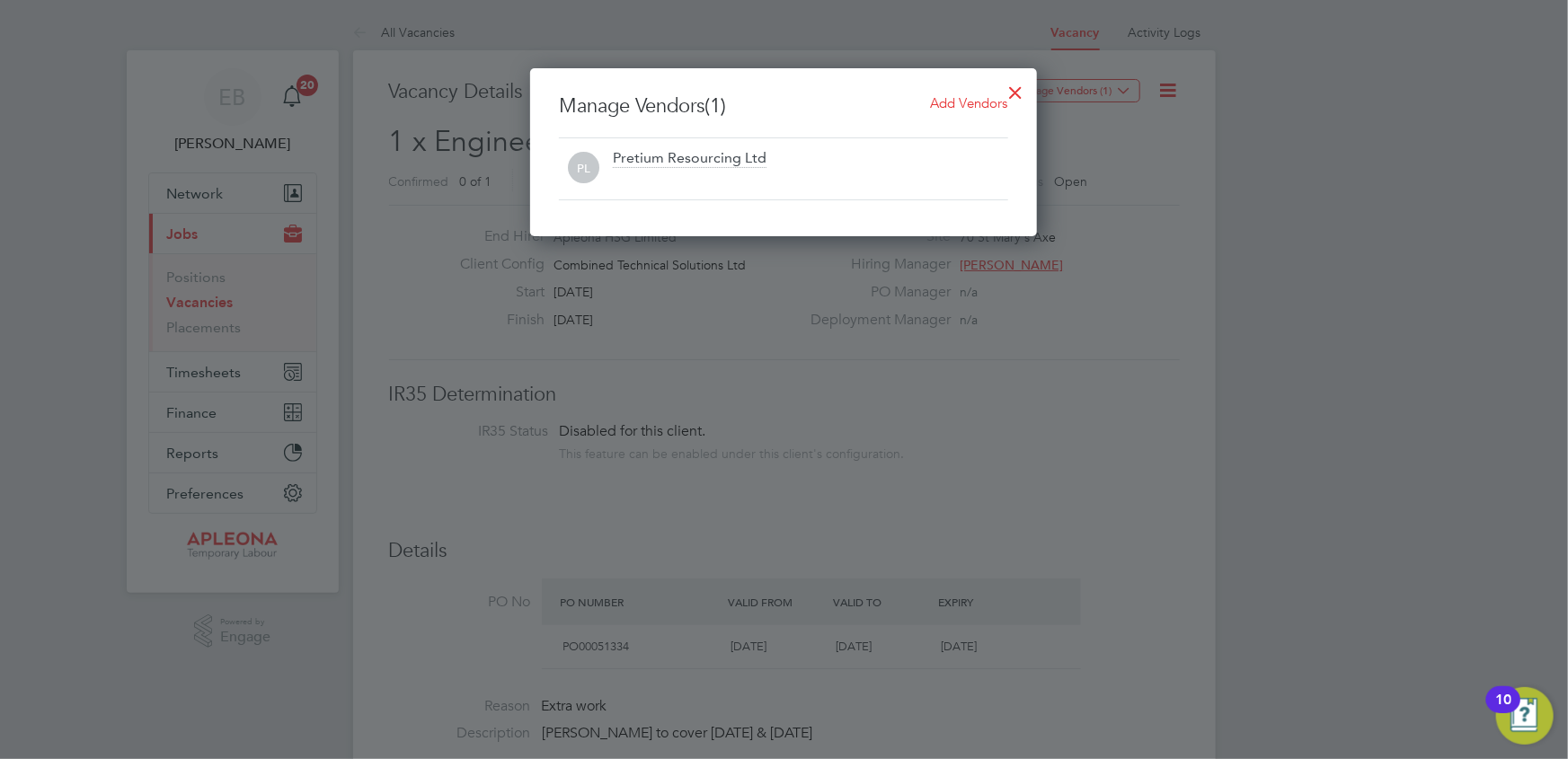
click at [967, 102] on span "Add Vendors" at bounding box center [970, 103] width 77 height 17
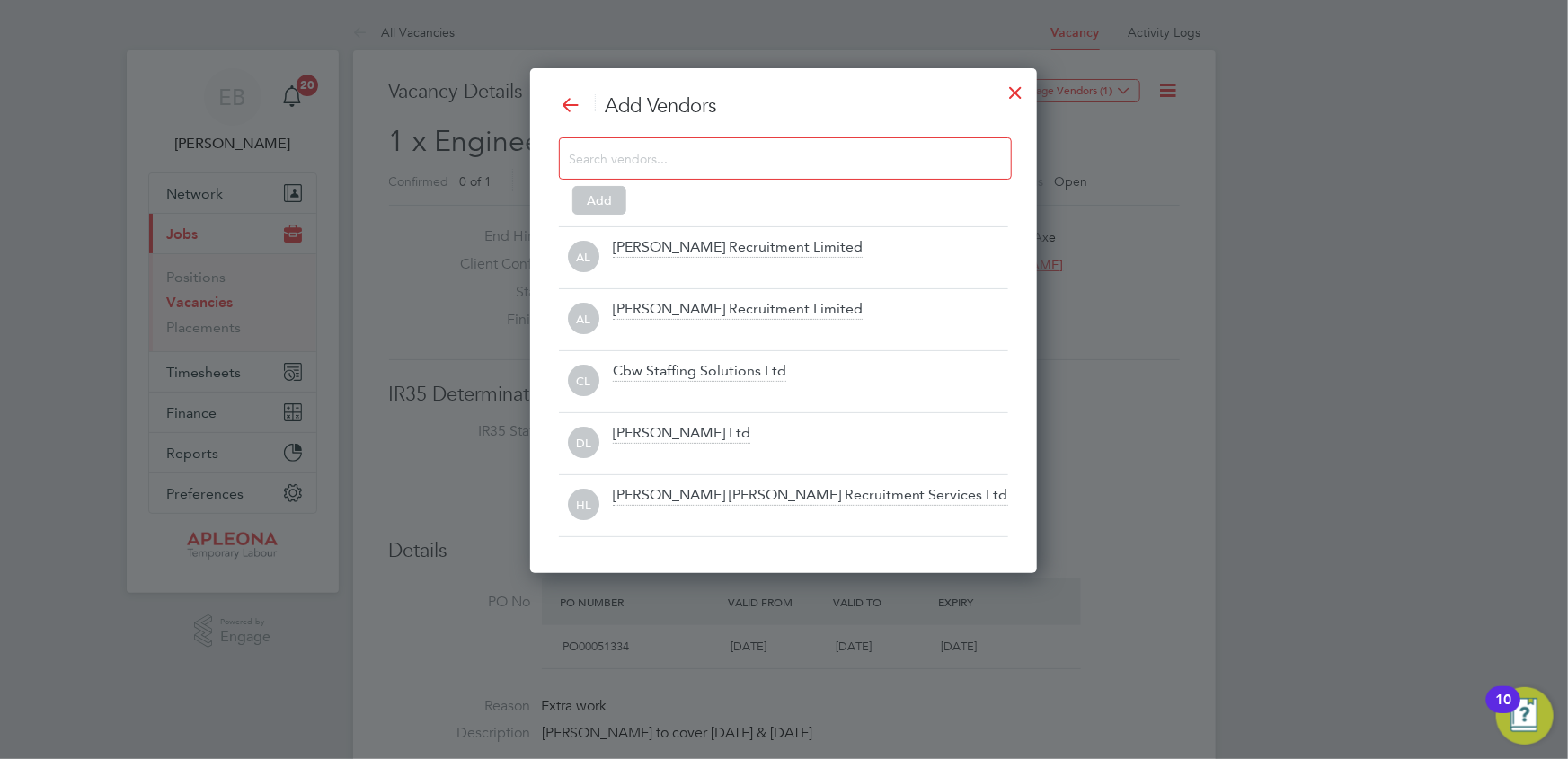
scroll to position [504, 508]
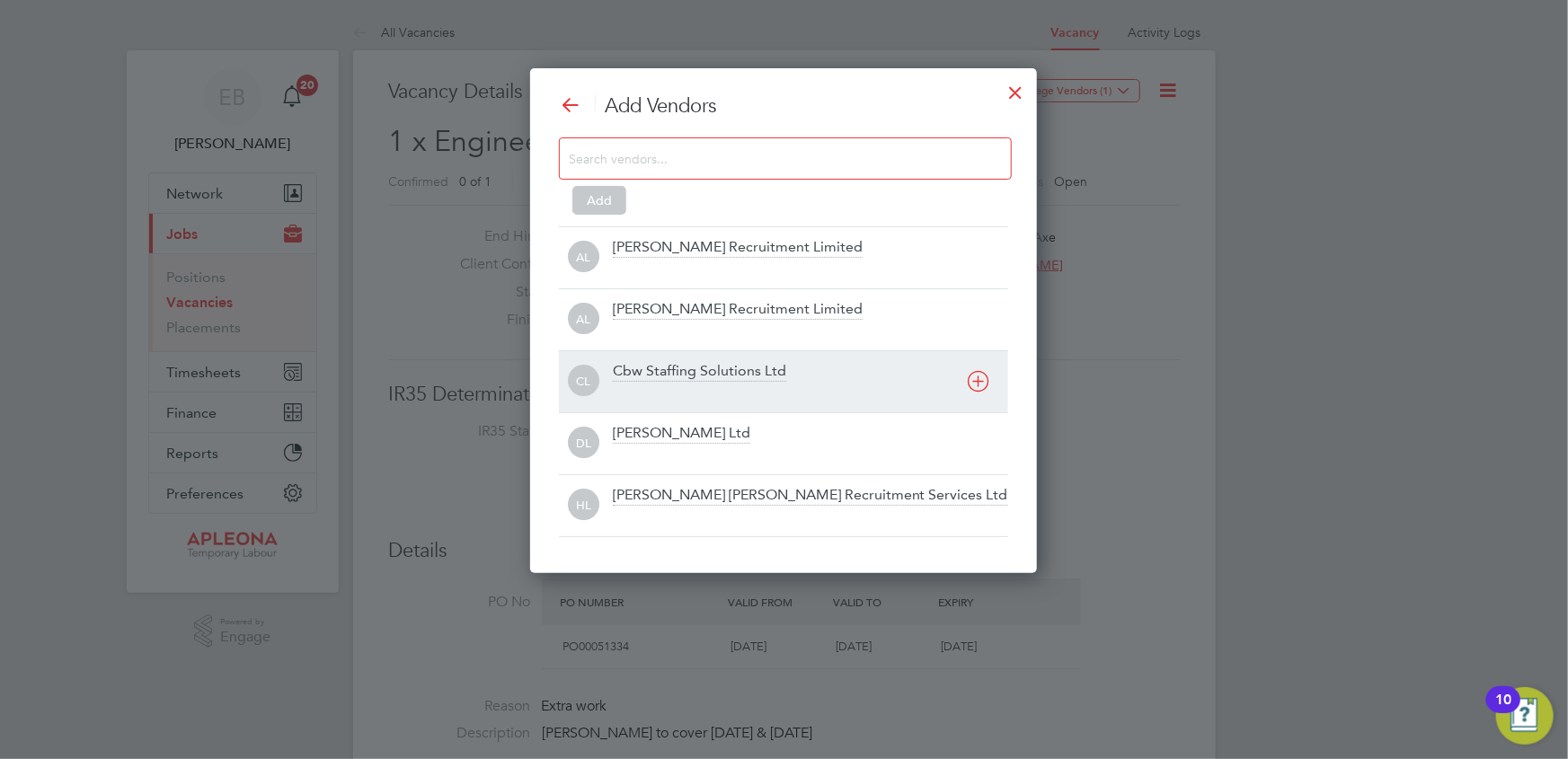
click at [686, 367] on div "Cbw Staffing Solutions Ltd" at bounding box center [700, 372] width 173 height 20
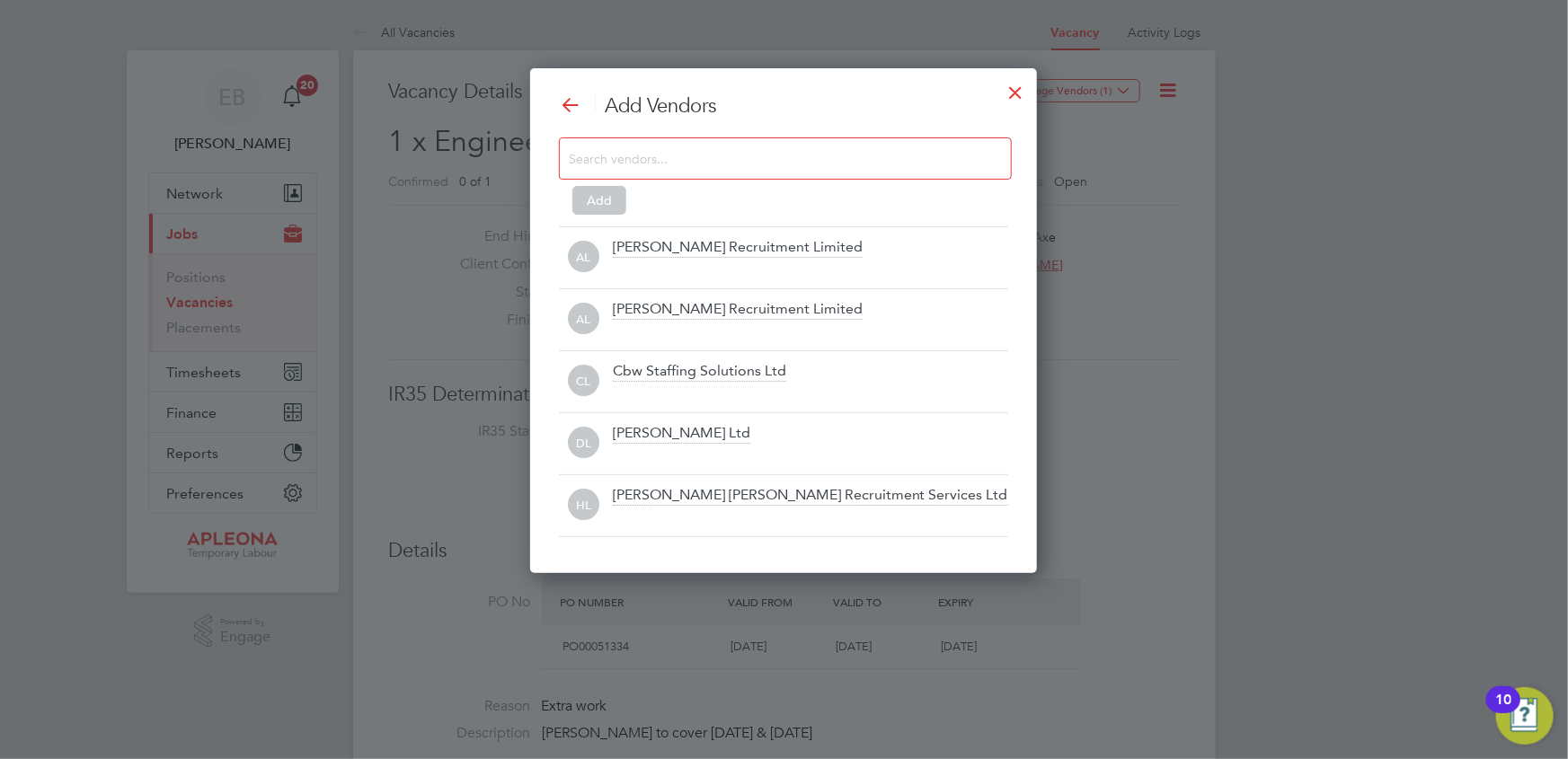
scroll to position [534, 508]
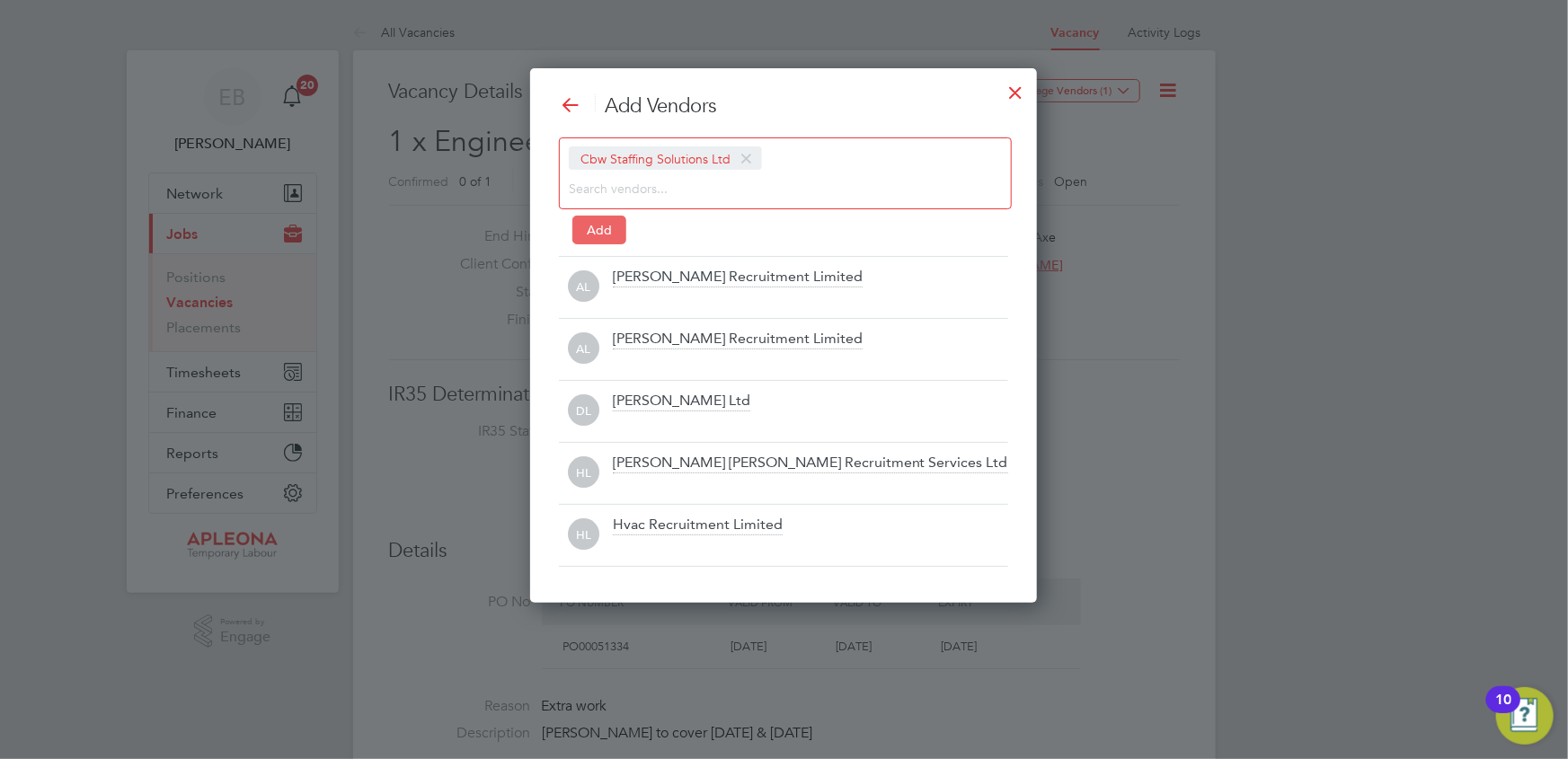
click at [591, 222] on button "Add" at bounding box center [599, 230] width 54 height 29
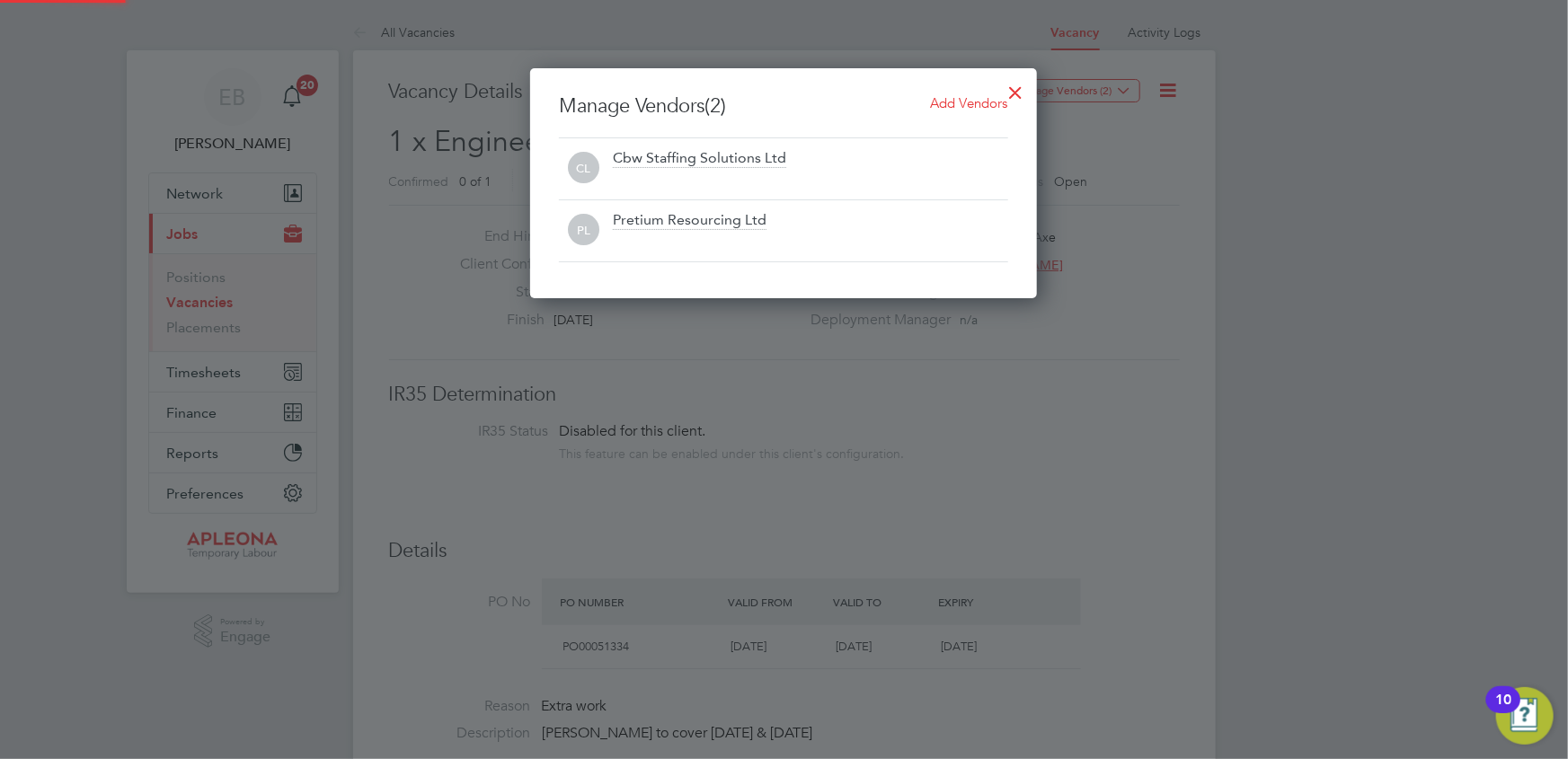
scroll to position [230, 508]
click at [1183, 206] on div at bounding box center [784, 380] width 1568 height 759
click at [1016, 88] on div at bounding box center [1017, 89] width 33 height 33
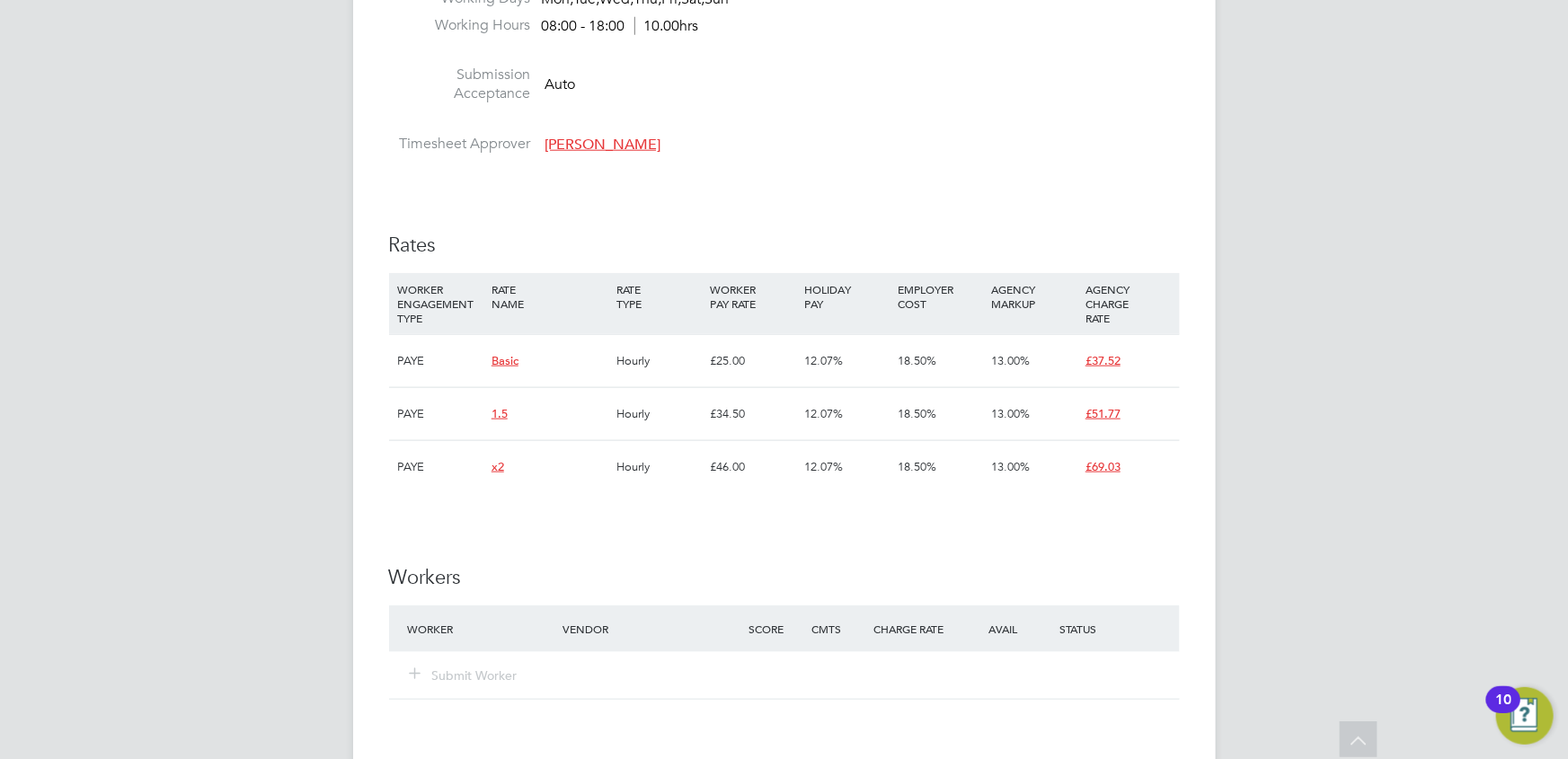
scroll to position [653, 0]
click at [431, 279] on div "WORKER ENGAGEMENT TYPE" at bounding box center [439, 300] width 93 height 61
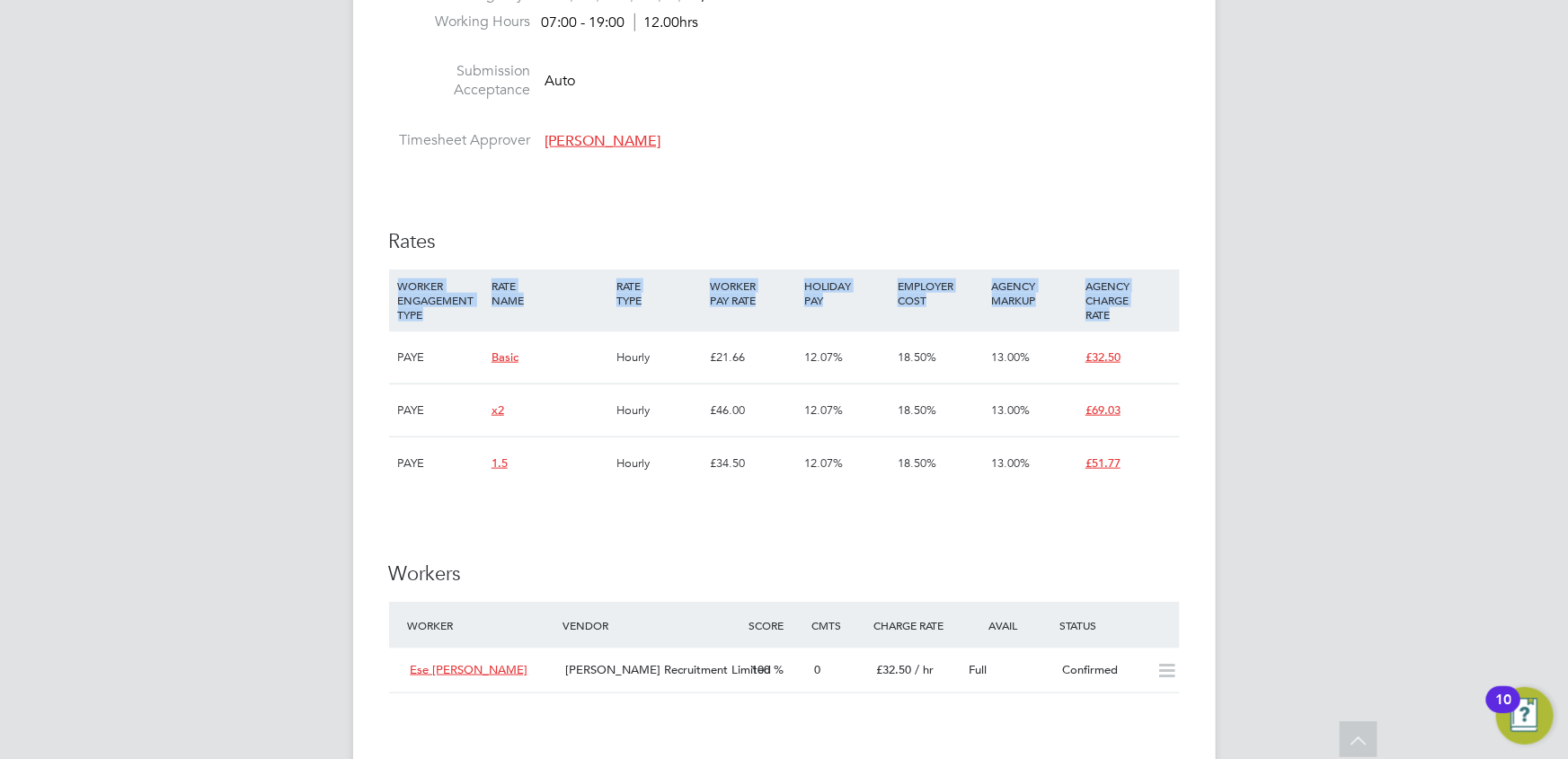
drag, startPoint x: 400, startPoint y: 288, endPoint x: 1119, endPoint y: 313, distance: 719.4
click at [1119, 313] on div "WORKER ENGAGEMENT TYPE RATE NAME RATE TYPE WORKER PAY RATE HOLIDAY PAY EMPLOYER…" at bounding box center [784, 300] width 791 height 61
copy div "WORKER ENGAGEMENT TYPE RATE NAME RATE TYPE WORKER PAY RATE HOLIDAY PAY EMPLOYER…"
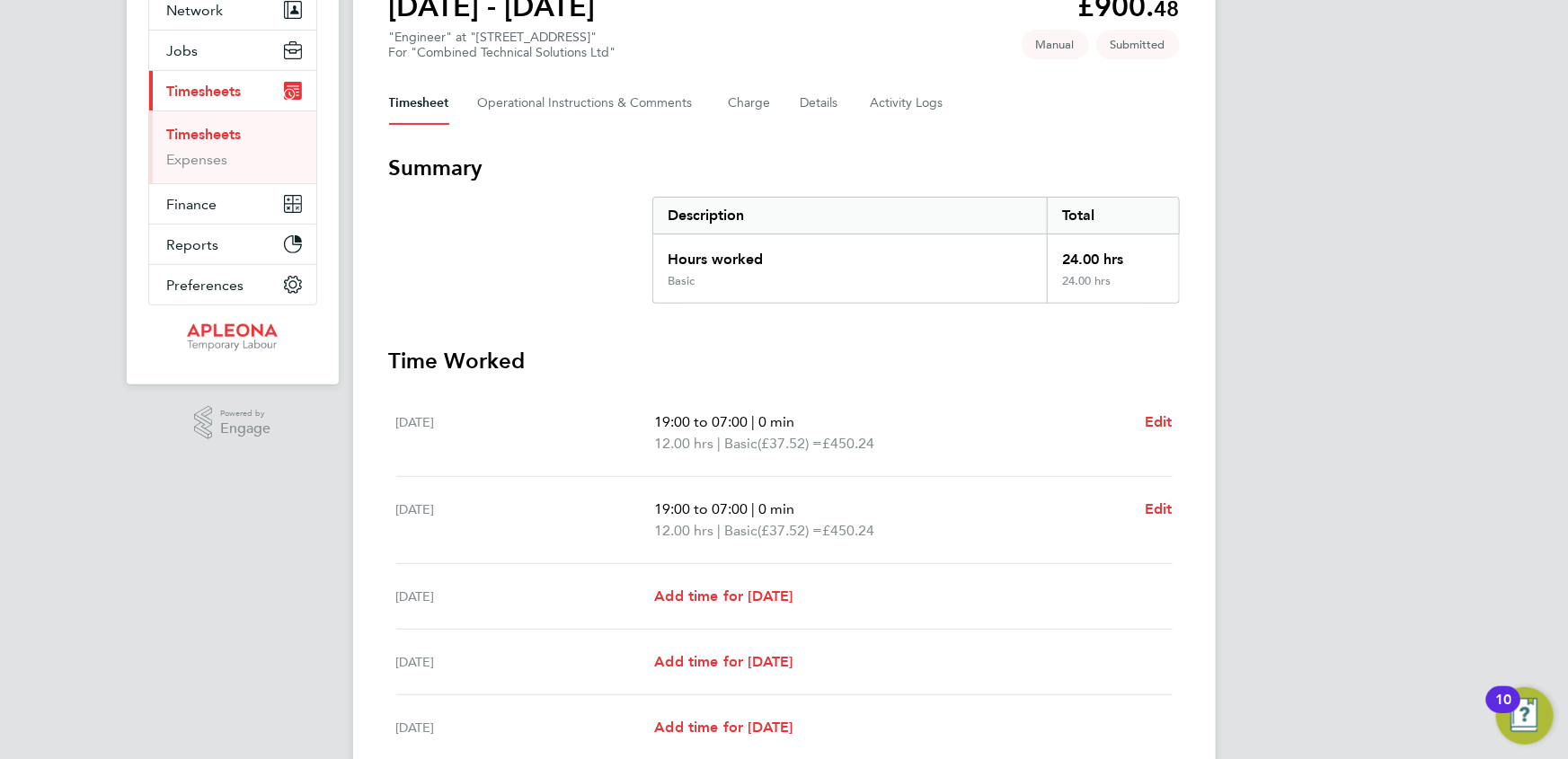
scroll to position [245, 0]
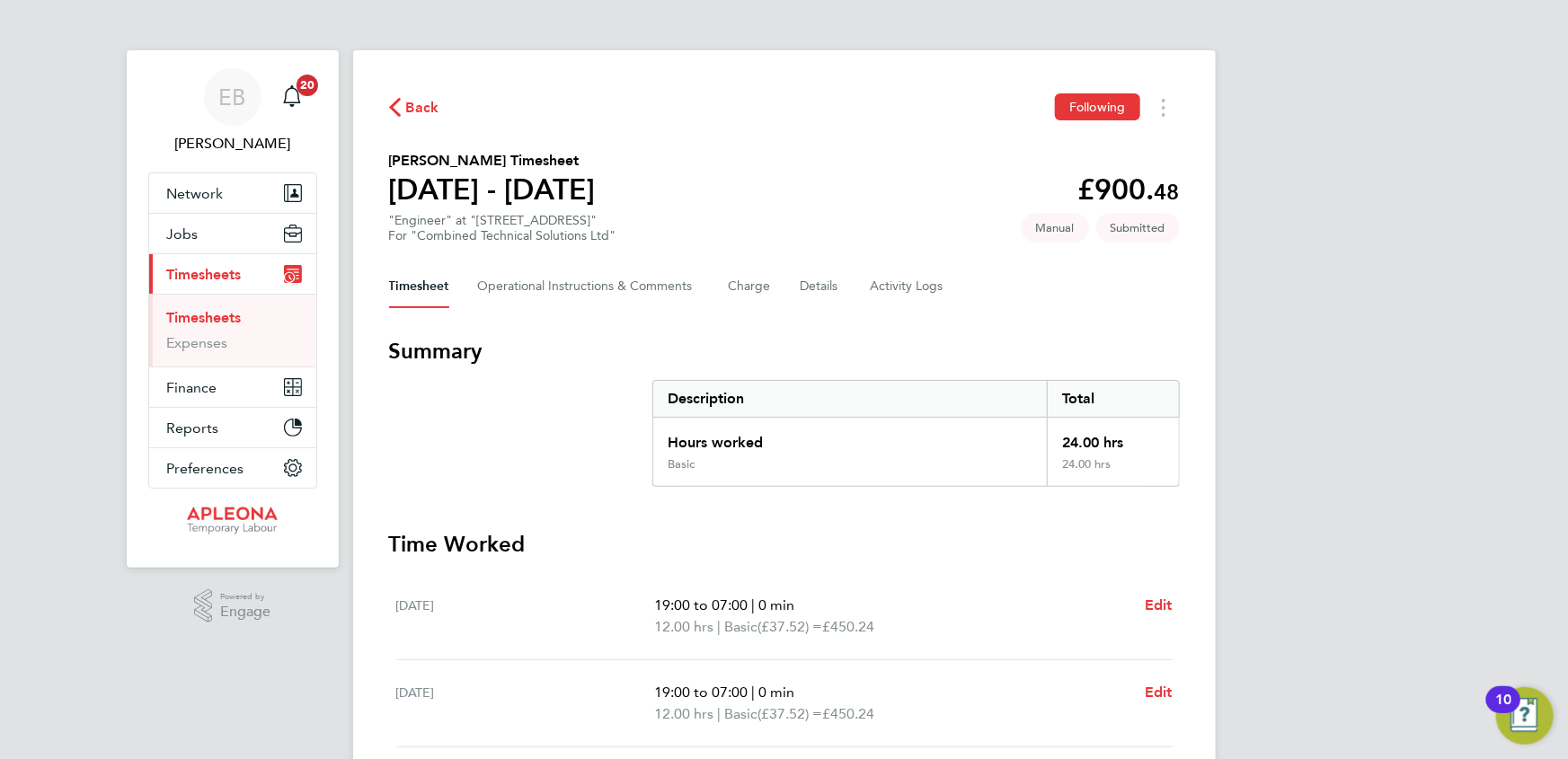
drag, startPoint x: 632, startPoint y: 190, endPoint x: 364, endPoint y: 153, distance: 270.5
click at [364, 153] on div "Back Following Garry Henry's Timesheet 23 - 29 Aug 2025 £900. 48 "Engineer" at …" at bounding box center [784, 627] width 863 height 1154
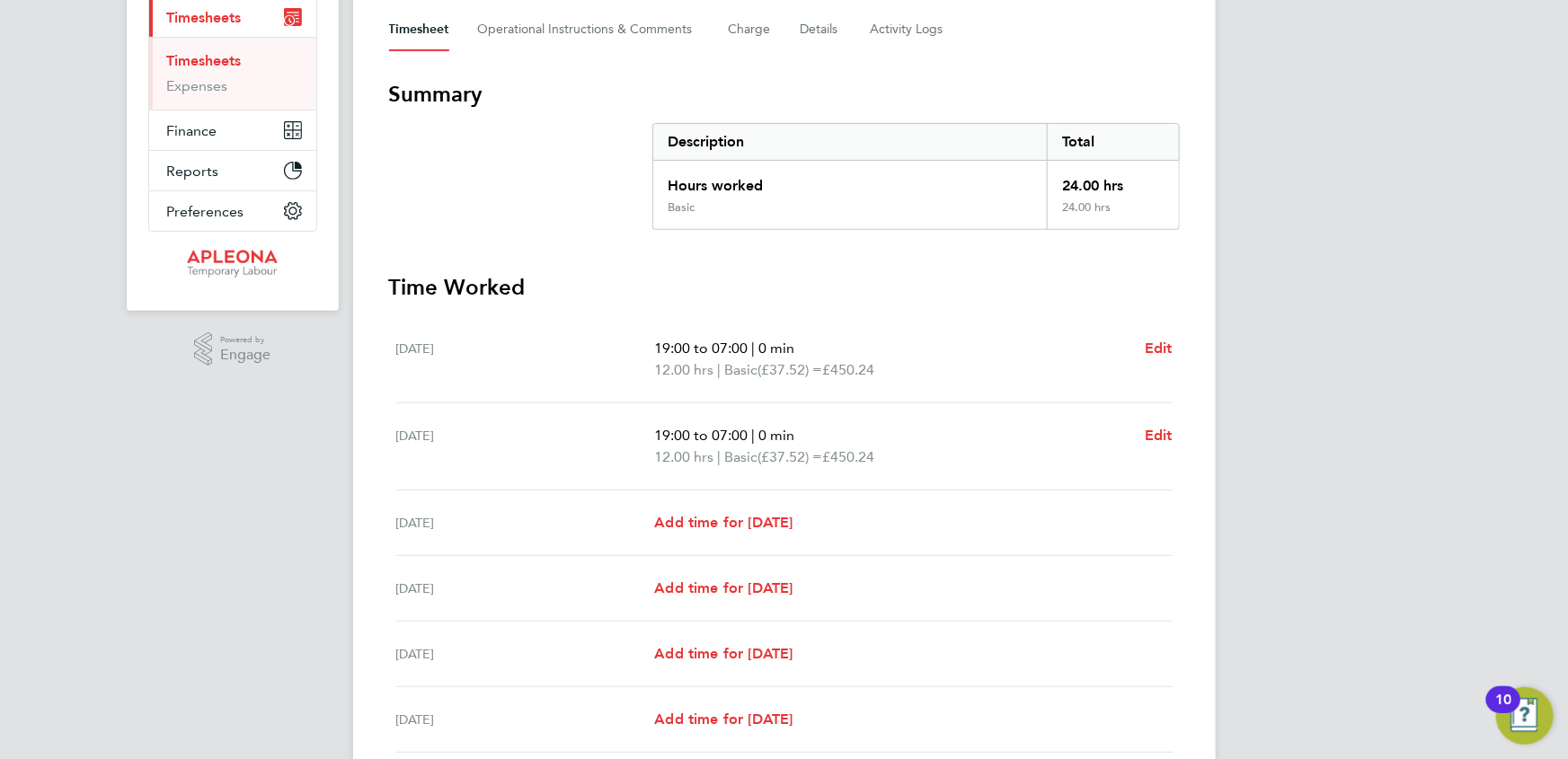
scroll to position [326, 0]
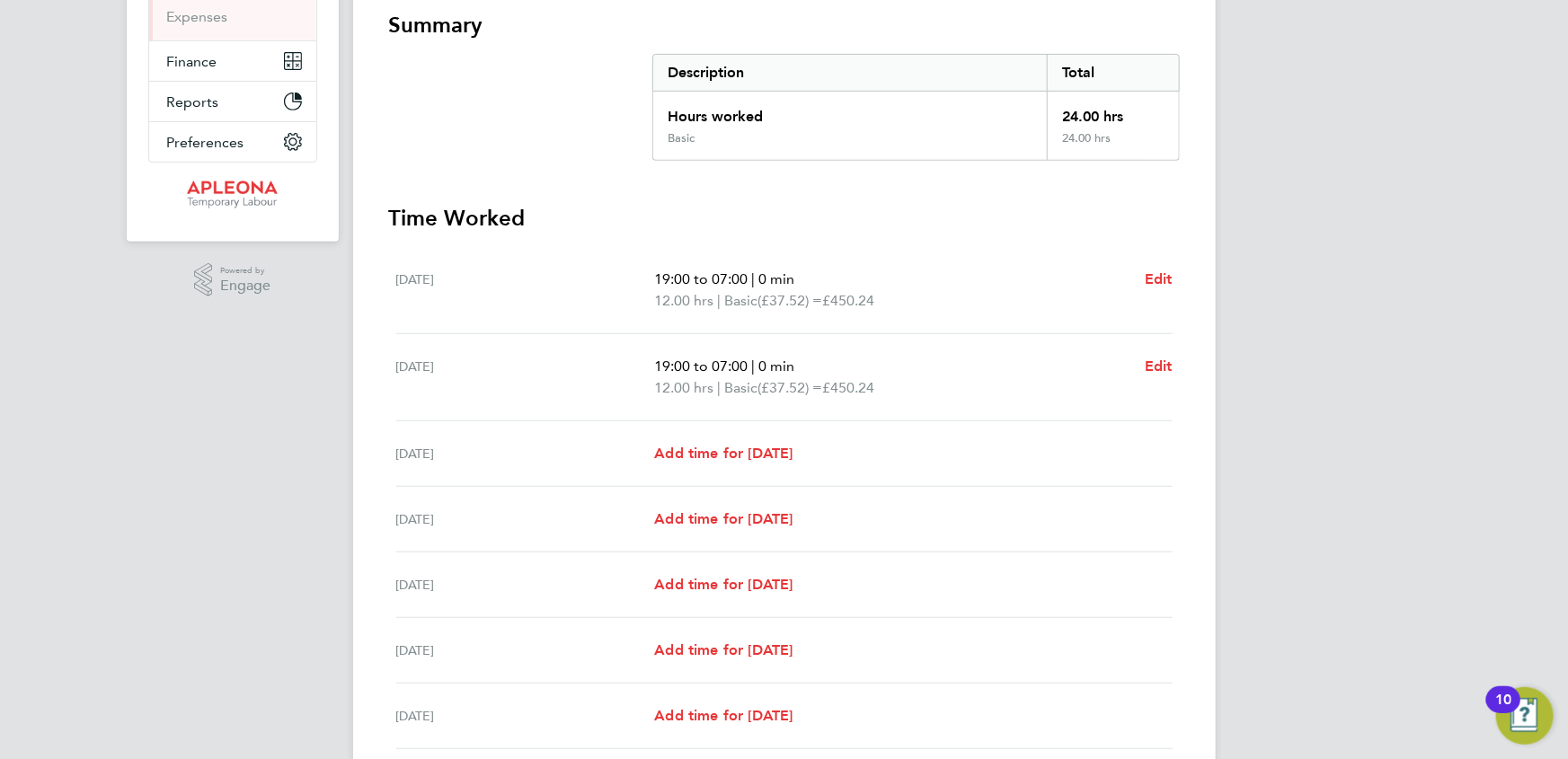
copy div "Garry Henry's Timesheet 23 - 29 Aug 2025"
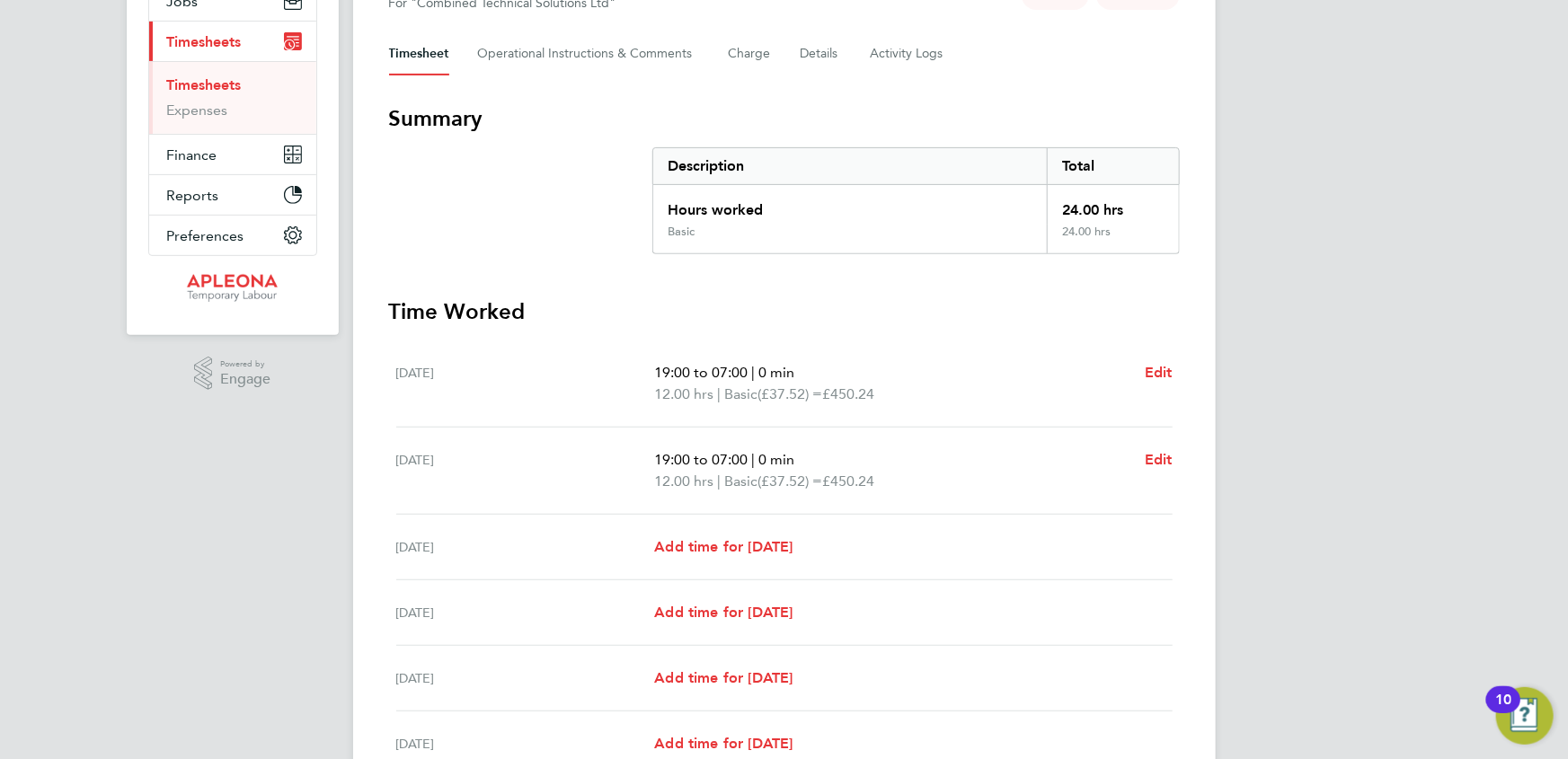
scroll to position [473, 0]
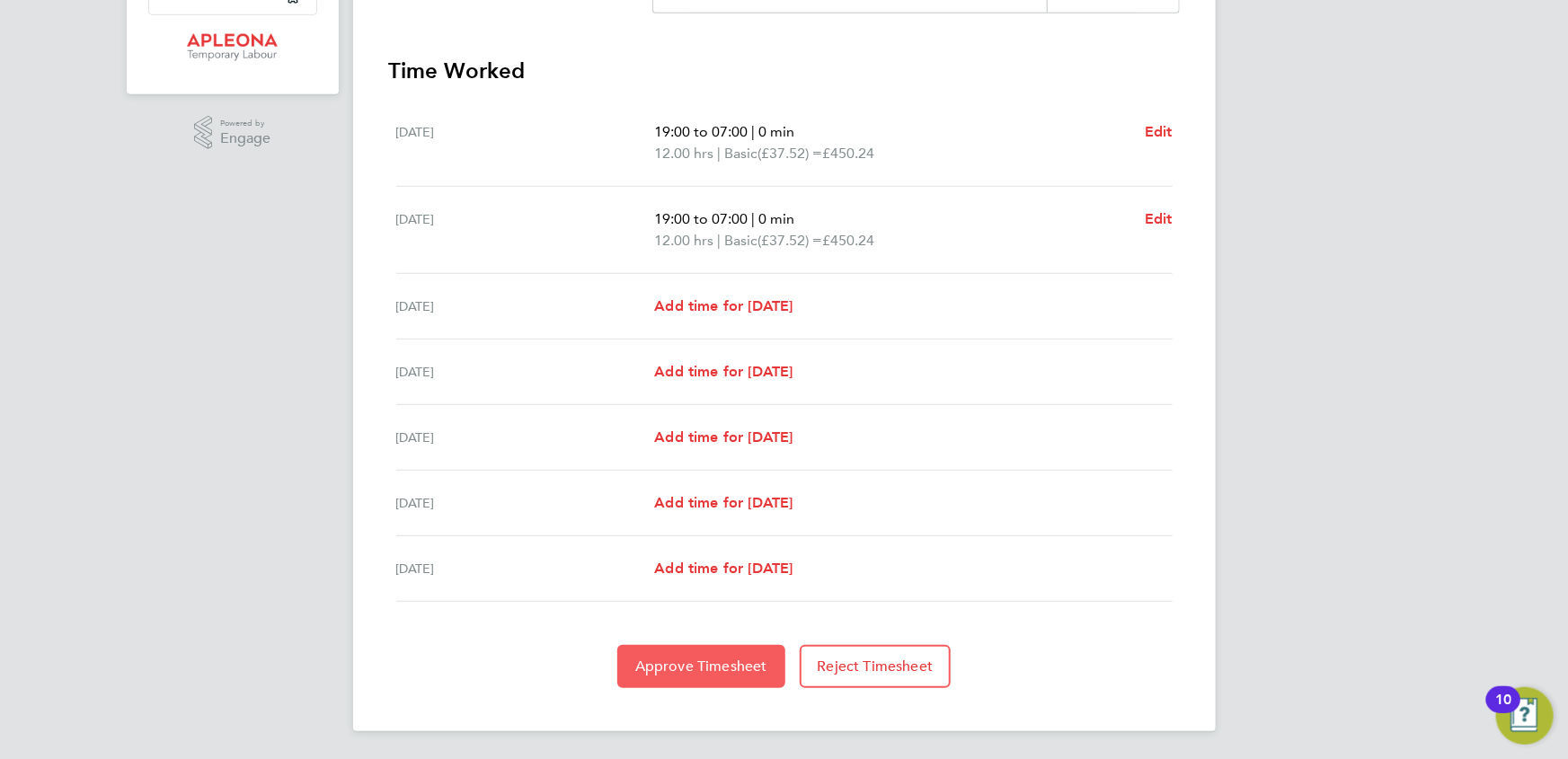
click at [680, 660] on span "Approve Timesheet" at bounding box center [701, 667] width 132 height 18
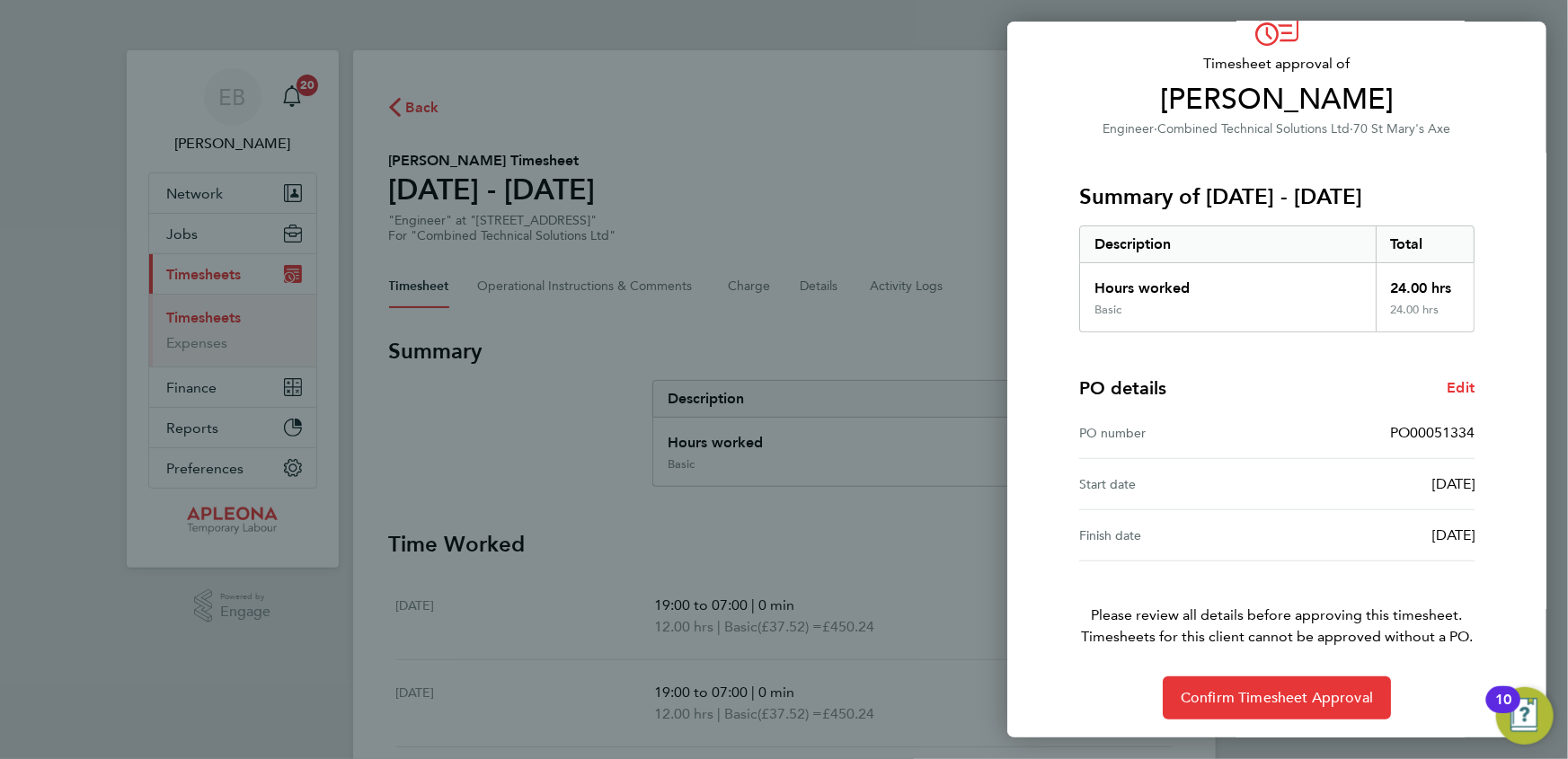
scroll to position [100, 0]
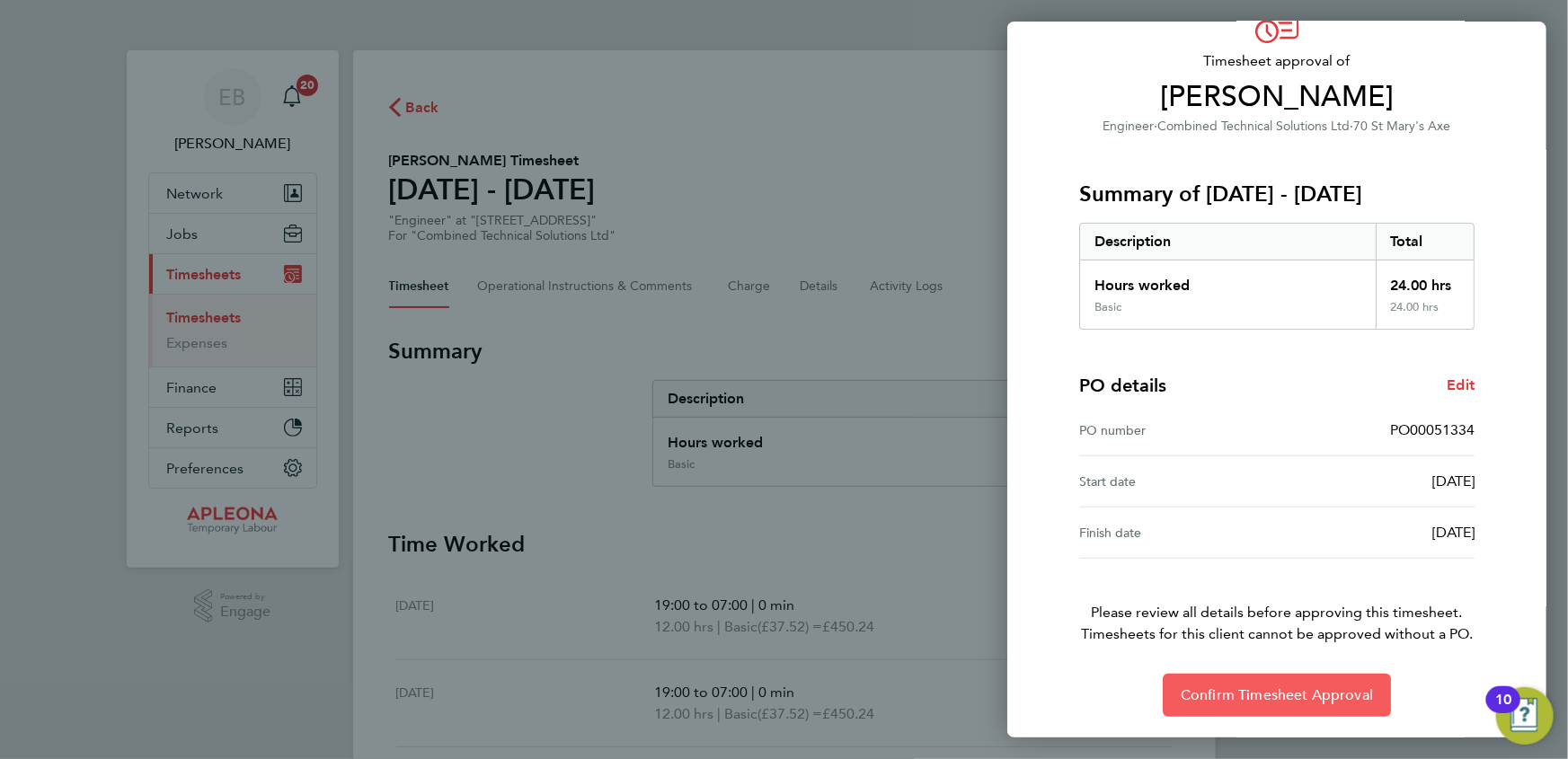
click at [1285, 694] on span "Confirm Timesheet Approval" at bounding box center [1277, 694] width 193 height 18
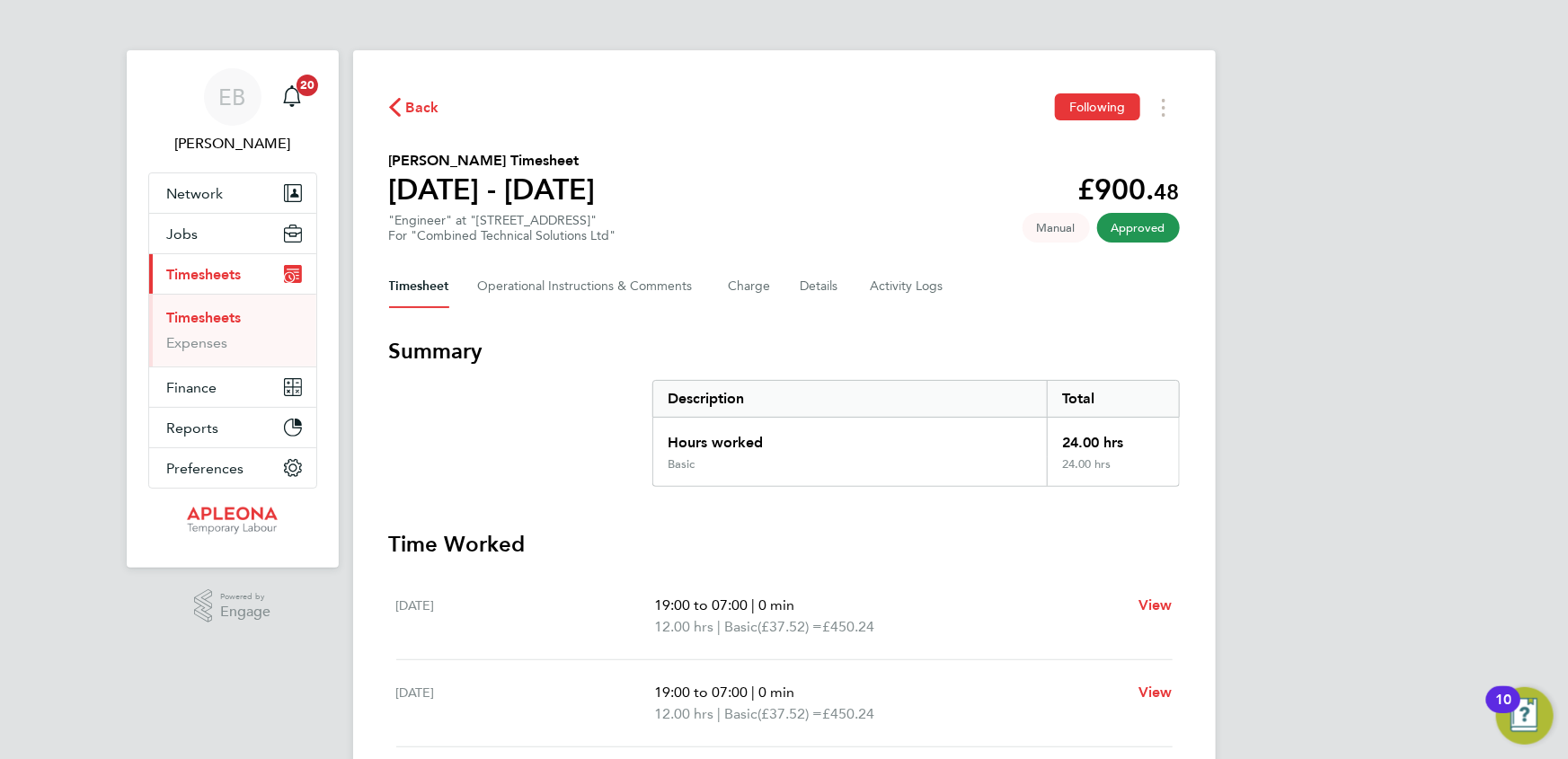
click at [195, 318] on link "Timesheets" at bounding box center [203, 318] width 74 height 17
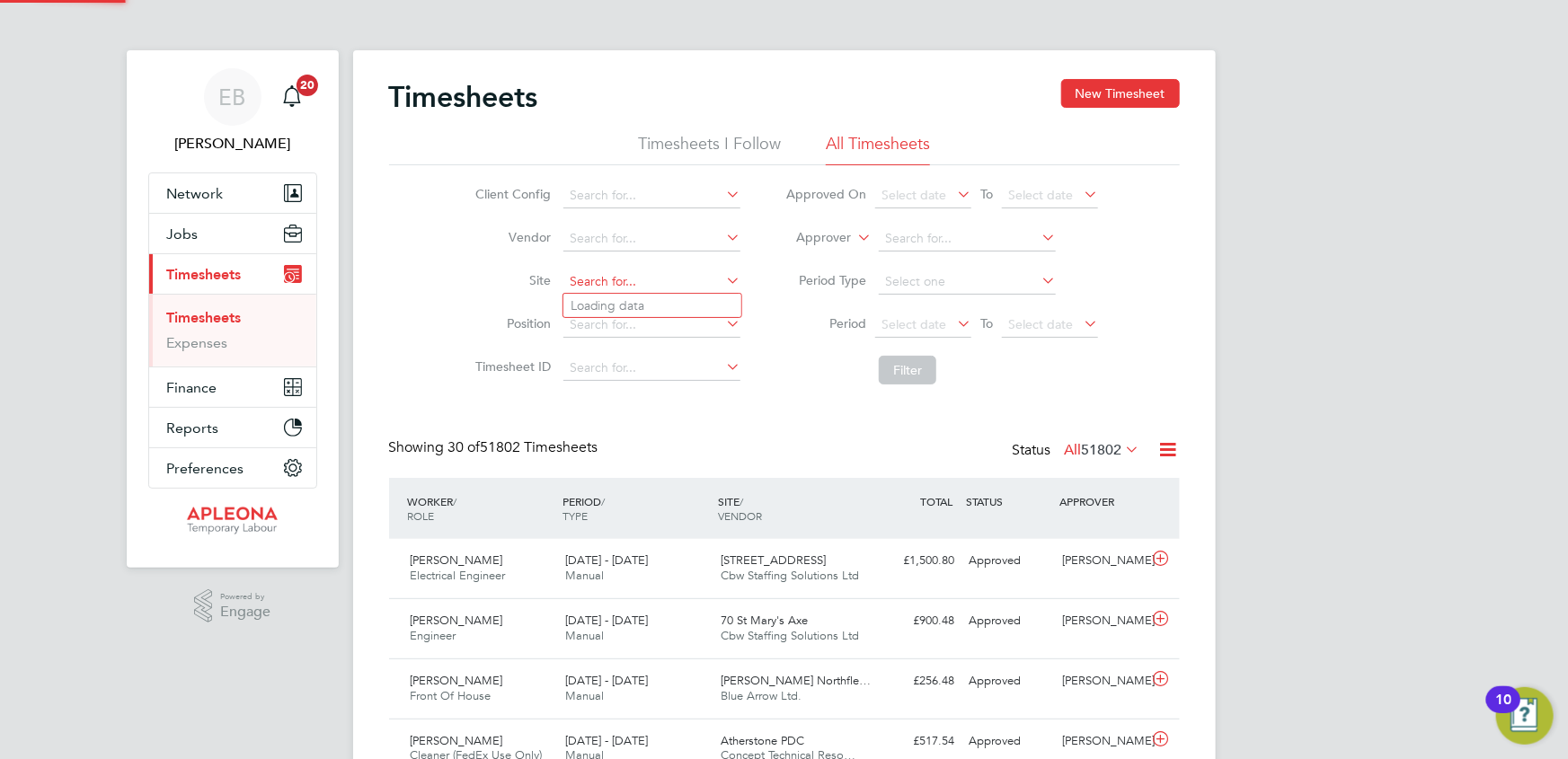
click at [598, 278] on input at bounding box center [652, 282] width 177 height 25
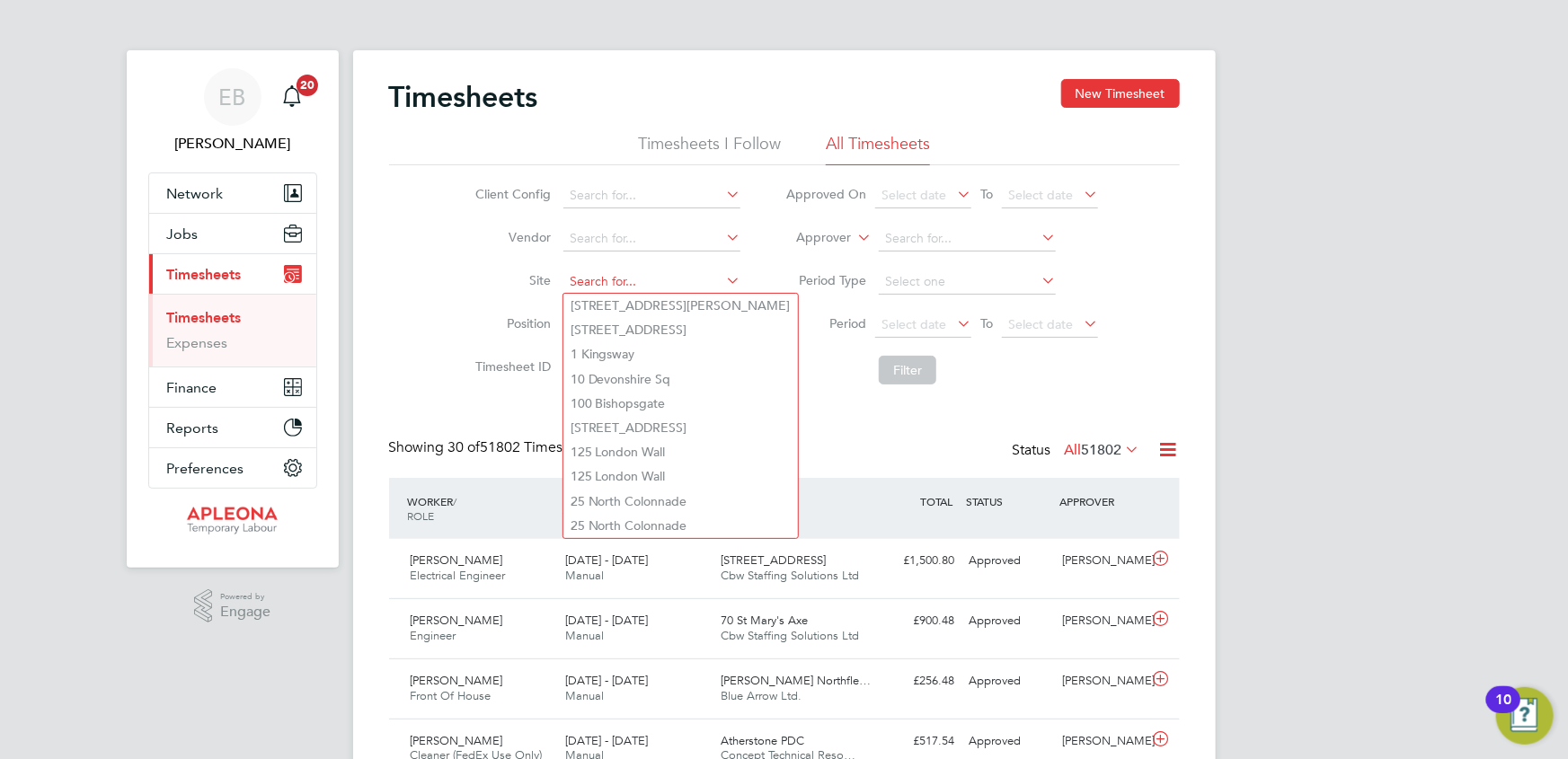
click at [617, 275] on input at bounding box center [652, 282] width 177 height 25
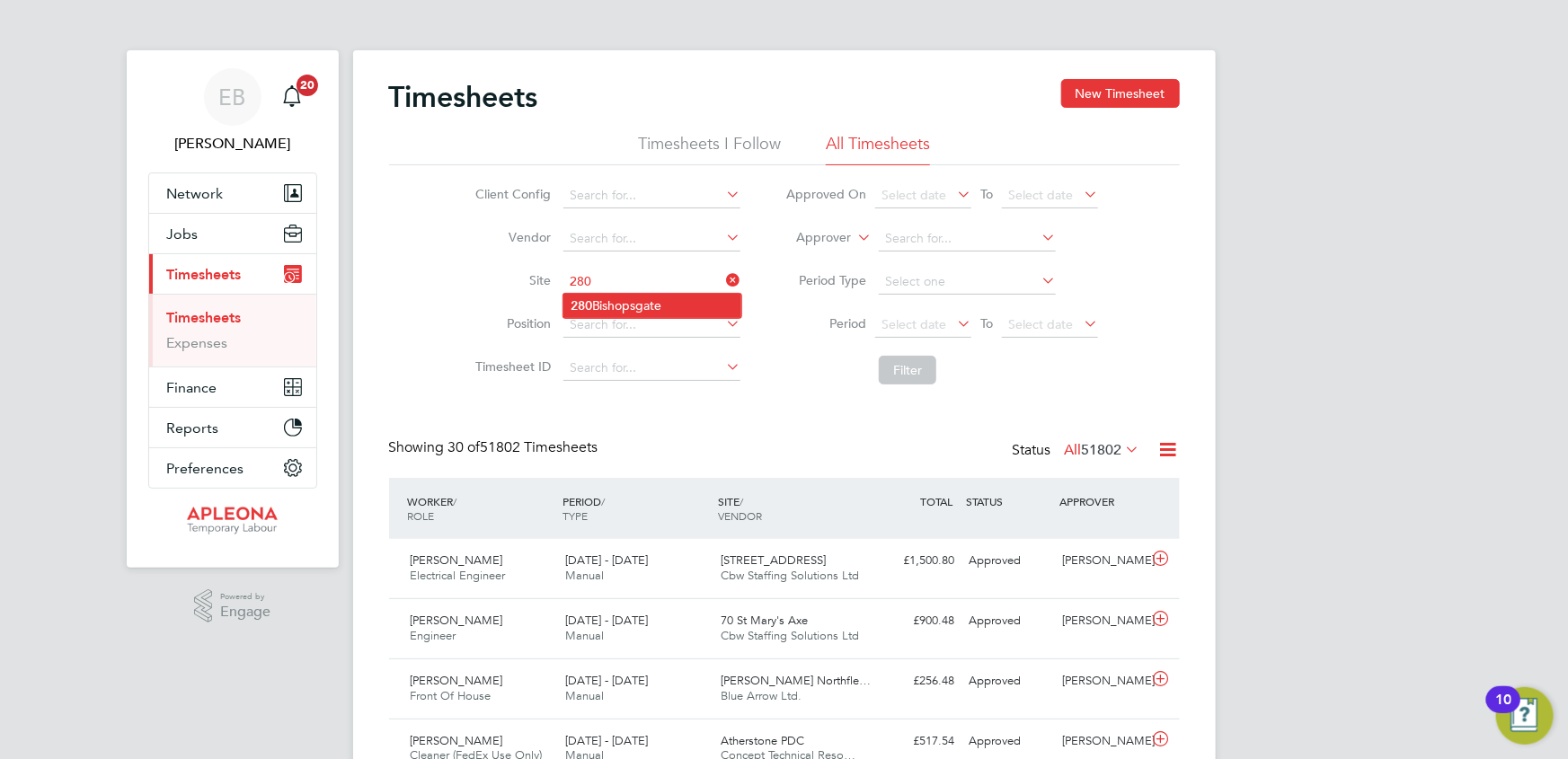
click at [637, 304] on li "280 Bishopsgate" at bounding box center [652, 305] width 178 height 24
type input "280 Bishopsgate"
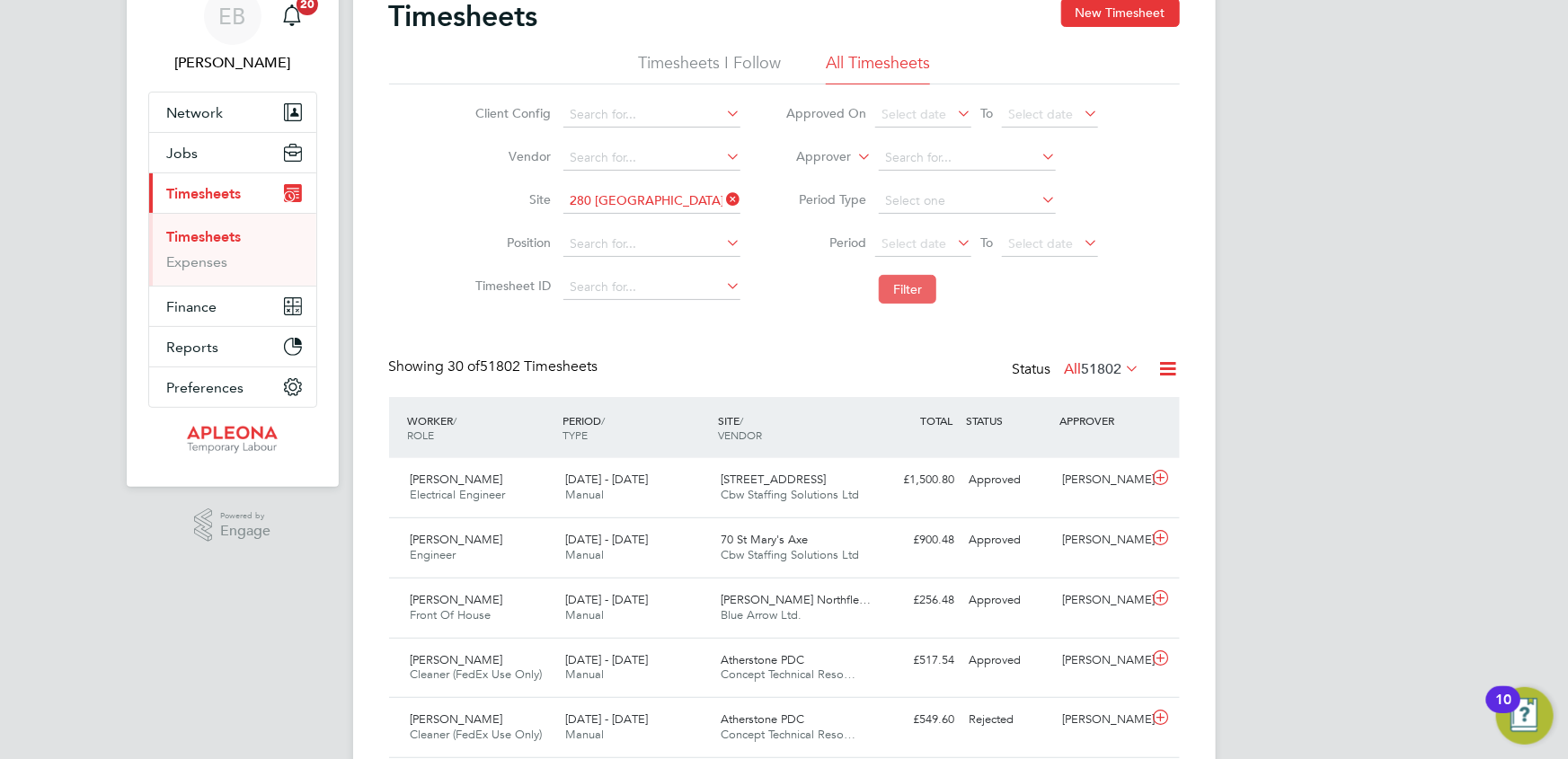
click at [926, 291] on button "Filter" at bounding box center [908, 289] width 58 height 29
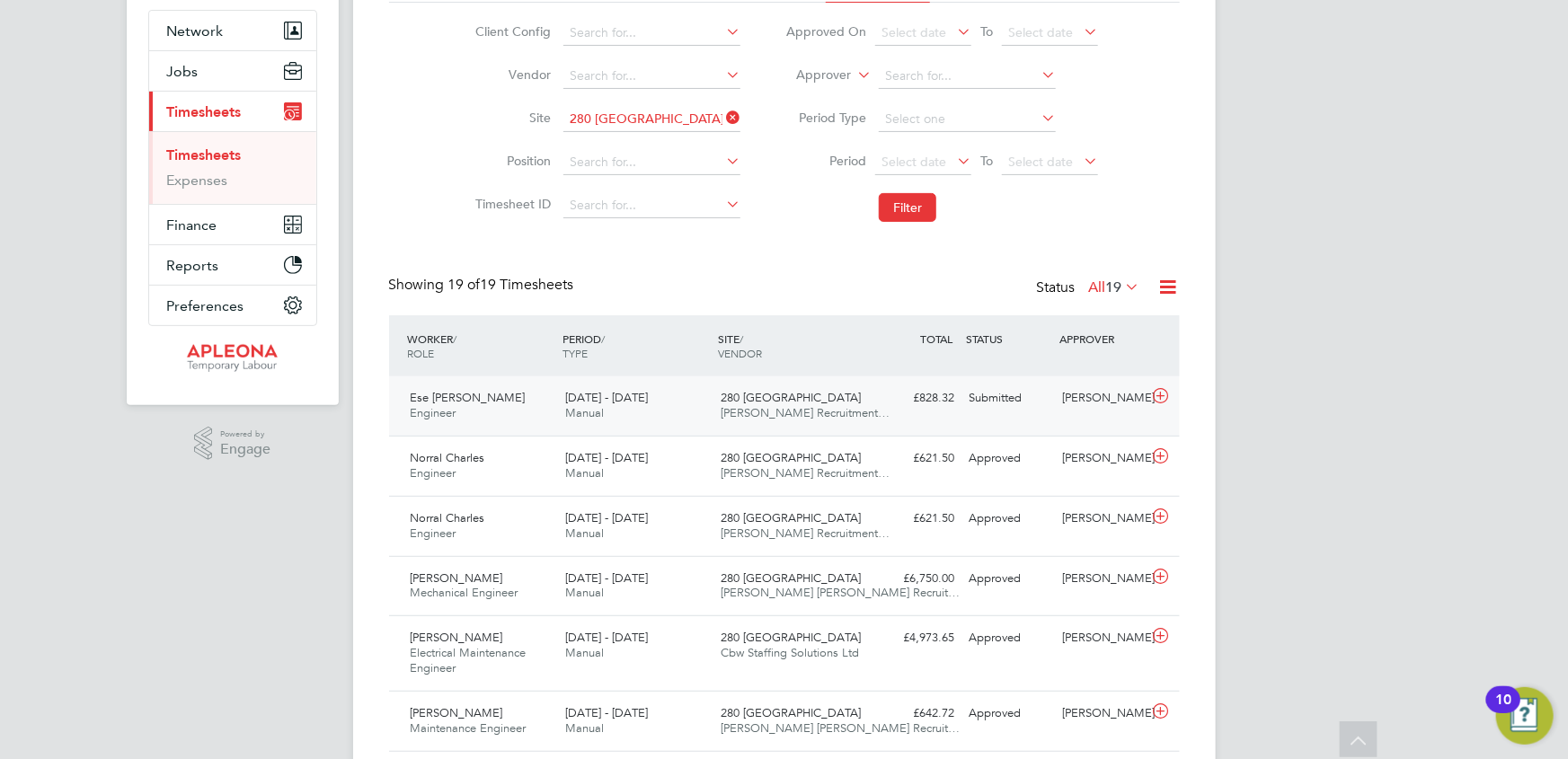
click at [575, 397] on span "[DATE] - [DATE]" at bounding box center [607, 398] width 83 height 15
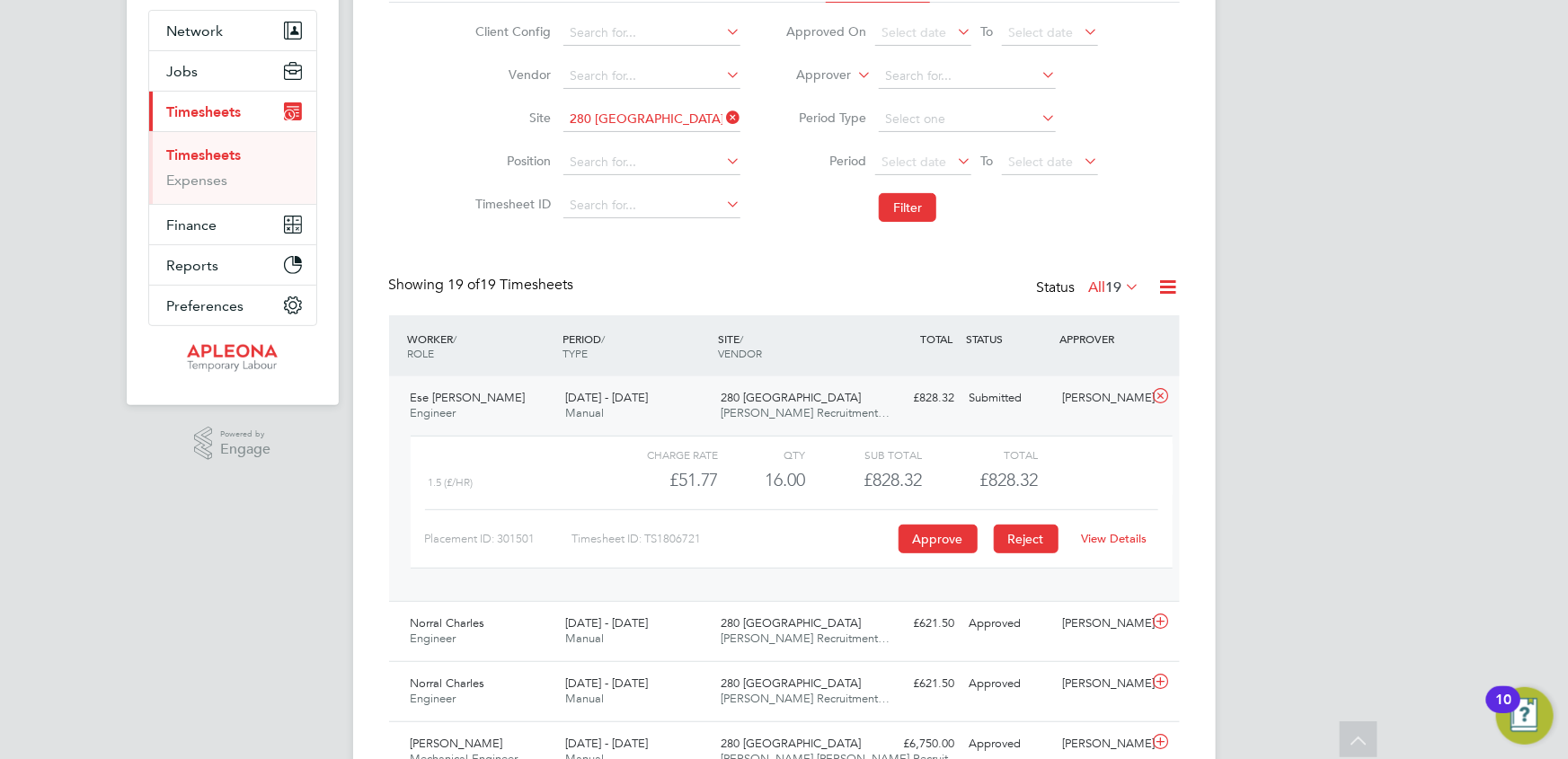
click at [1032, 535] on button "Reject" at bounding box center [1025, 539] width 65 height 29
